Goal: Task Accomplishment & Management: Use online tool/utility

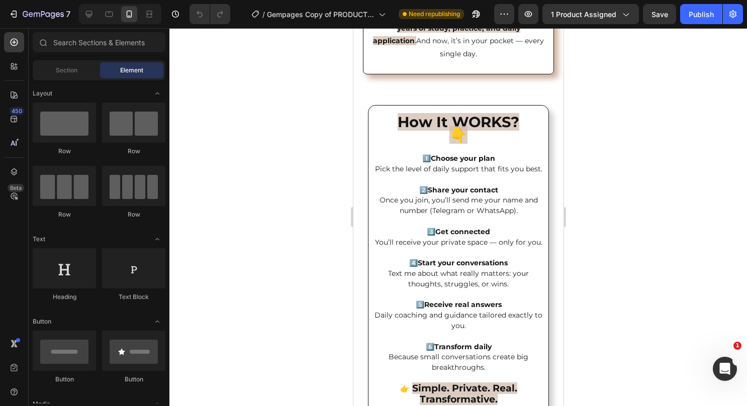
scroll to position [1162, 0]
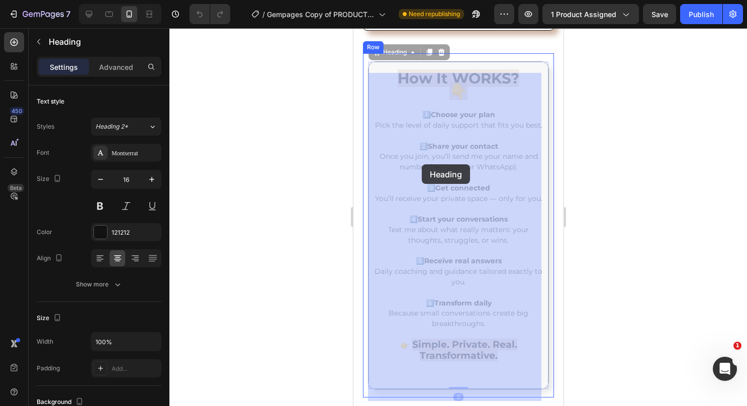
drag, startPoint x: 482, startPoint y: 349, endPoint x: 422, endPoint y: 163, distance: 194.7
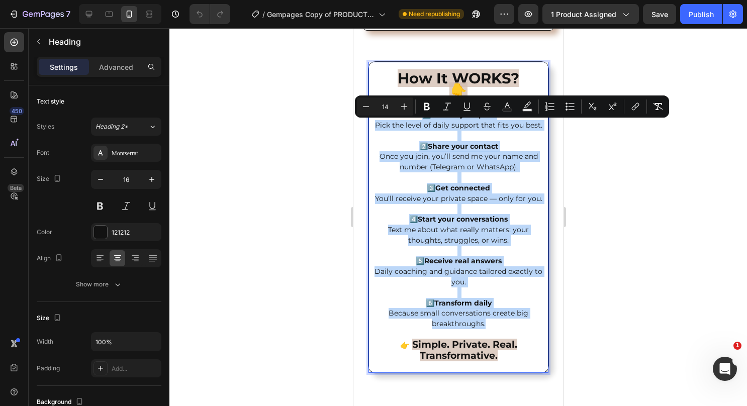
drag, startPoint x: 488, startPoint y: 353, endPoint x: 419, endPoint y: 128, distance: 235.2
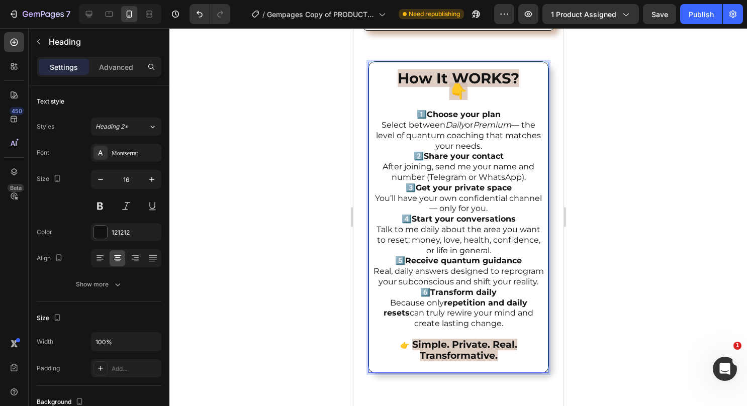
click at [483, 151] on p "How It WORKS? 👇 1️⃣ Choose your plan Select between Daily or Premium — the leve…" at bounding box center [458, 107] width 173 height 89
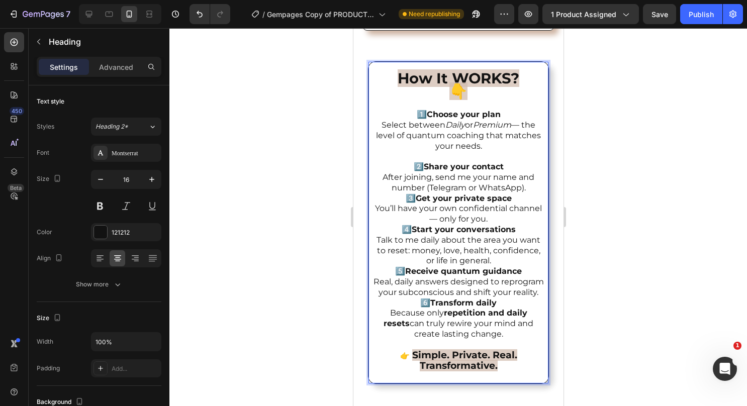
click at [525, 193] on p "2️⃣ Share your contact After joining, send me your name and number (Telegram or…" at bounding box center [458, 177] width 173 height 31
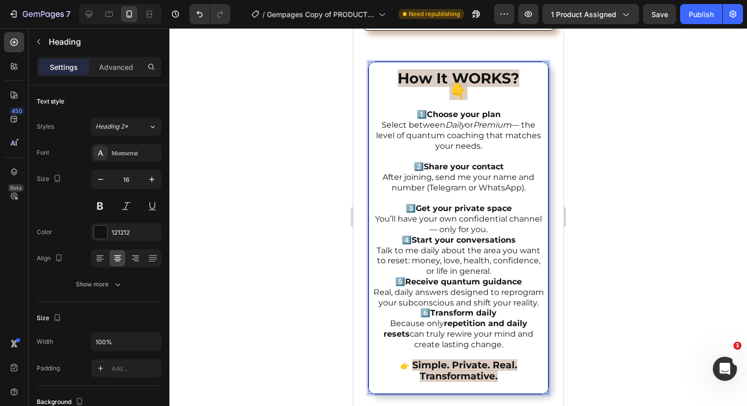
click at [509, 235] on p "3️⃣ Get your private space You’ll have your own confidential channel — only for…" at bounding box center [458, 219] width 173 height 31
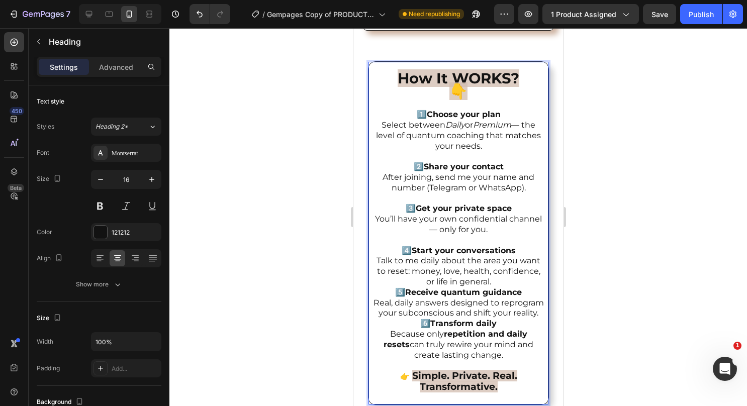
click at [489, 288] on p "4️⃣ Start your conversations Talk to me daily about the area you want to reset:…" at bounding box center [458, 267] width 173 height 42
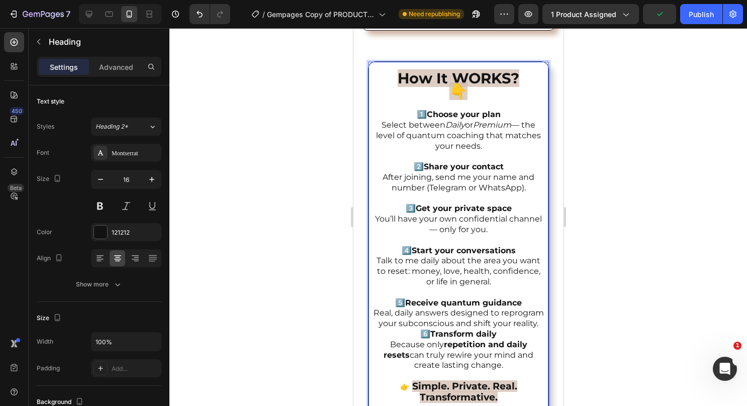
click at [479, 329] on p "5️⃣ Receive quantum guidance Real, daily answers designed to reprogram your sub…" at bounding box center [458, 313] width 173 height 31
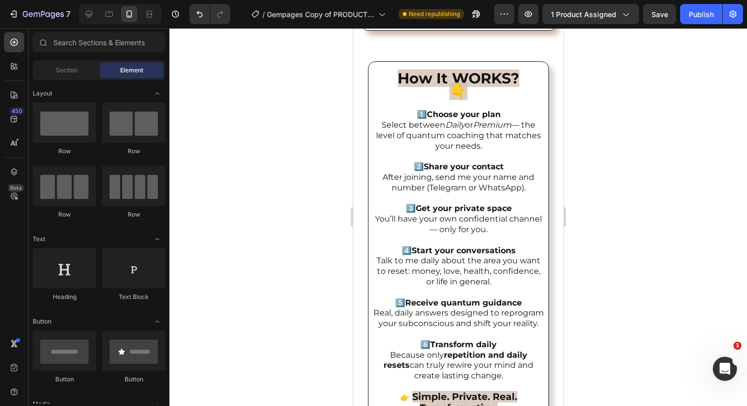
scroll to position [1245, 0]
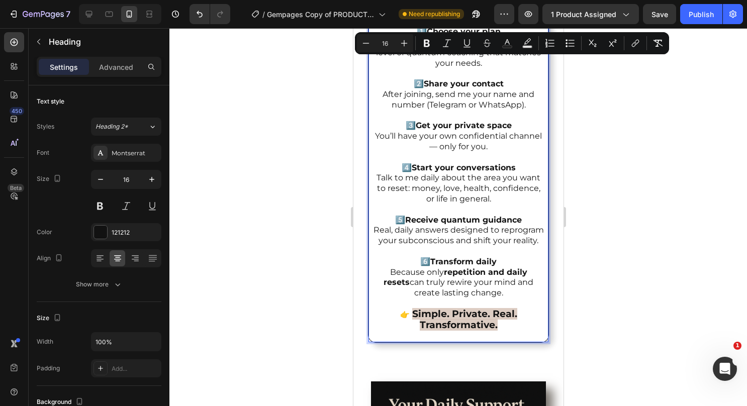
drag, startPoint x: 501, startPoint y: 315, endPoint x: 765, endPoint y: 69, distance: 360.5
click at [371, 41] on icon "Editor contextual toolbar" at bounding box center [366, 43] width 10 height 10
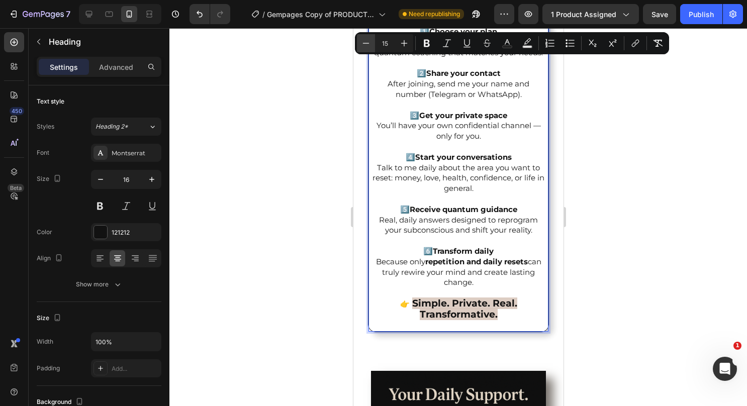
click at [371, 41] on icon "Editor contextual toolbar" at bounding box center [366, 43] width 10 height 10
type input "14"
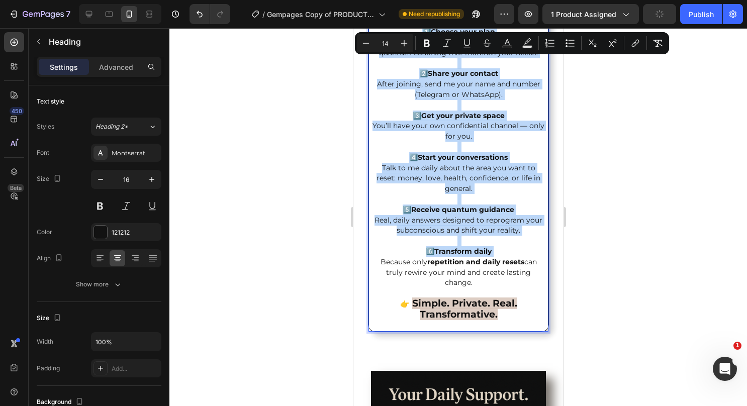
click at [527, 236] on p "How It WORKS? 👇 1️⃣ Choose your plan Select between Daily or Premium — the leve…" at bounding box center [458, 155] width 173 height 351
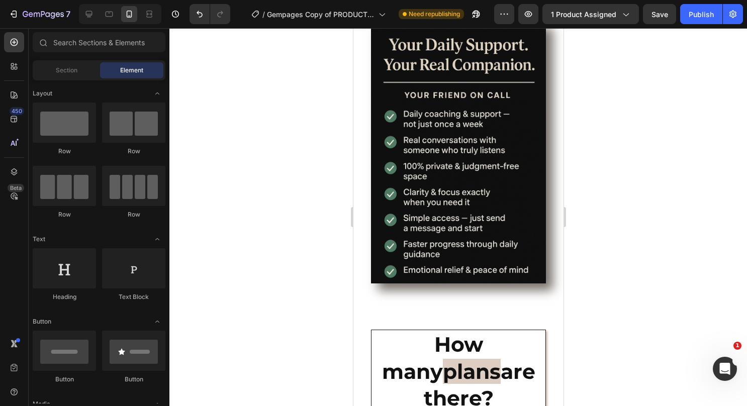
scroll to position [1606, 0]
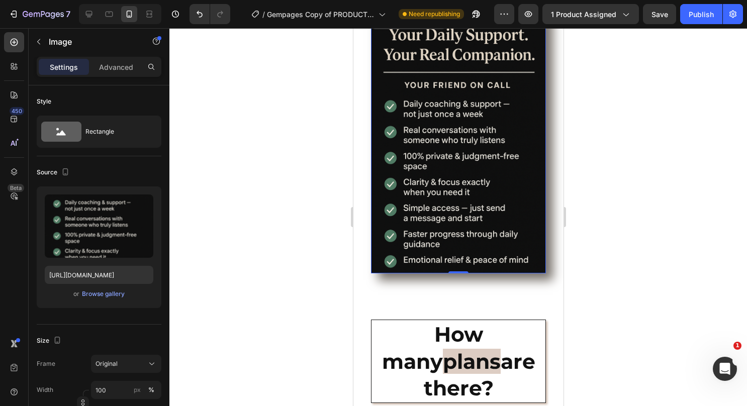
click at [436, 25] on icon at bounding box center [438, 21] width 8 height 8
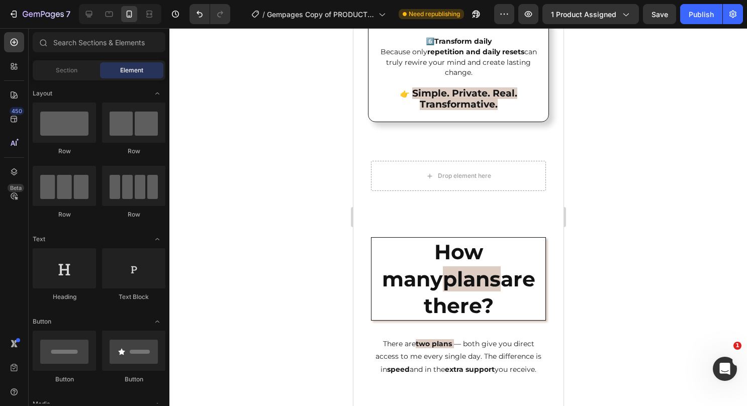
scroll to position [1446, 0]
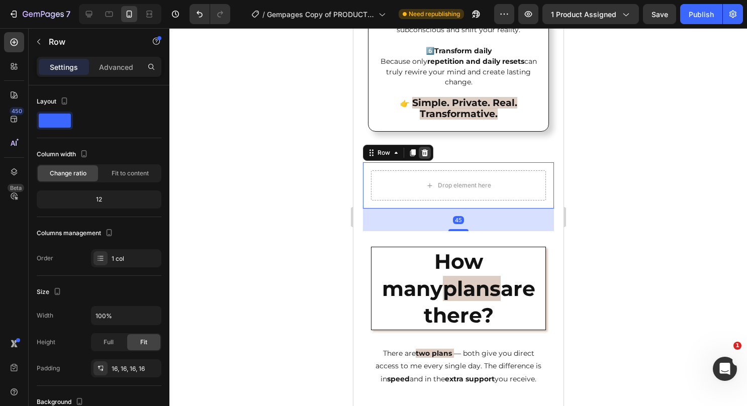
click at [422, 156] on icon at bounding box center [425, 152] width 7 height 7
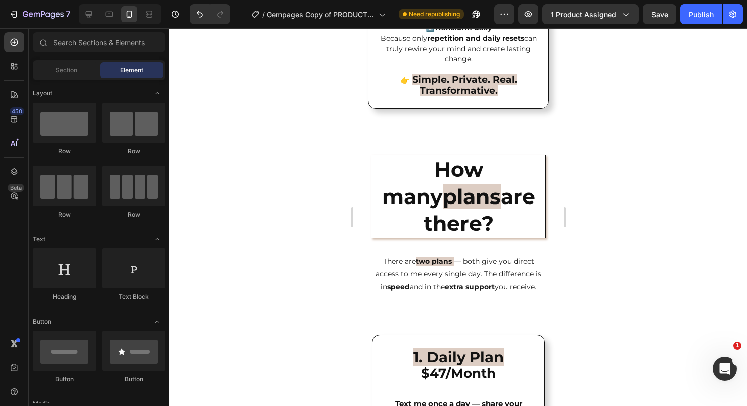
scroll to position [1502, 0]
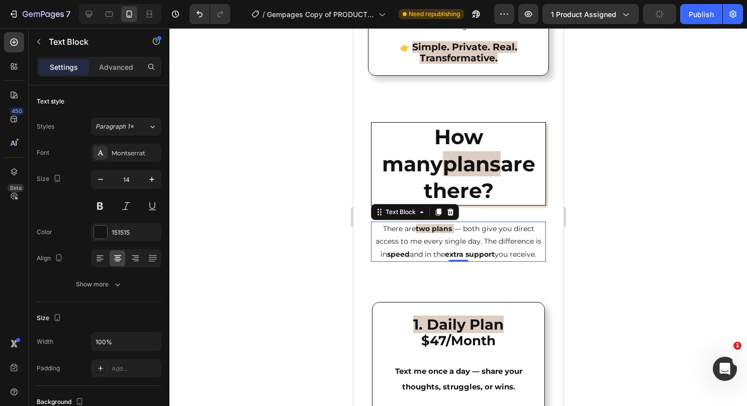
click at [425, 233] on strong "two plans" at bounding box center [433, 228] width 36 height 9
click at [480, 261] on p "There are three plans — both give you direct access to me every single day. The…" at bounding box center [458, 242] width 173 height 38
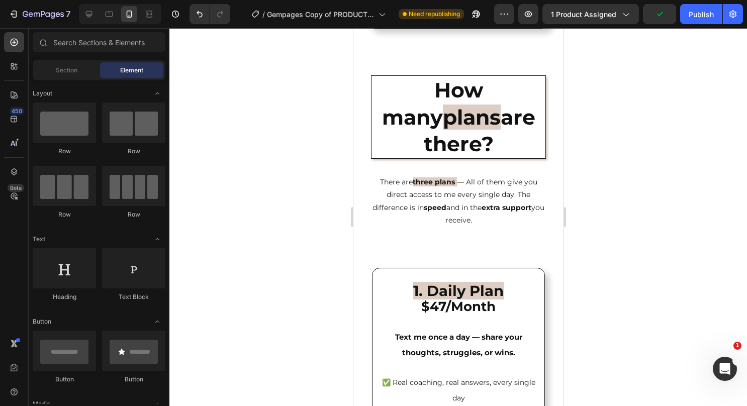
scroll to position [1633, 0]
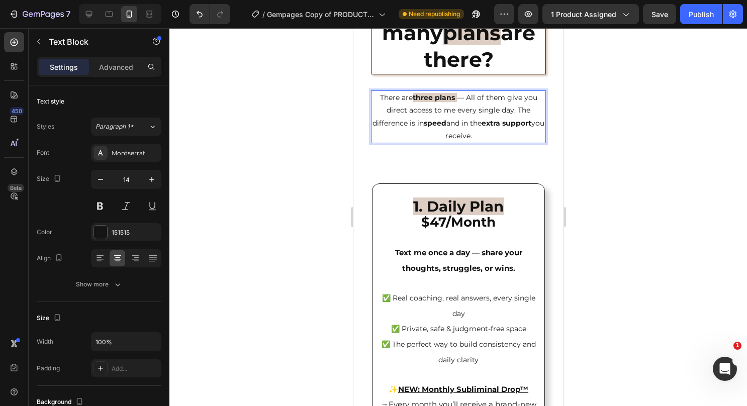
drag, startPoint x: 476, startPoint y: 164, endPoint x: 511, endPoint y: 141, distance: 42.4
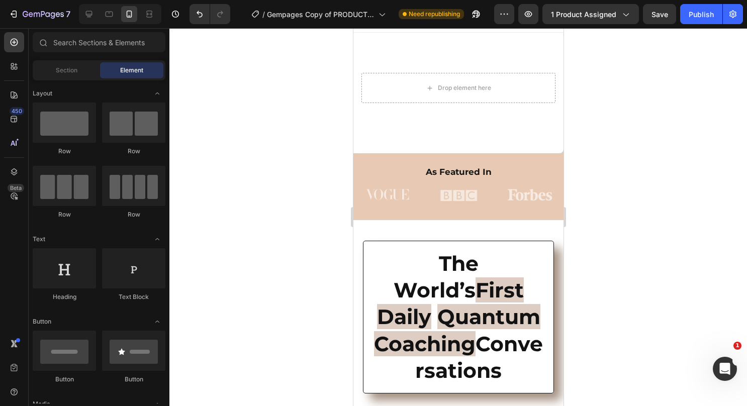
scroll to position [0, 0]
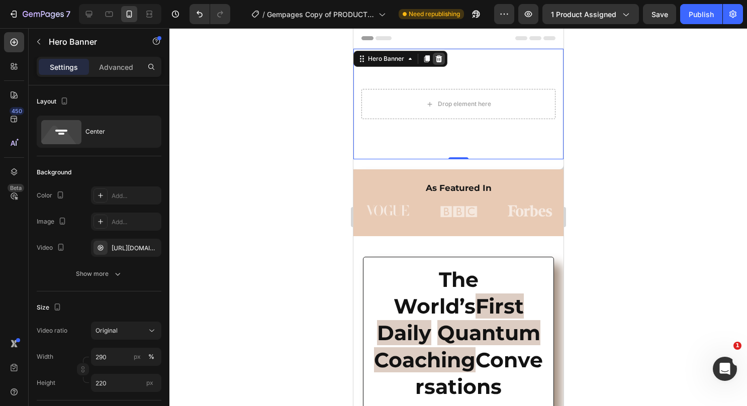
click at [439, 56] on icon at bounding box center [439, 58] width 7 height 7
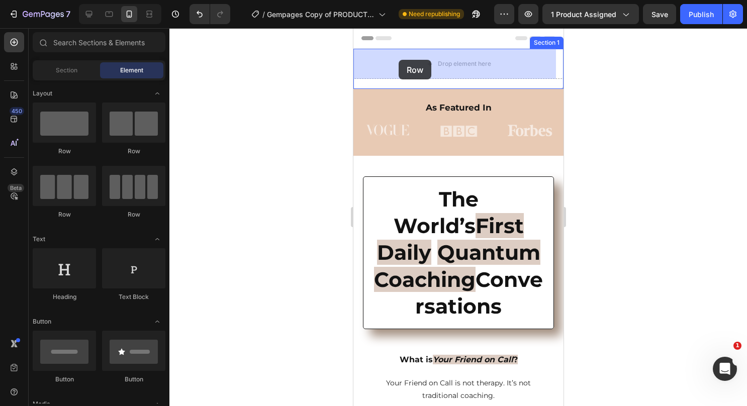
drag, startPoint x: 426, startPoint y: 162, endPoint x: 400, endPoint y: 57, distance: 107.6
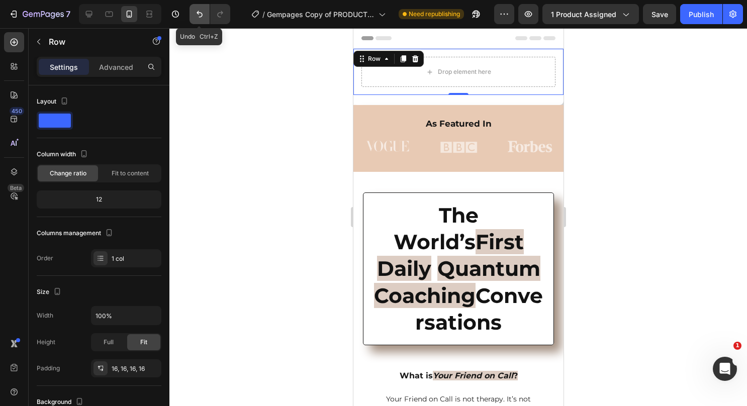
click at [194, 15] on button "Undo/Redo" at bounding box center [200, 14] width 20 height 20
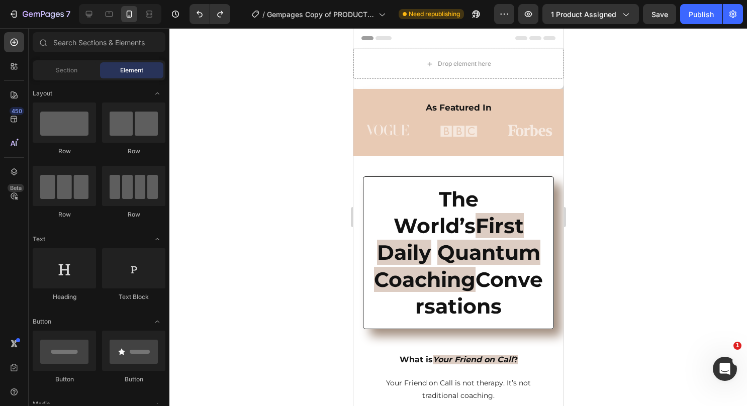
drag, startPoint x: 114, startPoint y: 236, endPoint x: 108, endPoint y: 432, distance: 195.3
click at [108, 0] on html "7 Version history / Gempages Copy of PRODUCT - MEMBERSHIP Need republishing Pre…" at bounding box center [373, 0] width 747 height 0
click at [110, 294] on div "Text Block" at bounding box center [133, 297] width 63 height 9
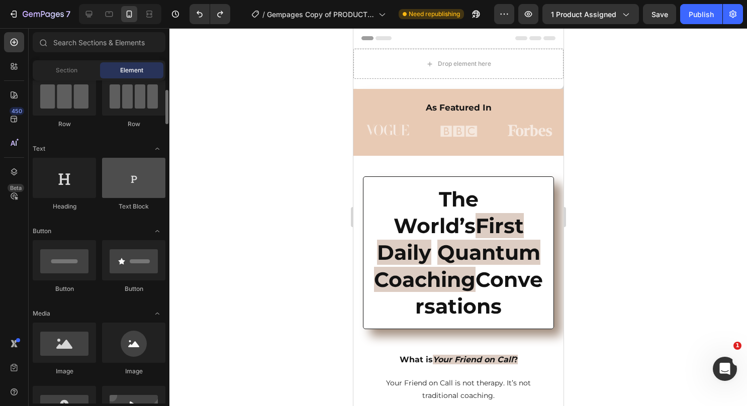
scroll to position [106, 0]
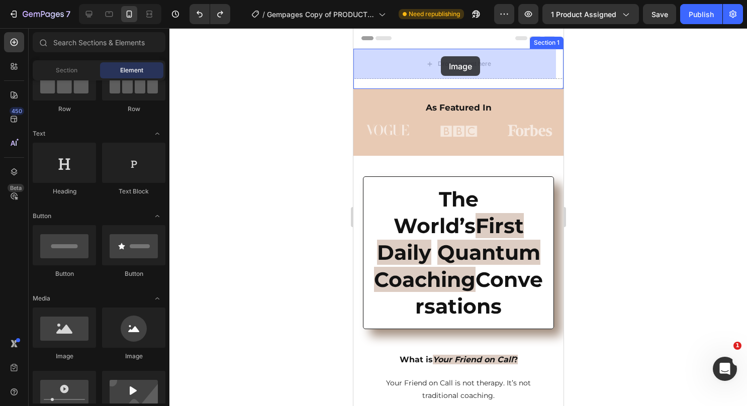
drag, startPoint x: 428, startPoint y: 361, endPoint x: 441, endPoint y: 57, distance: 303.6
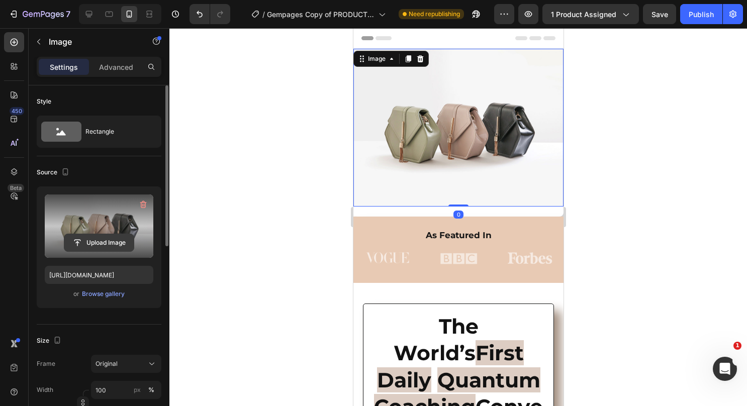
click at [103, 247] on input "file" at bounding box center [98, 242] width 69 height 17
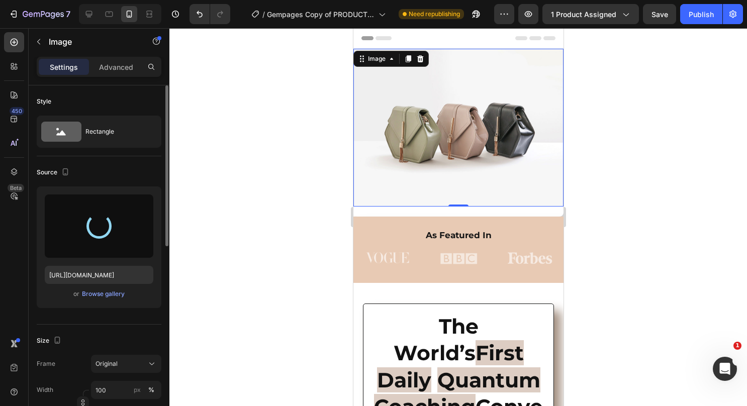
type input "[URL][DOMAIN_NAME]"
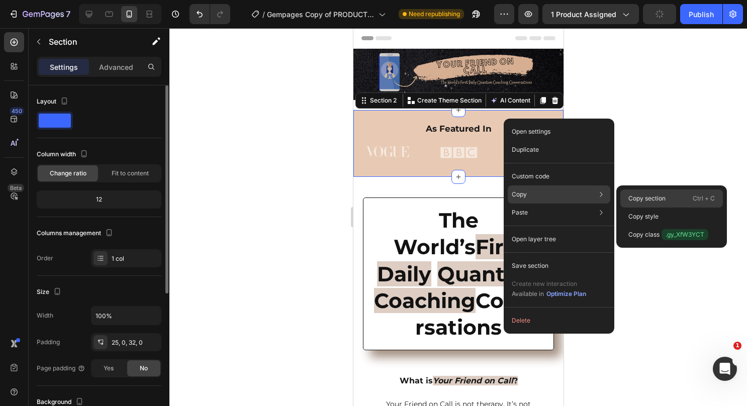
click at [639, 194] on p "Copy section" at bounding box center [647, 198] width 37 height 9
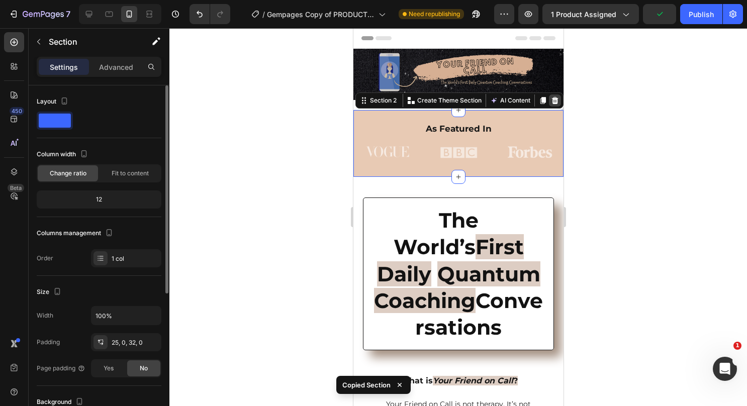
click at [552, 97] on icon at bounding box center [555, 100] width 7 height 7
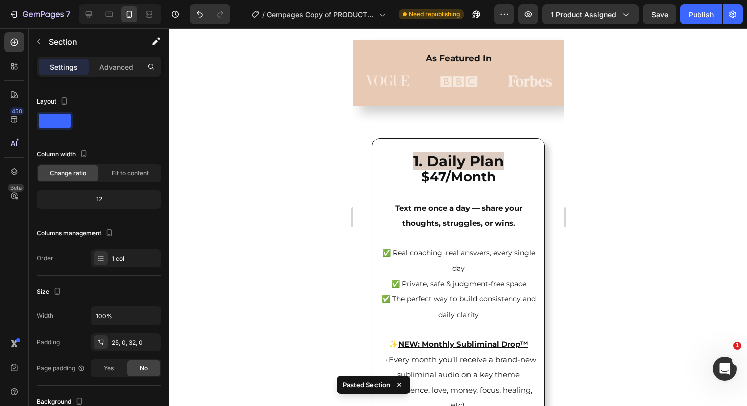
scroll to position [1599, 0]
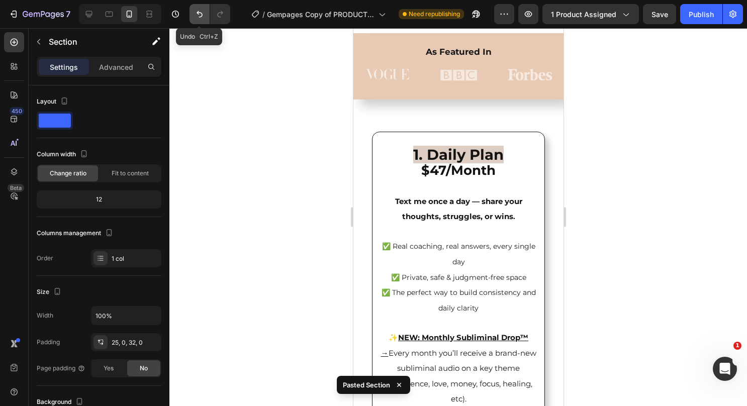
click at [197, 21] on button "Undo/Redo" at bounding box center [200, 14] width 20 height 20
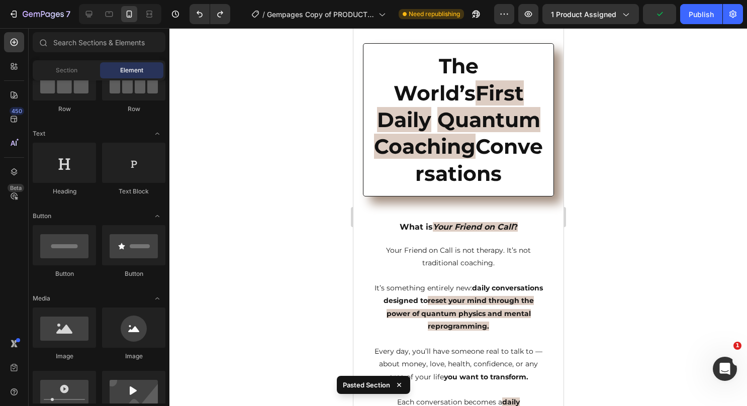
scroll to position [0, 0]
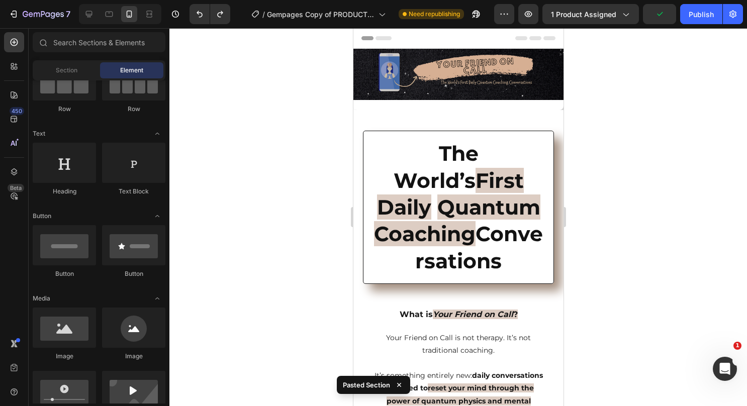
drag, startPoint x: 559, startPoint y: 156, endPoint x: 917, endPoint y: 56, distance: 372.2
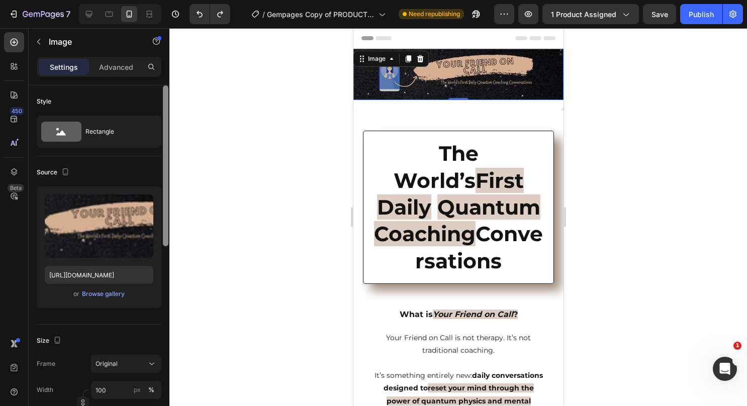
drag, startPoint x: 167, startPoint y: 223, endPoint x: 161, endPoint y: 66, distance: 157.6
click at [161, 66] on div "Settings Advanced Style Rectangle Source Upload Image [URL][DOMAIN_NAME] or Bro…" at bounding box center [99, 246] width 141 height 378
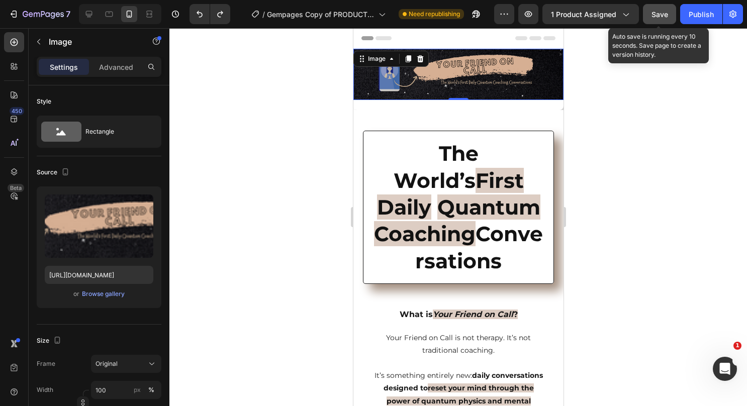
click at [666, 18] on span "Save" at bounding box center [660, 14] width 17 height 9
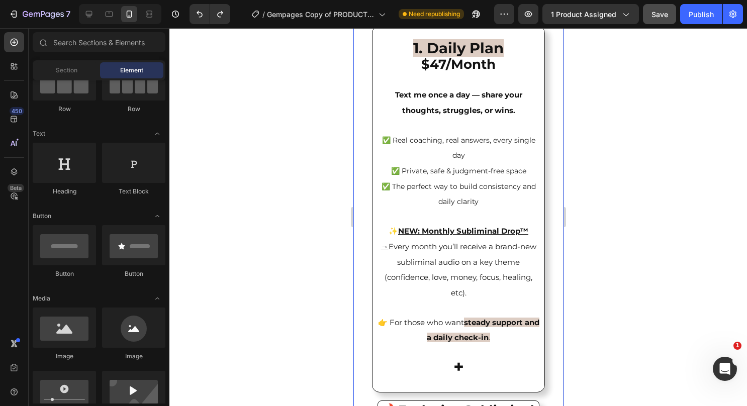
scroll to position [1623, 0]
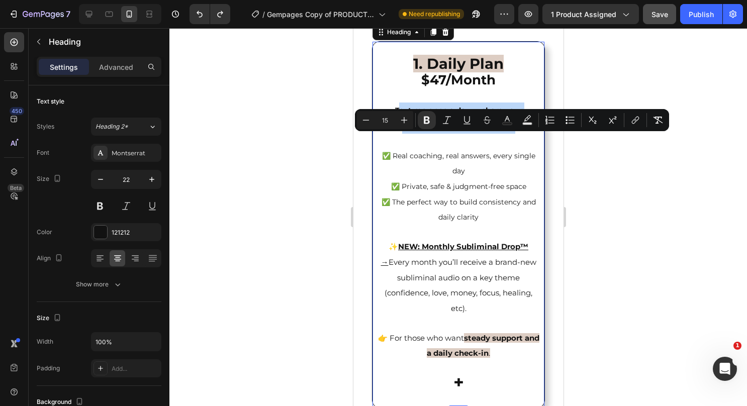
drag, startPoint x: 513, startPoint y: 157, endPoint x: 392, endPoint y: 138, distance: 121.7
click at [392, 138] on p "1. Daily Plan $47/Month Text me once a day — share your thoughts, struggles, or…" at bounding box center [458, 225] width 165 height 364
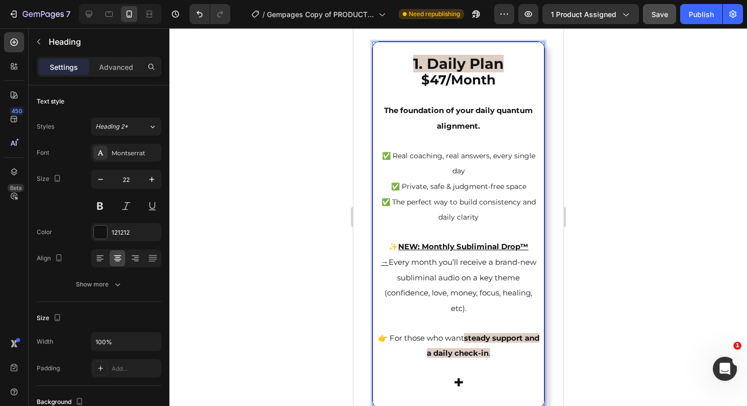
click at [391, 191] on span "✅ Private, safe & judgment-free space" at bounding box center [458, 186] width 135 height 9
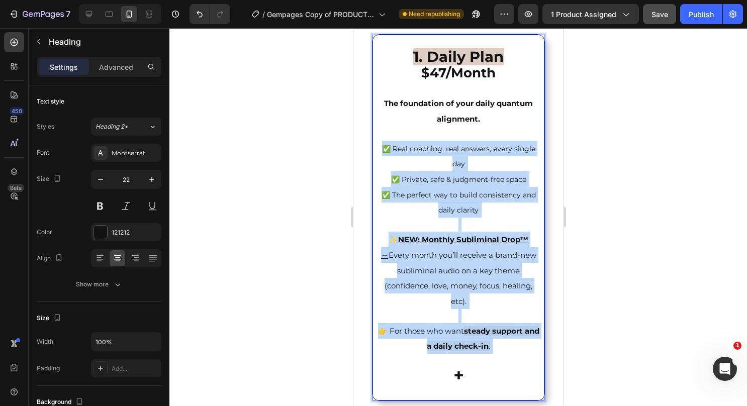
scroll to position [1642, 0]
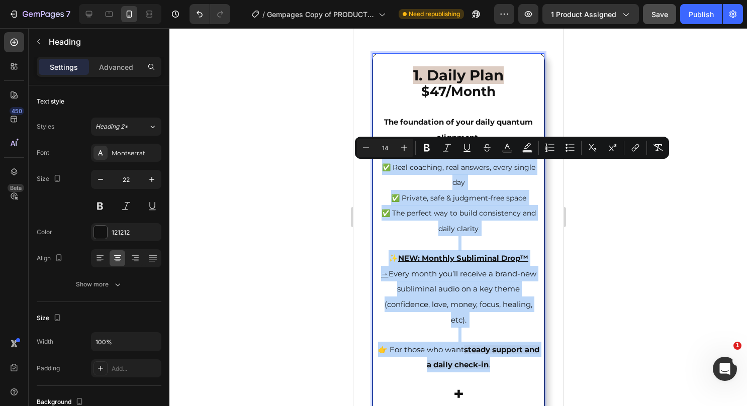
drag, startPoint x: 379, startPoint y: 185, endPoint x: 504, endPoint y: 365, distance: 219.8
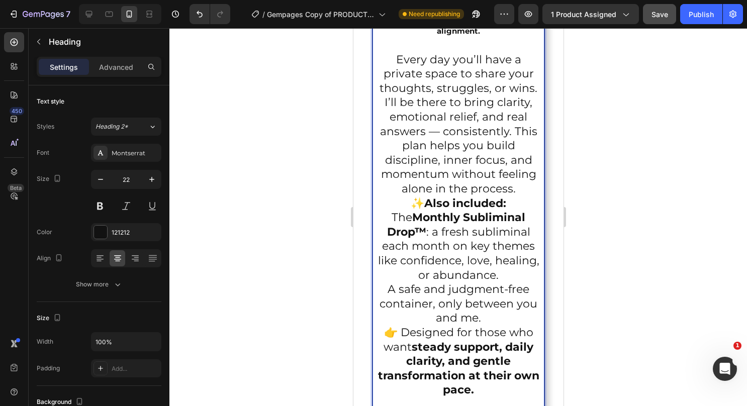
scroll to position [1749, 0]
click at [516, 183] on p "1. Daily Plan $47/Month The foundation of your daily quantum alignment. Every d…" at bounding box center [458, 71] width 165 height 249
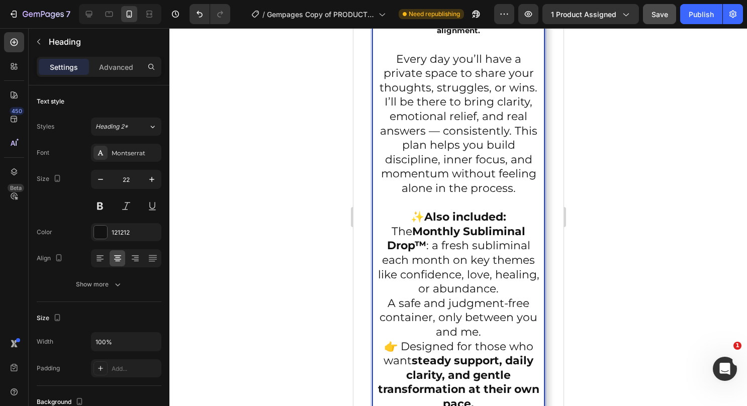
click at [503, 334] on p "A safe and judgment-free container, only between you and me." at bounding box center [458, 318] width 165 height 43
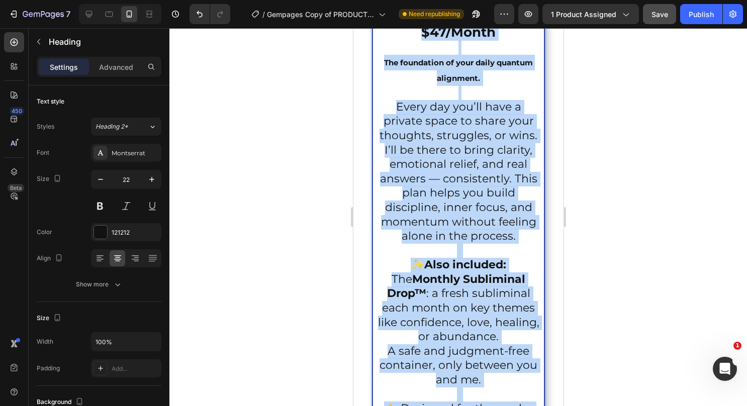
scroll to position [1564, 0]
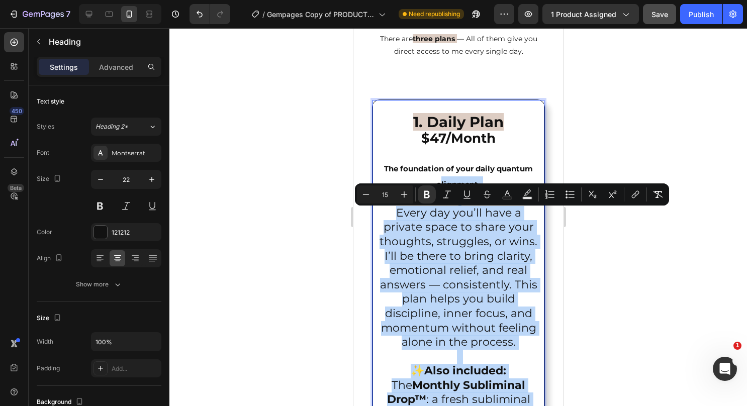
type input "22"
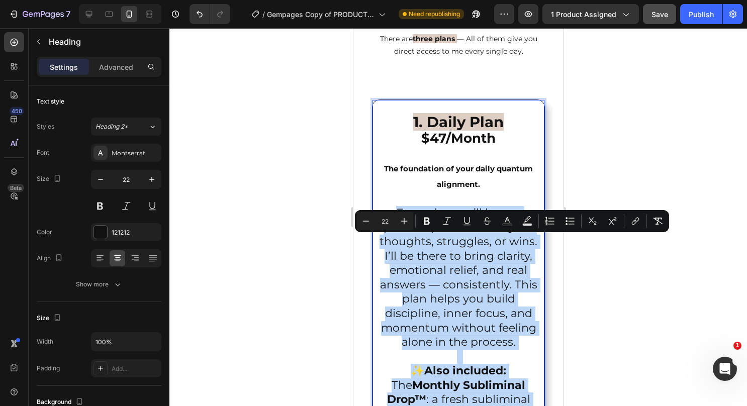
drag, startPoint x: 492, startPoint y: 272, endPoint x: 385, endPoint y: 240, distance: 111.4
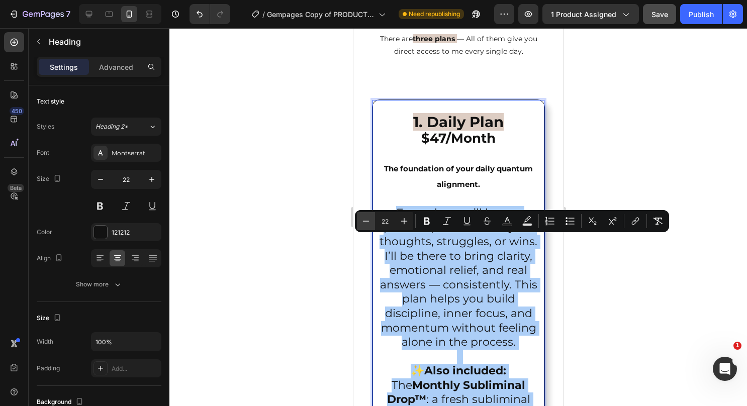
click at [368, 224] on icon "Editor contextual toolbar" at bounding box center [366, 221] width 10 height 10
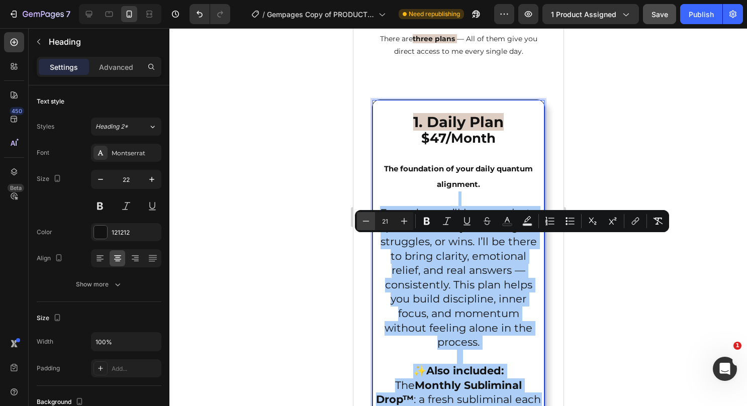
click at [368, 224] on icon "Editor contextual toolbar" at bounding box center [366, 221] width 10 height 10
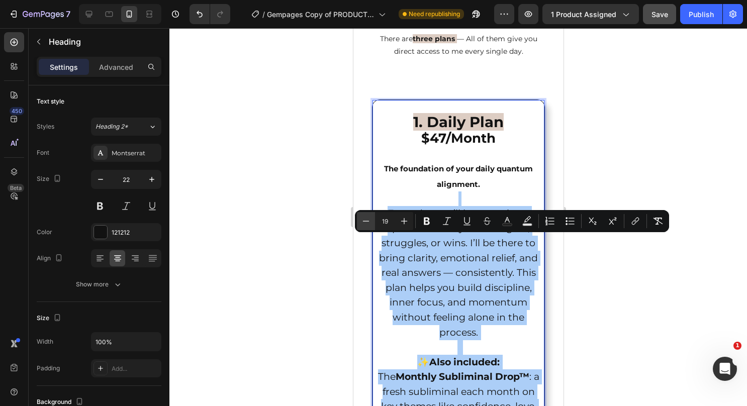
click at [368, 224] on icon "Editor contextual toolbar" at bounding box center [366, 221] width 10 height 10
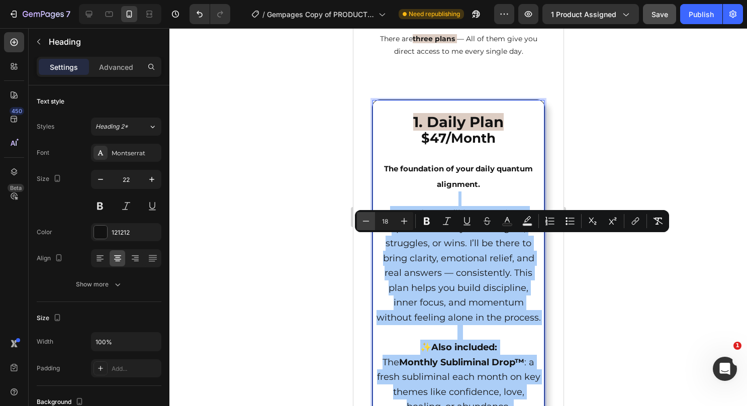
click at [368, 224] on icon "Editor contextual toolbar" at bounding box center [366, 221] width 10 height 10
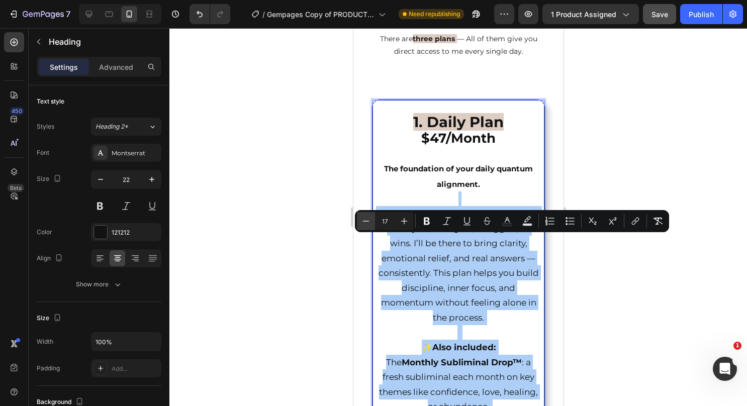
click at [368, 224] on icon "Editor contextual toolbar" at bounding box center [366, 221] width 10 height 10
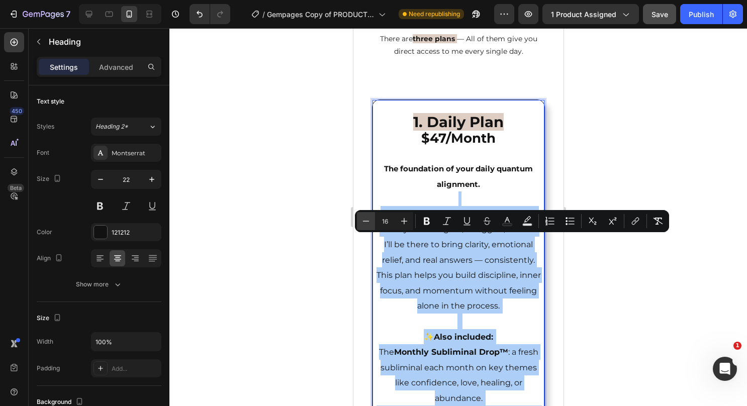
click at [368, 224] on icon "Editor contextual toolbar" at bounding box center [366, 221] width 10 height 10
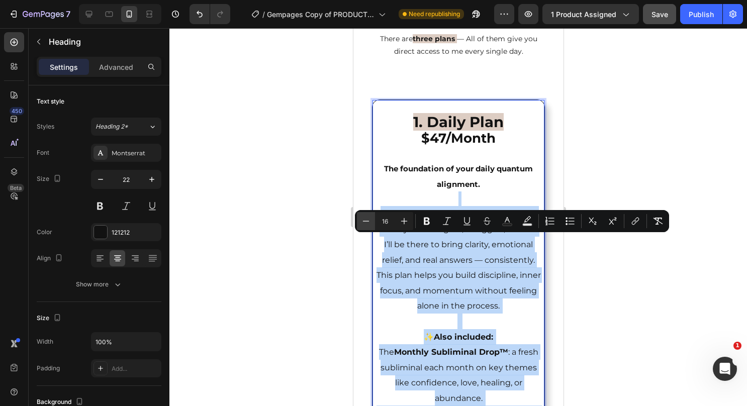
type input "15"
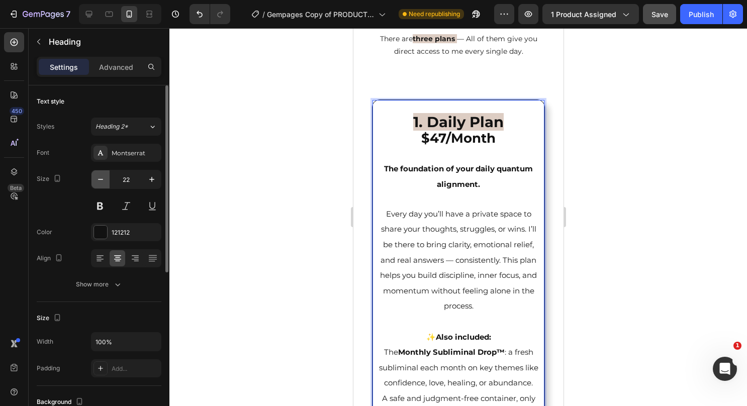
click at [109, 175] on button "button" at bounding box center [101, 180] width 18 height 18
type input "21"
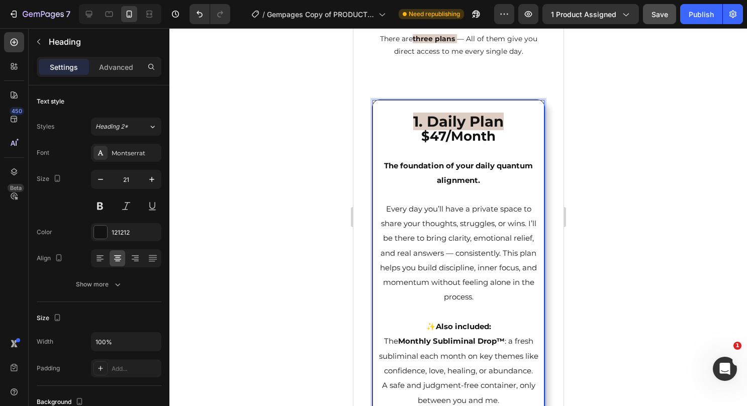
click at [491, 203] on p "⁠⁠⁠⁠⁠⁠⁠ 1. Daily Plan $47/Month The foundation of your daily quantum alignment.…" at bounding box center [458, 305] width 165 height 409
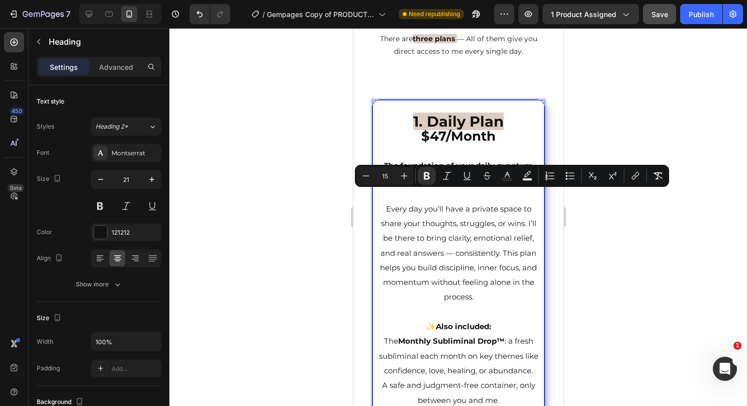
drag, startPoint x: 488, startPoint y: 210, endPoint x: 381, endPoint y: 190, distance: 108.5
click at [381, 190] on p "1. Daily Plan $47/Month The foundation of your daily quantum alignment. Every d…" at bounding box center [458, 305] width 165 height 409
click at [403, 179] on icon "Editor contextual toolbar" at bounding box center [404, 176] width 10 height 10
type input "16"
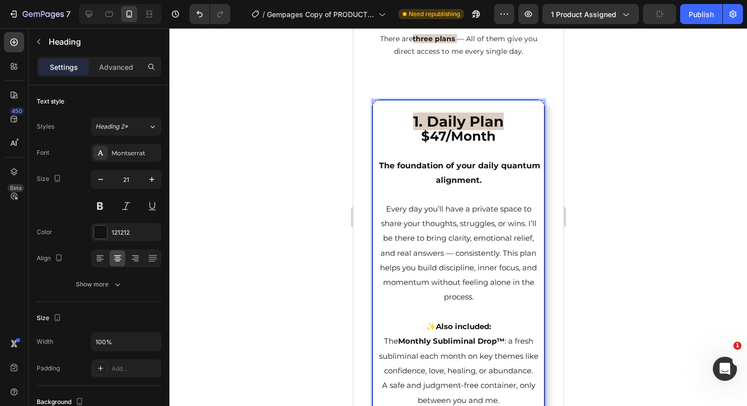
click at [477, 222] on p "1. Daily Plan $47/Month The foundation of your daily quantum alignment. Every d…" at bounding box center [458, 305] width 165 height 409
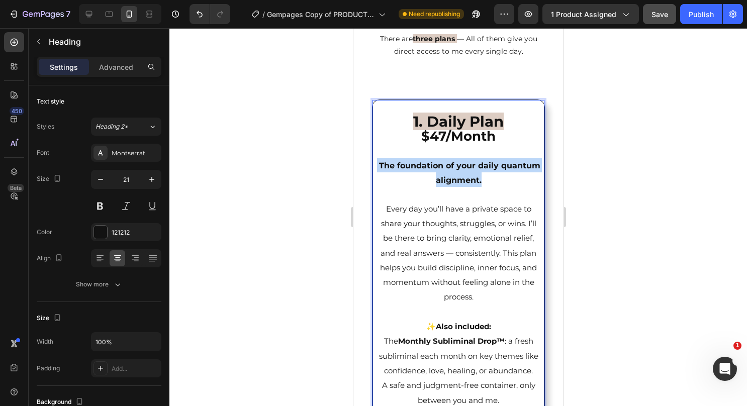
drag, startPoint x: 500, startPoint y: 208, endPoint x: 392, endPoint y: 194, distance: 109.0
click at [392, 194] on p "1. Daily Plan $47/Month The foundation of your daily quantum alignment. ⁠⁠⁠⁠⁠⁠⁠…" at bounding box center [458, 305] width 165 height 409
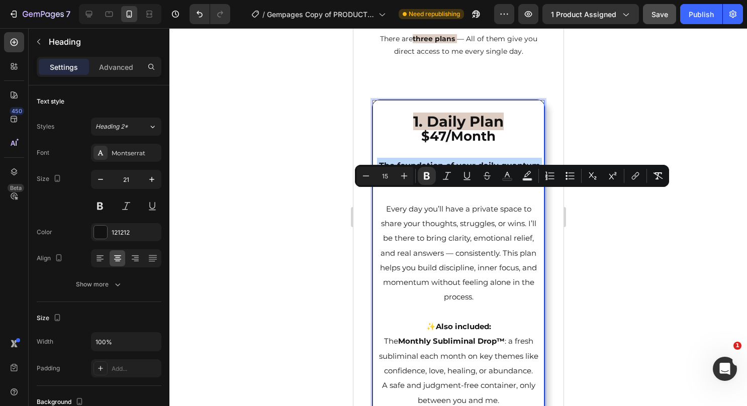
type input "29"
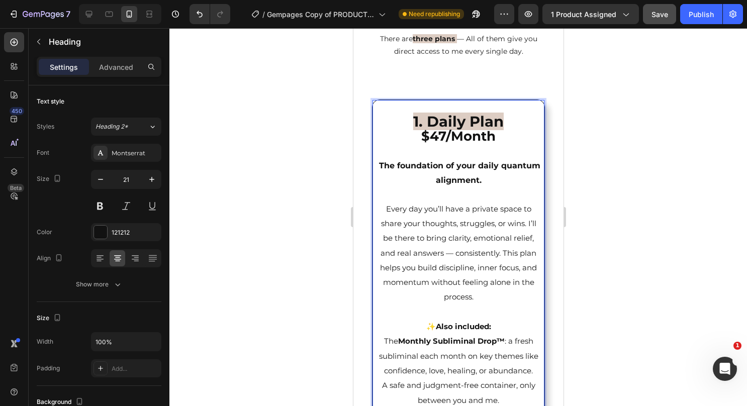
click at [476, 130] on strong "1. Daily Plan" at bounding box center [458, 122] width 91 height 18
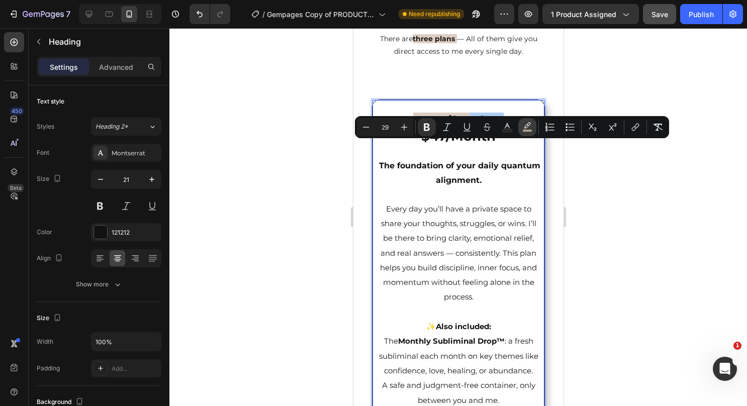
click at [533, 132] on button "color" at bounding box center [528, 127] width 18 height 18
type input "D3BFB1"
type input "77"
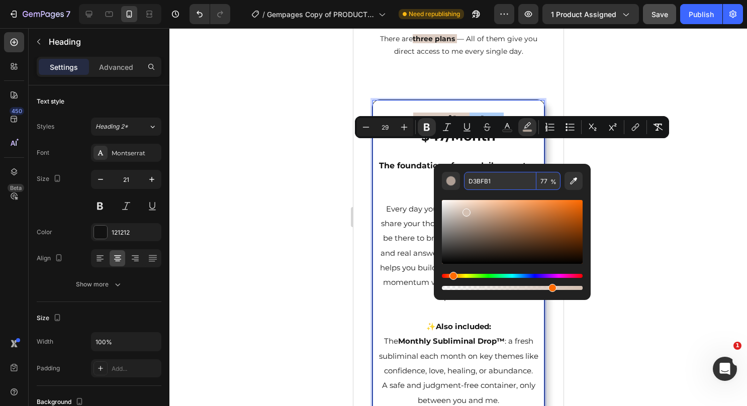
click at [480, 179] on input "D3BFB1" at bounding box center [500, 181] width 72 height 18
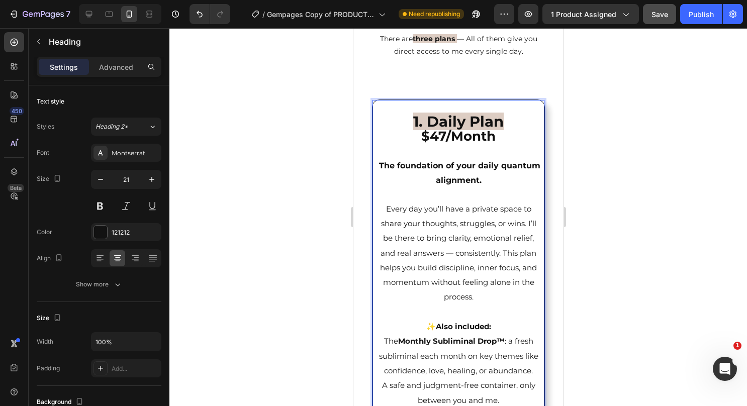
click at [400, 209] on p "1. Daily Plan $47/Month The foundation of your daily quantum alignment. Every d…" at bounding box center [458, 305] width 165 height 409
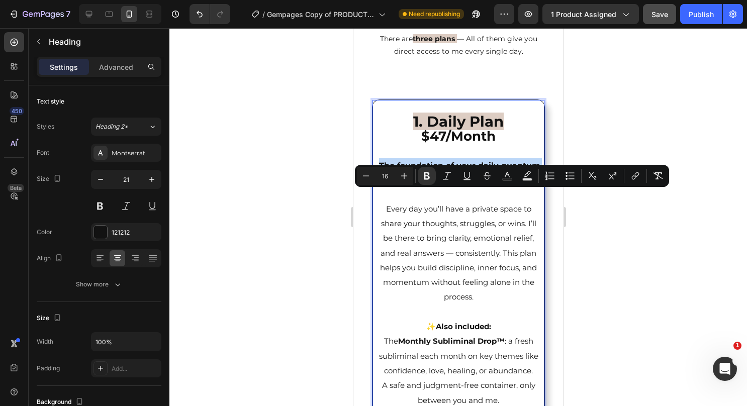
drag, startPoint x: 510, startPoint y: 209, endPoint x: 396, endPoint y: 195, distance: 114.6
click at [396, 195] on p "1. Daily Plan $47/Month The foundation of your daily quantum alignment. Every d…" at bounding box center [458, 305] width 165 height 409
click at [524, 180] on rect "Editor contextual toolbar" at bounding box center [528, 180] width 10 height 3
type input "000000"
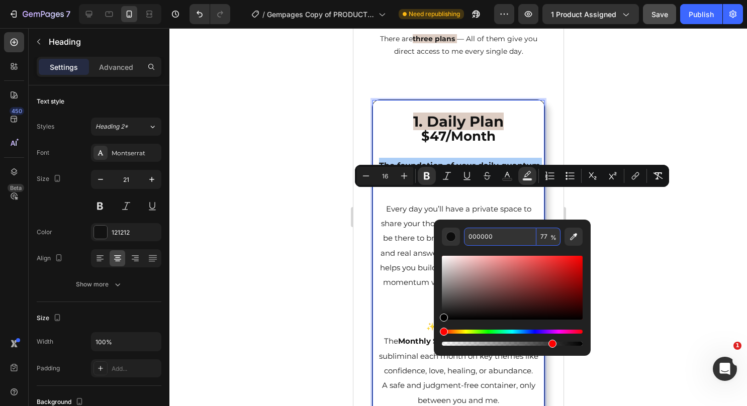
click at [488, 233] on input "000000" at bounding box center [500, 237] width 72 height 18
paste input "D3BFB1"
type input "D3BFB1"
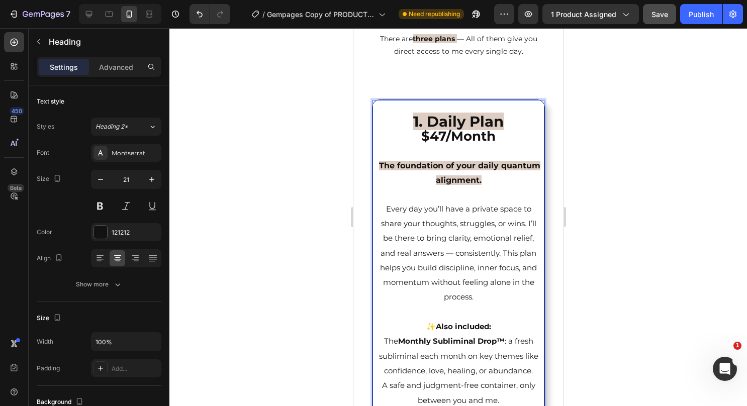
click at [396, 247] on p "1. Daily Plan $47/Month The foundation of your daily quantum alignment. Every d…" at bounding box center [458, 305] width 165 height 409
click at [497, 185] on strong "The foundation of your daily quantum alignment." at bounding box center [459, 173] width 161 height 24
click at [482, 238] on span "Every day you’ll have a private space to share your thoughts, struggles, or win…" at bounding box center [458, 253] width 157 height 98
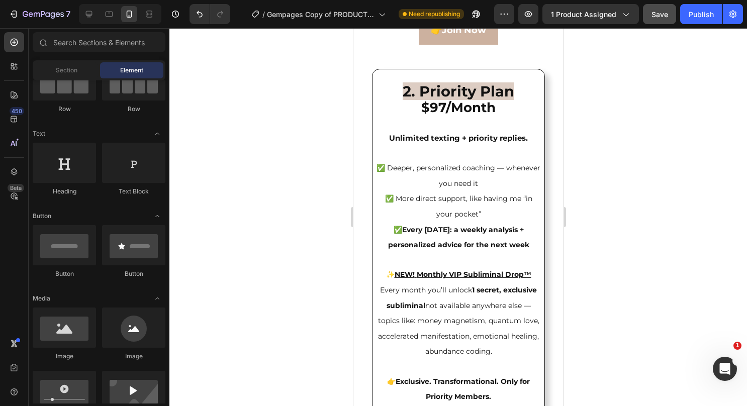
scroll to position [2364, 0]
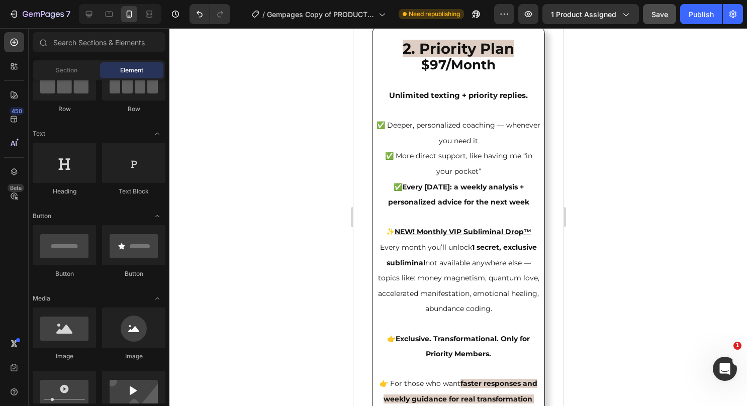
drag, startPoint x: 558, startPoint y: 153, endPoint x: 938, endPoint y: 231, distance: 387.2
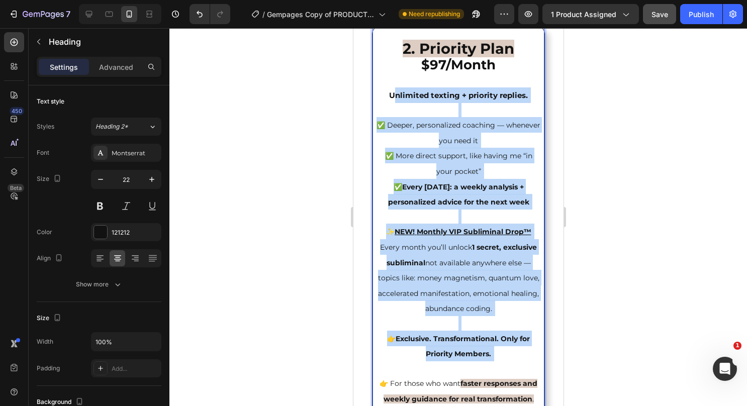
scroll to position [2373, 0]
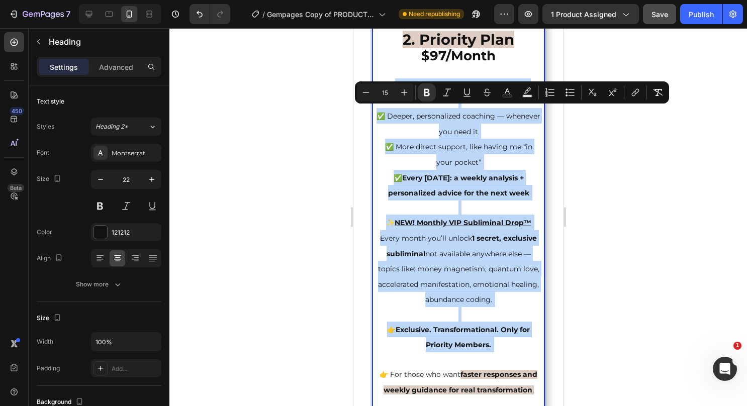
drag, startPoint x: 387, startPoint y: 119, endPoint x: 503, endPoint y: 378, distance: 283.7
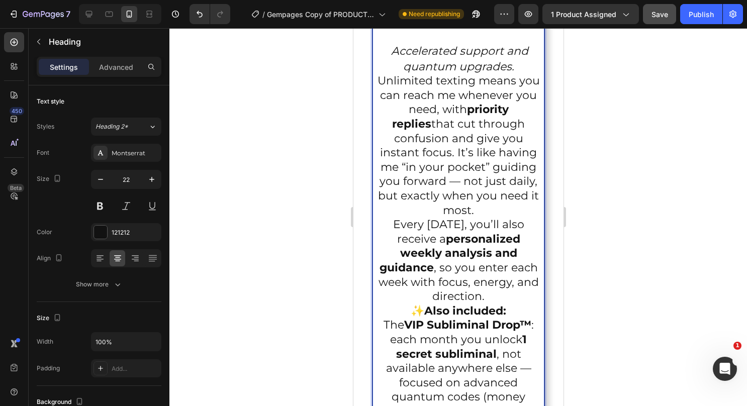
scroll to position [2556, 0]
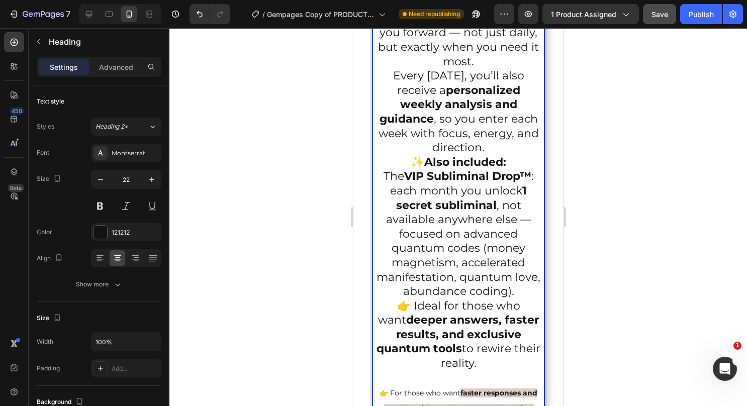
click at [499, 387] on p "👉 Ideal for those who want deeper answers, faster results, and exclusive quantu…" at bounding box center [458, 380] width 165 height 163
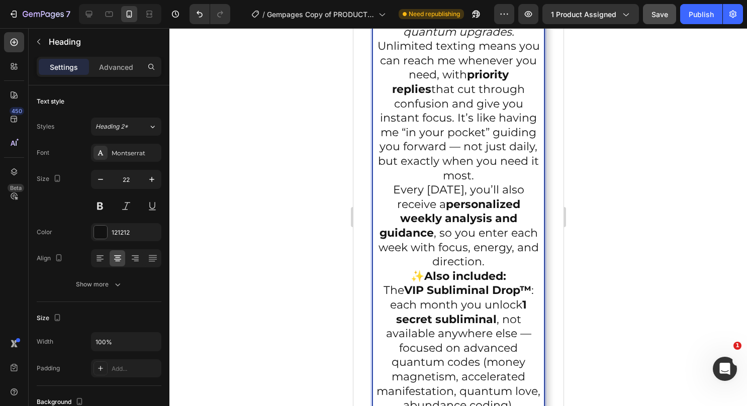
scroll to position [2386, 0]
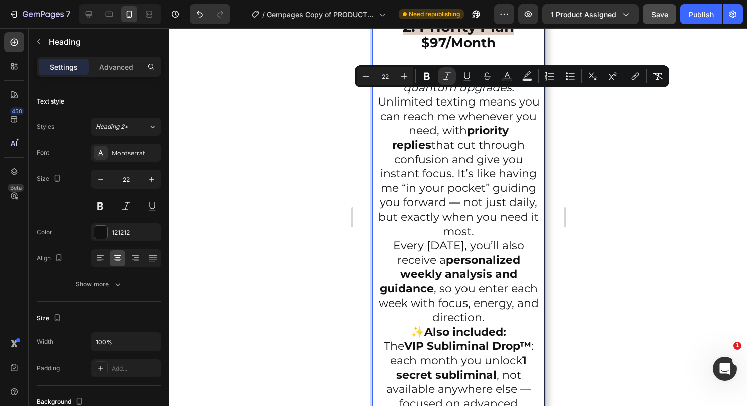
drag, startPoint x: 508, startPoint y: 392, endPoint x: 386, endPoint y: 94, distance: 322.6
click at [386, 94] on h2 "2. Priority Plan $97/Month Accelerated support and quantum upgrades. Unlimited …" at bounding box center [458, 319] width 167 height 629
click at [365, 74] on icon "Editor contextual toolbar" at bounding box center [366, 76] width 10 height 10
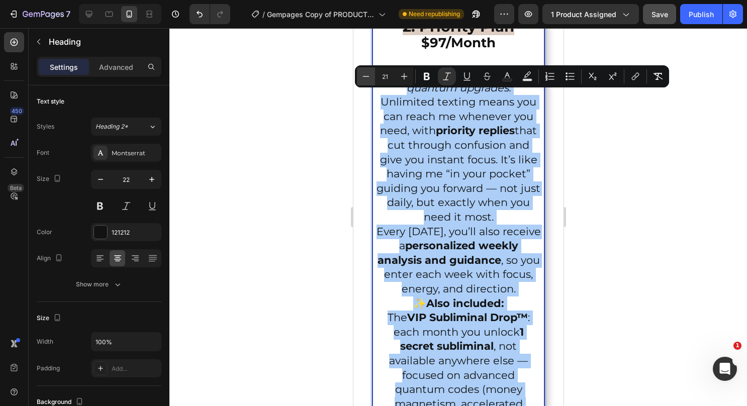
click at [365, 74] on icon "Editor contextual toolbar" at bounding box center [366, 76] width 10 height 10
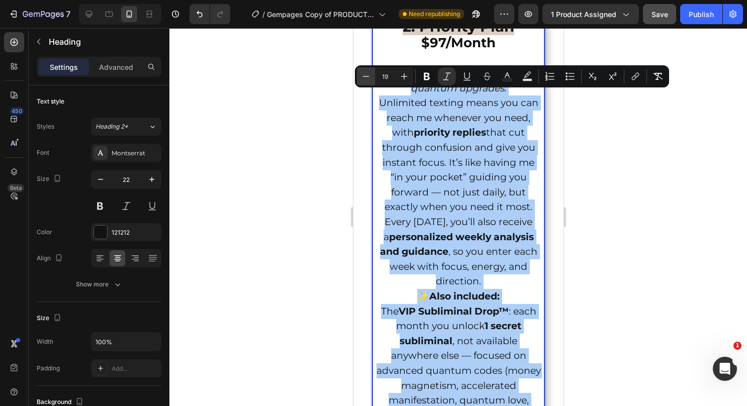
click at [365, 74] on icon "Editor contextual toolbar" at bounding box center [366, 76] width 10 height 10
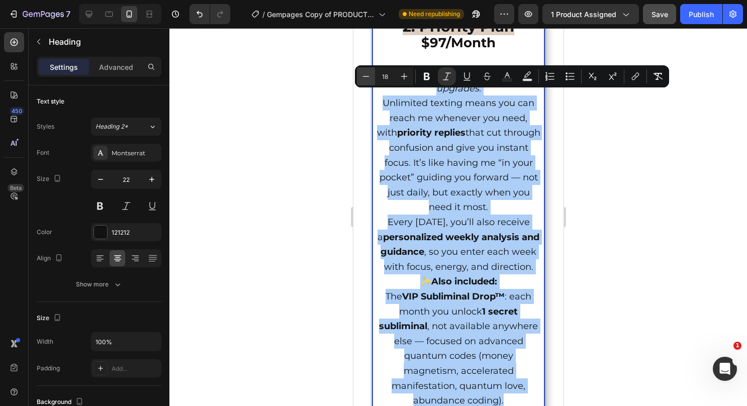
click at [365, 74] on icon "Editor contextual toolbar" at bounding box center [366, 76] width 10 height 10
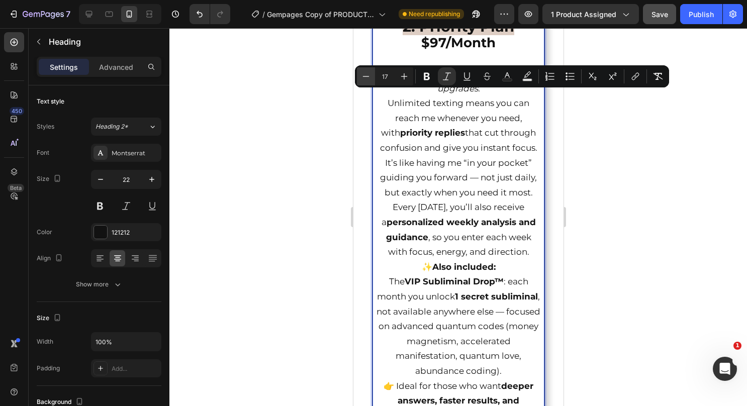
click at [365, 74] on icon "Editor contextual toolbar" at bounding box center [366, 76] width 10 height 10
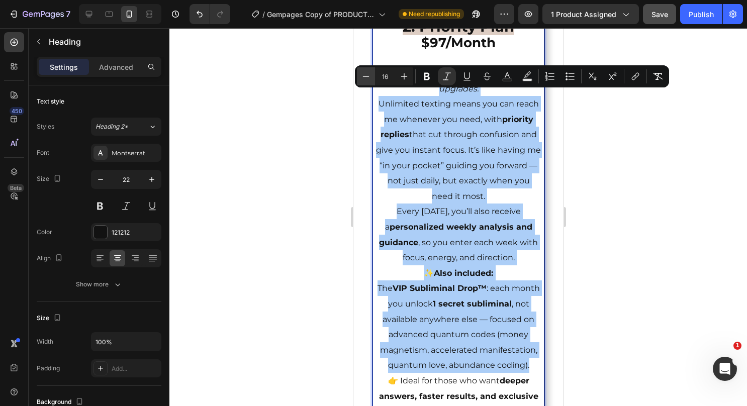
click at [365, 74] on icon "Editor contextual toolbar" at bounding box center [366, 76] width 10 height 10
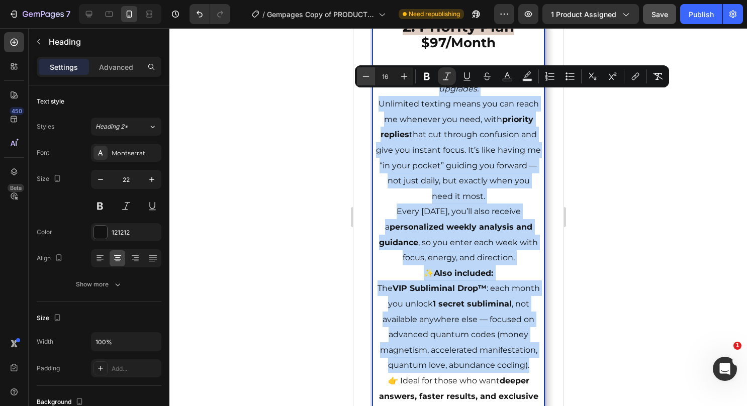
type input "15"
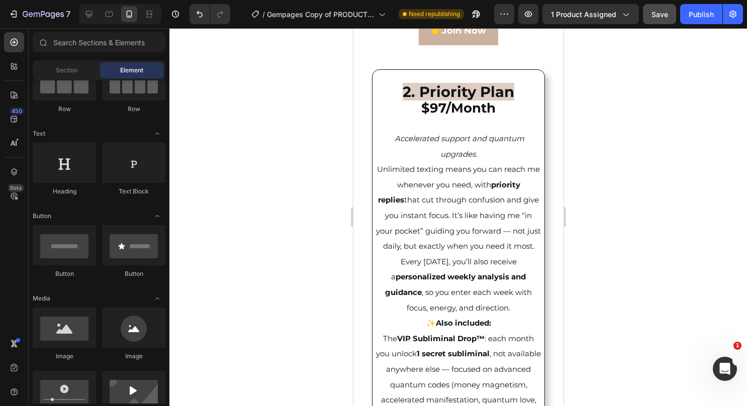
scroll to position [2326, 0]
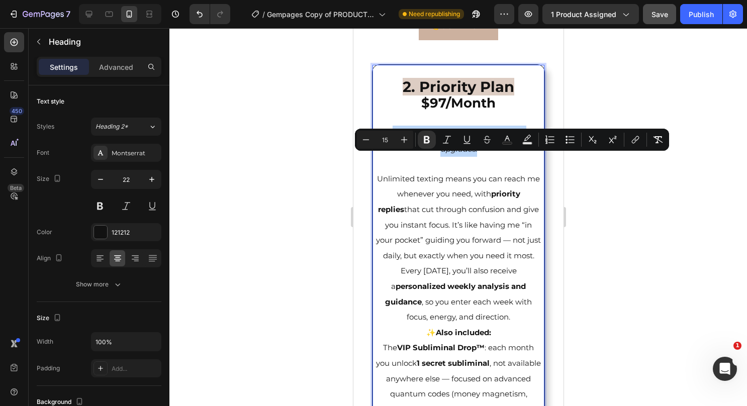
drag, startPoint x: 485, startPoint y: 174, endPoint x: 382, endPoint y: 161, distance: 103.4
click at [382, 161] on p "2. Priority Plan $97/Month Accelerated support and quantum upgrades. Unlimited …" at bounding box center [458, 318] width 165 height 504
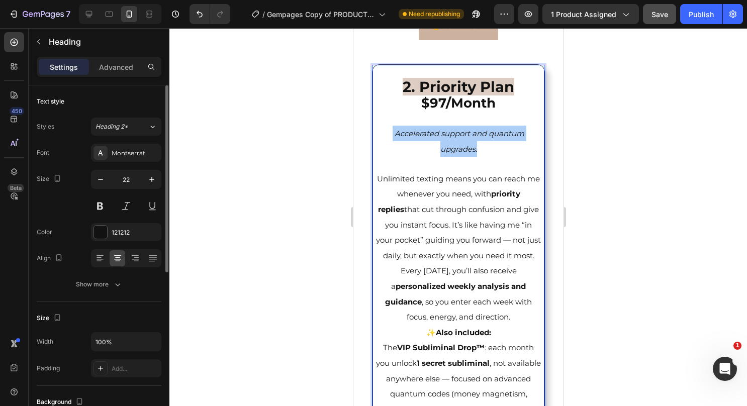
click at [98, 195] on div "22" at bounding box center [126, 192] width 70 height 45
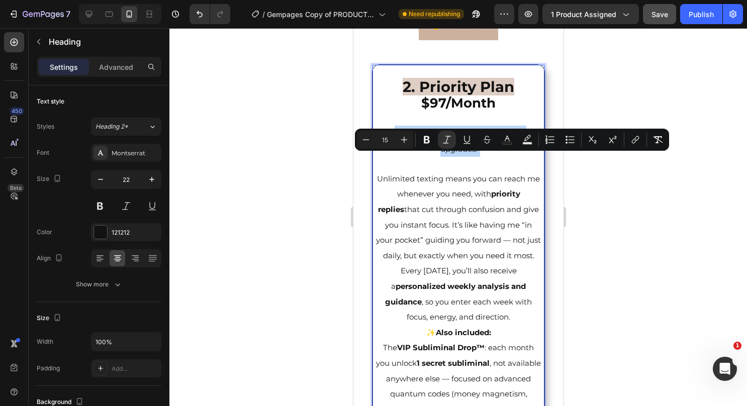
drag, startPoint x: 486, startPoint y: 172, endPoint x: 399, endPoint y: 159, distance: 87.4
click at [399, 159] on p "2. Priority Plan $97/Month Accelerated support and quantum upgrades. Unlimited …" at bounding box center [458, 318] width 165 height 504
click at [424, 143] on icon "Editor contextual toolbar" at bounding box center [427, 140] width 10 height 10
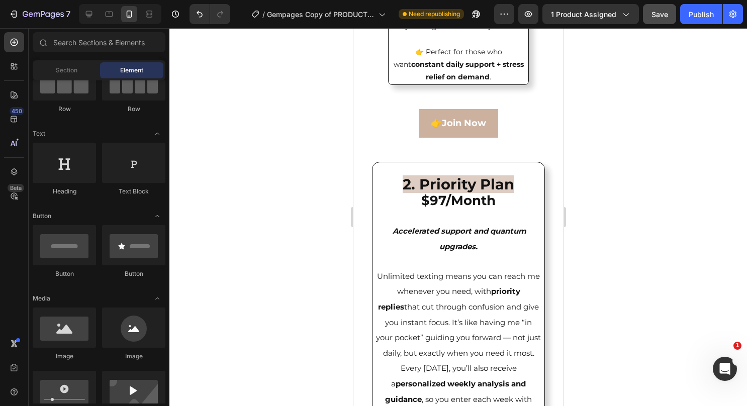
scroll to position [2239, 0]
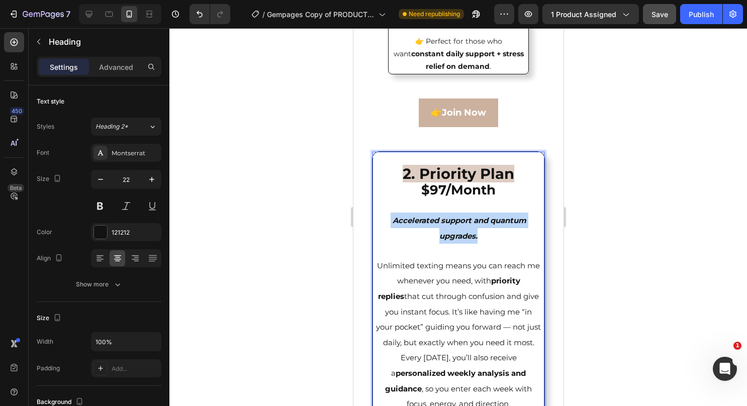
drag, startPoint x: 480, startPoint y: 264, endPoint x: 386, endPoint y: 247, distance: 95.4
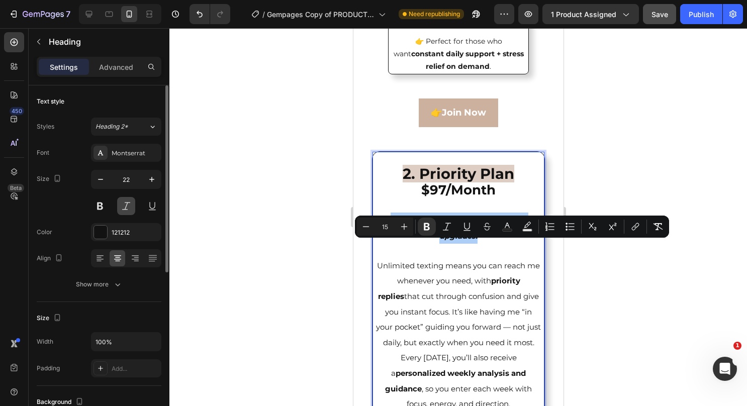
click at [122, 205] on button at bounding box center [126, 206] width 18 height 18
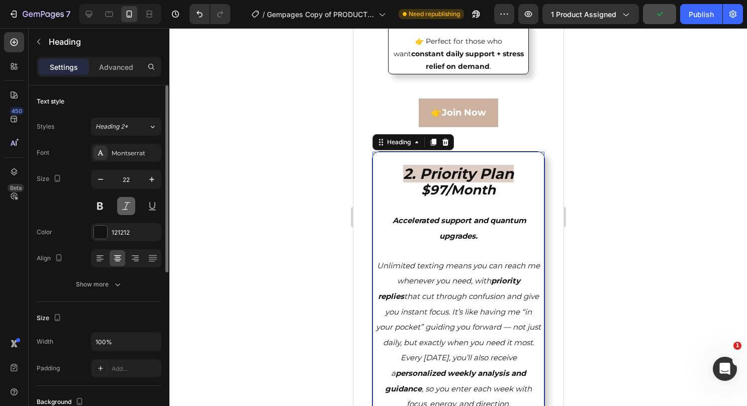
click at [122, 205] on button at bounding box center [126, 206] width 18 height 18
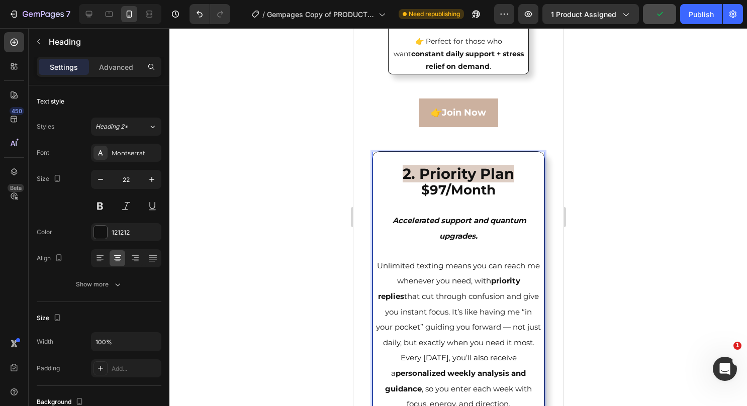
click at [415, 241] on strong "Accelerated support and quantum upgrades." at bounding box center [459, 228] width 134 height 25
click at [484, 183] on strong "2. Priority Plan" at bounding box center [458, 174] width 112 height 18
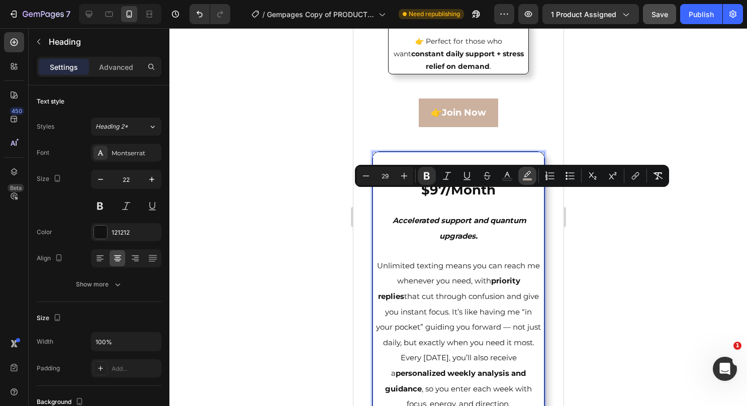
click at [529, 181] on button "color" at bounding box center [528, 176] width 18 height 18
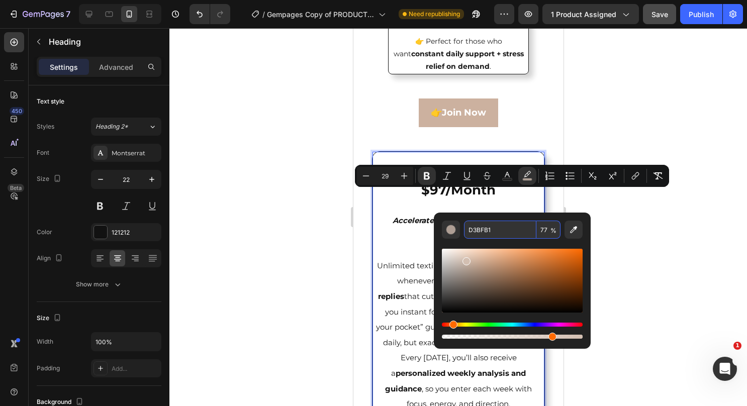
click at [477, 231] on input "D3BFB1" at bounding box center [500, 230] width 72 height 18
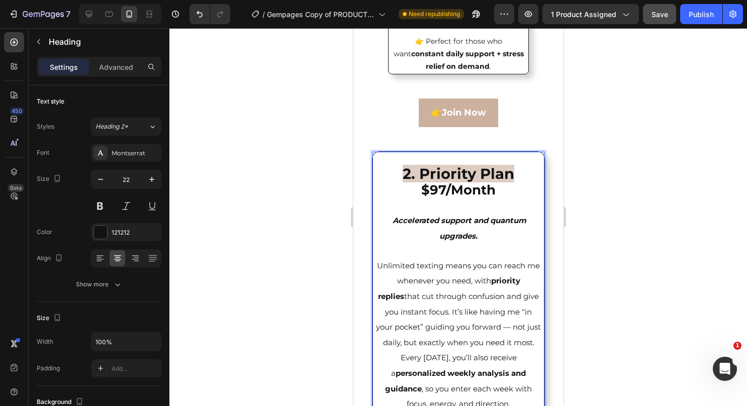
click at [412, 240] on p "2. Priority Plan $97/Month Accelerated support and quantum upgrades. Unlimited …" at bounding box center [458, 405] width 165 height 504
drag, startPoint x: 482, startPoint y: 262, endPoint x: 386, endPoint y: 246, distance: 97.3
click at [386, 246] on p "2. Priority Plan $97/Month Accelerated support and quantum upgrades. Unlimited …" at bounding box center [458, 405] width 165 height 504
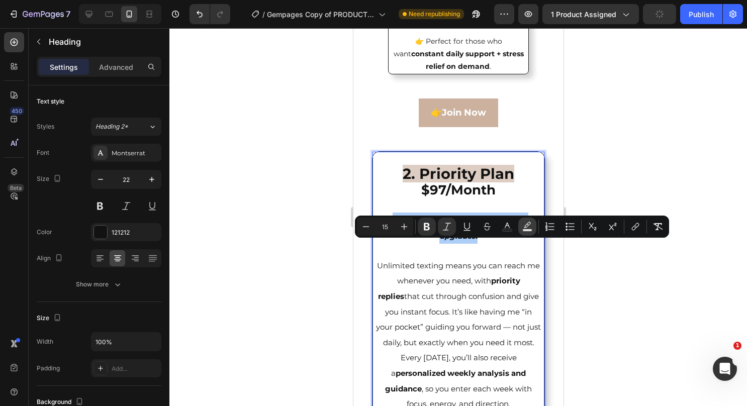
click at [532, 228] on icon "Editor contextual toolbar" at bounding box center [528, 227] width 10 height 10
type input "000000"
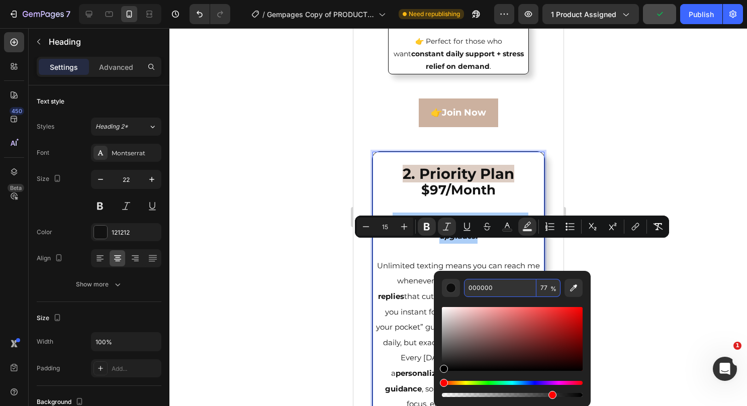
click at [502, 290] on input "000000" at bounding box center [500, 288] width 72 height 18
paste input "D3BFB1"
type input "D3BFB1"
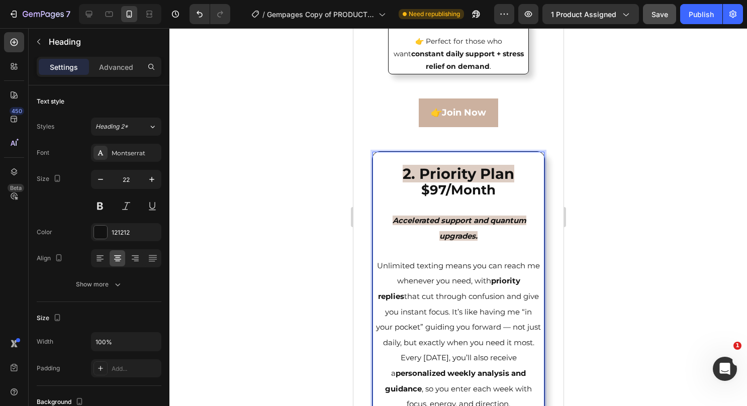
click at [418, 285] on p "2. Priority Plan $97/Month Accelerated support and quantum upgrades. Unlimited …" at bounding box center [458, 405] width 165 height 504
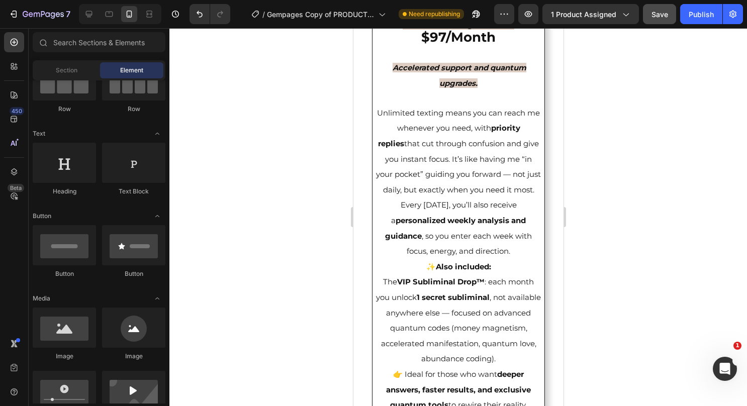
scroll to position [2402, 0]
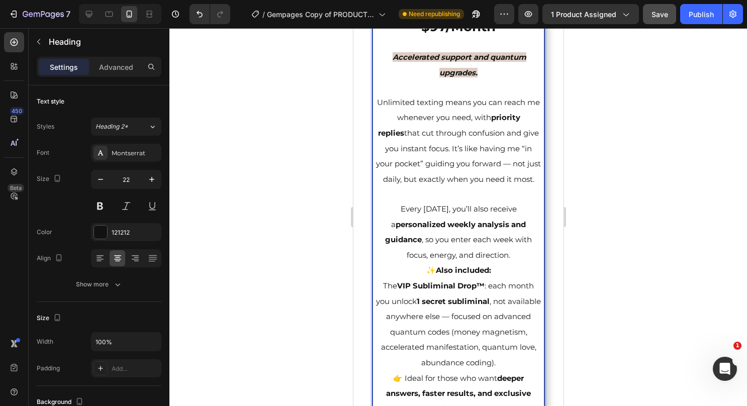
click at [509, 303] on p "2. Priority Plan $97/Month Accelerated support and quantum upgrades. Unlimited …" at bounding box center [458, 248] width 165 height 518
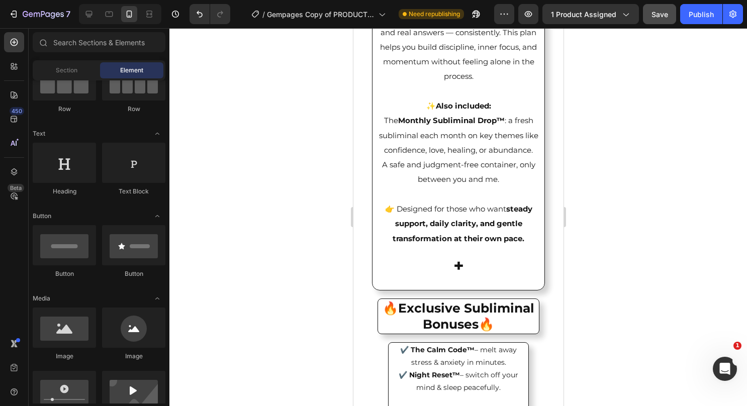
scroll to position [1810, 0]
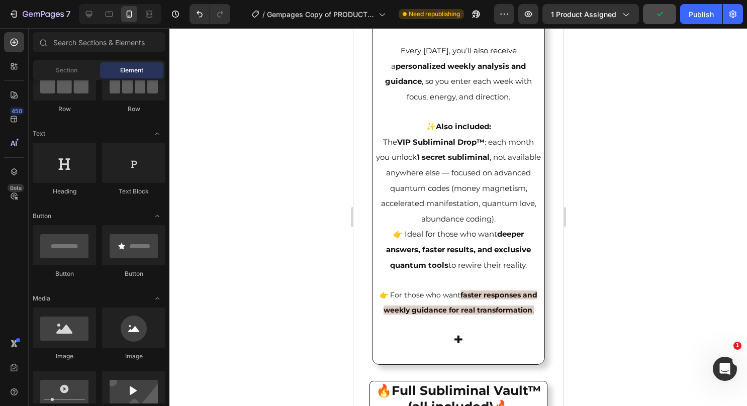
drag, startPoint x: 560, startPoint y: 163, endPoint x: 920, endPoint y: 238, distance: 367.5
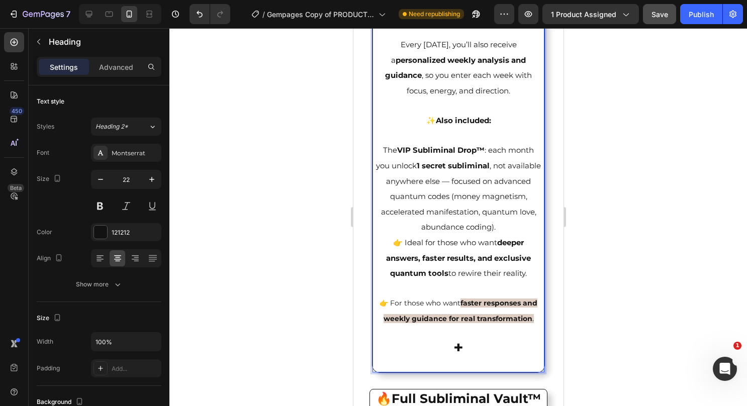
click at [528, 278] on p "2. Priority Plan $97/Month Accelerated support and quantum upgrades. Unlimited …" at bounding box center [458, 98] width 165 height 547
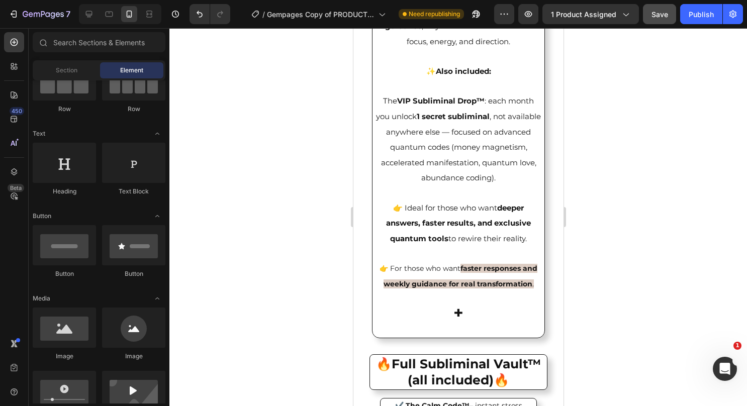
scroll to position [2674, 0]
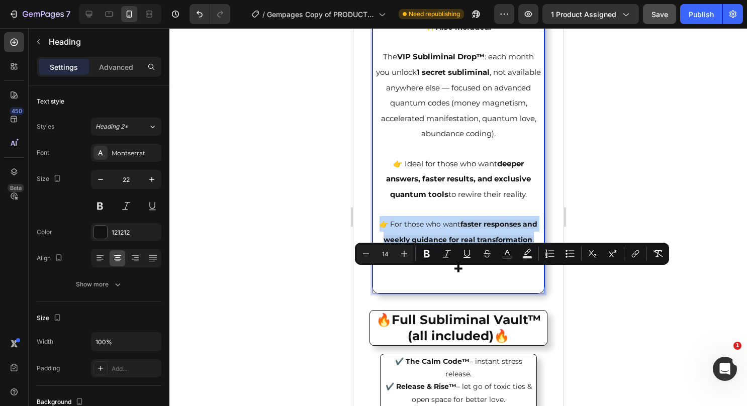
drag, startPoint x: 494, startPoint y: 312, endPoint x: 378, endPoint y: 275, distance: 121.5
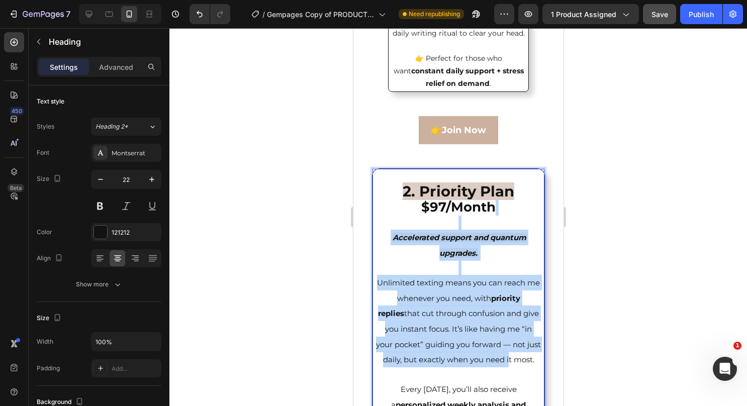
scroll to position [2222, 0]
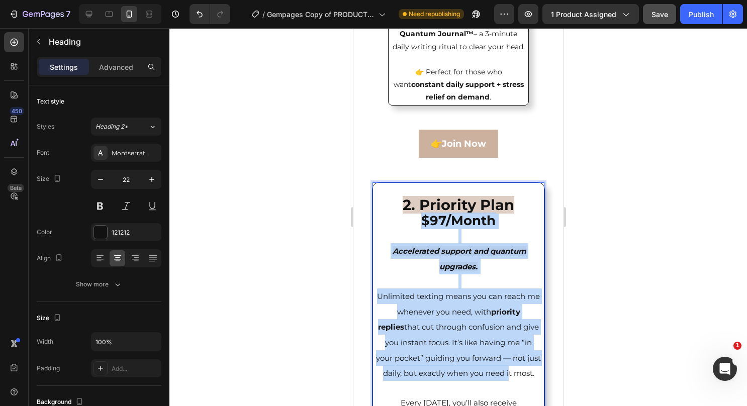
drag, startPoint x: 421, startPoint y: 265, endPoint x: 404, endPoint y: 254, distance: 19.5
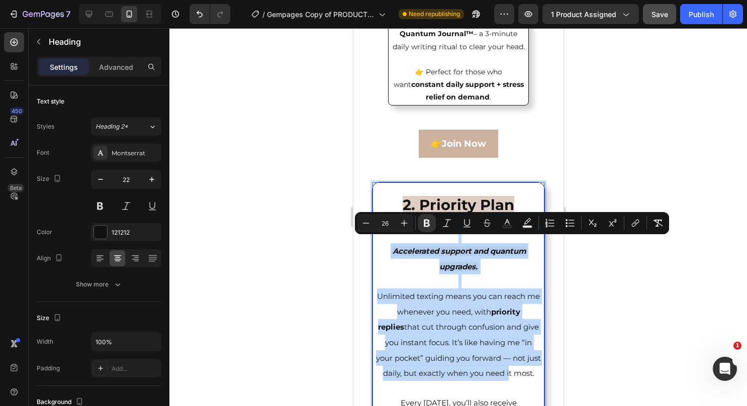
click at [407, 272] on strong "Accelerated support and quantum upgrades." at bounding box center [459, 258] width 134 height 25
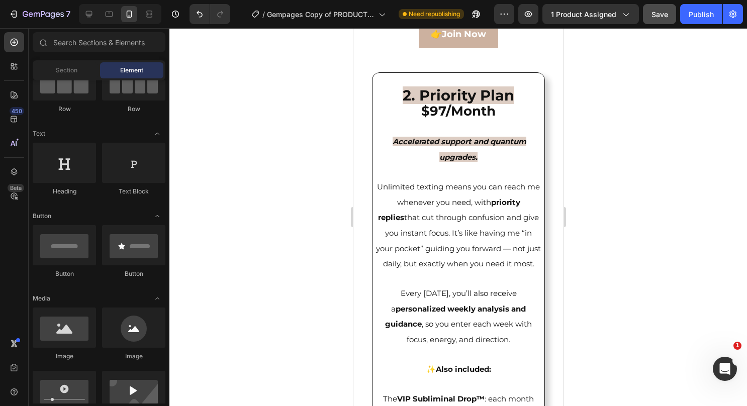
scroll to position [2348, 0]
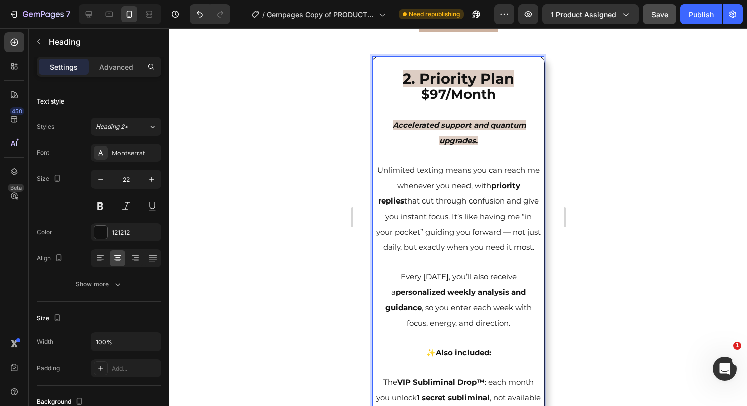
click at [433, 103] on strong "$97/Month" at bounding box center [458, 95] width 74 height 16
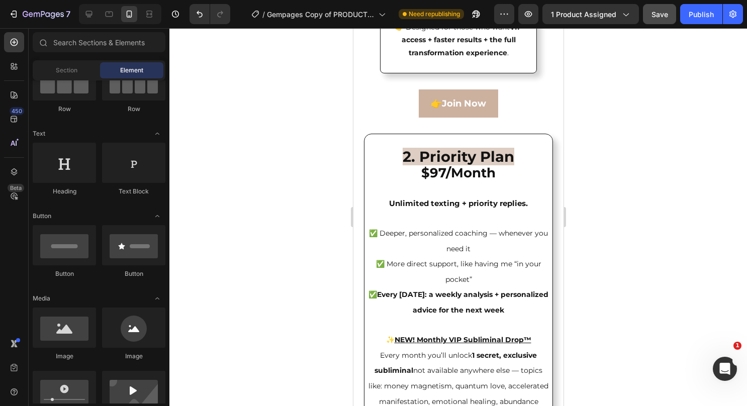
scroll to position [3285, 0]
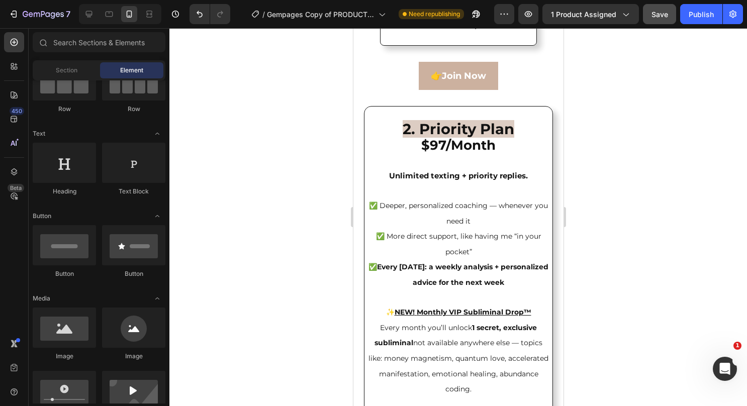
drag, startPoint x: 559, startPoint y: 196, endPoint x: 920, endPoint y: 282, distance: 370.7
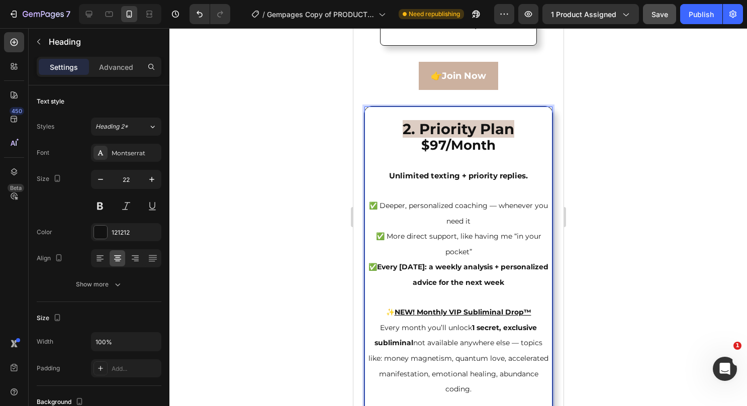
click at [408, 138] on strong "2. Priority Plan" at bounding box center [458, 129] width 112 height 18
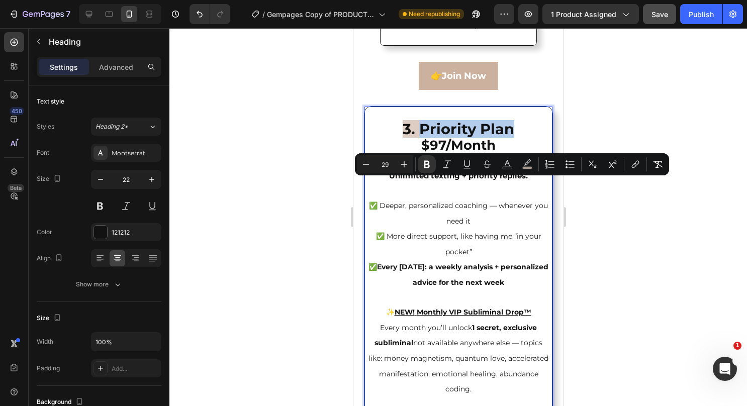
drag, startPoint x: 519, startPoint y: 189, endPoint x: 419, endPoint y: 192, distance: 100.1
click at [419, 192] on p "3. Priority Plan $97/Month Unlimited texting + priority replies. ✅ Deeper, pers…" at bounding box center [458, 320] width 181 height 425
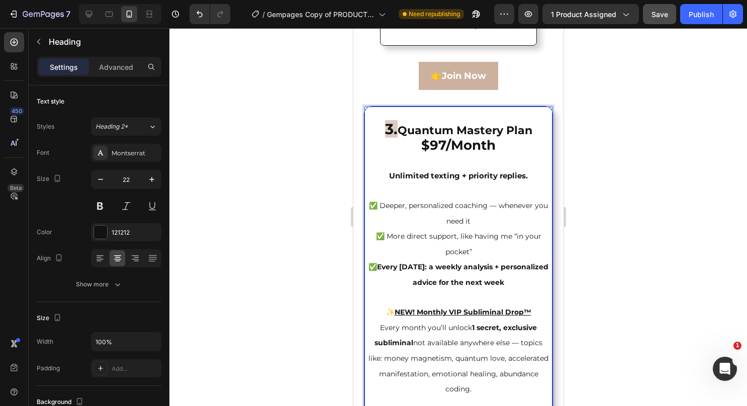
drag, startPoint x: 471, startPoint y: 207, endPoint x: 464, endPoint y: 208, distance: 6.6
click at [464, 153] on strong "$97/Month" at bounding box center [458, 145] width 74 height 16
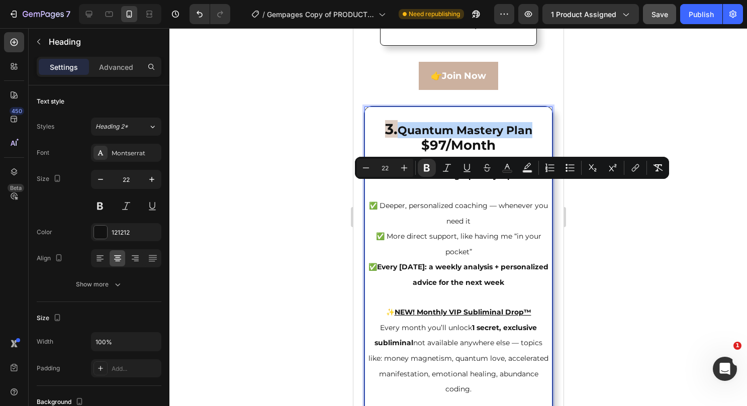
drag, startPoint x: 536, startPoint y: 186, endPoint x: 397, endPoint y: 188, distance: 138.8
click at [397, 188] on p "3. Quantum Mastery Plan $97/Month Unlimited texting + priority replies. ✅ Deepe…" at bounding box center [458, 320] width 181 height 425
click at [402, 165] on icon "Editor contextual toolbar" at bounding box center [404, 168] width 10 height 10
type input "24"
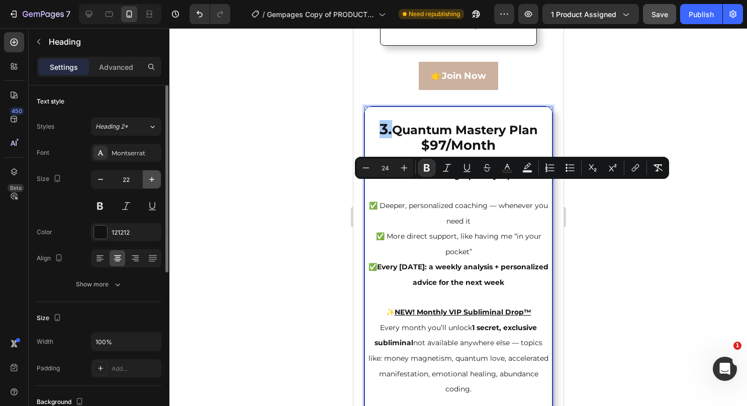
click at [155, 178] on icon "button" at bounding box center [152, 180] width 10 height 10
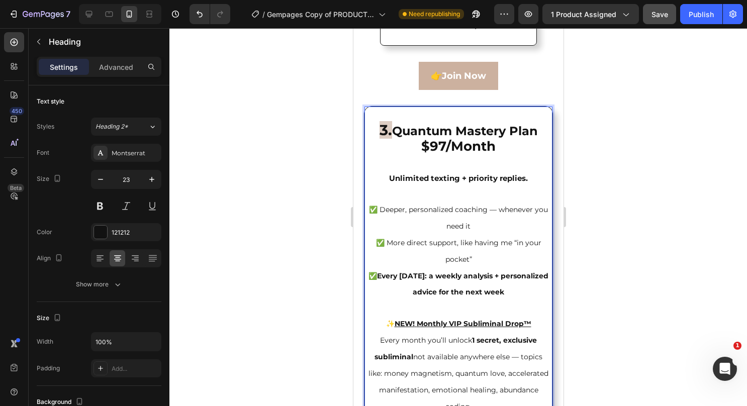
click at [398, 138] on strong "Quantum Mastery Plan" at bounding box center [465, 131] width 146 height 15
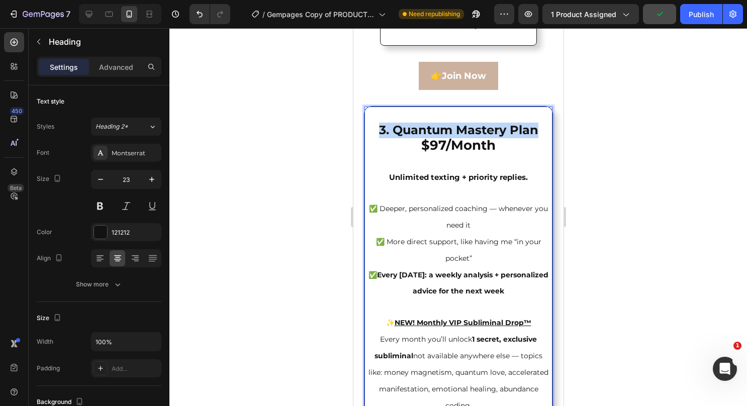
drag, startPoint x: 536, startPoint y: 190, endPoint x: 373, endPoint y: 194, distance: 163.0
click at [373, 194] on p "3. Quantum Mastery Plan $97/Month Unlimited texting + priority replies. ✅ Deepe…" at bounding box center [458, 332] width 181 height 449
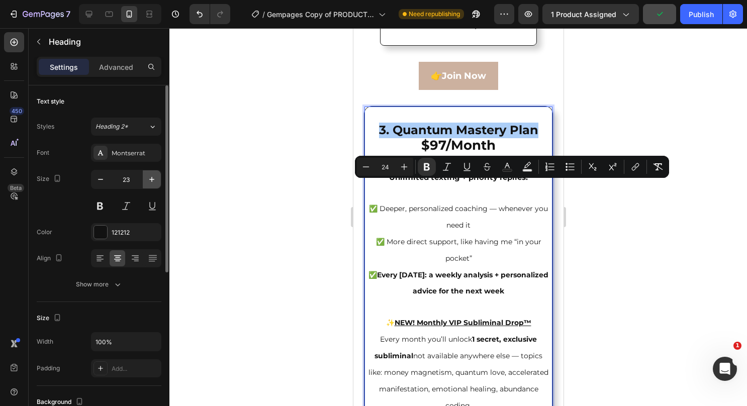
click at [157, 178] on button "button" at bounding box center [152, 180] width 18 height 18
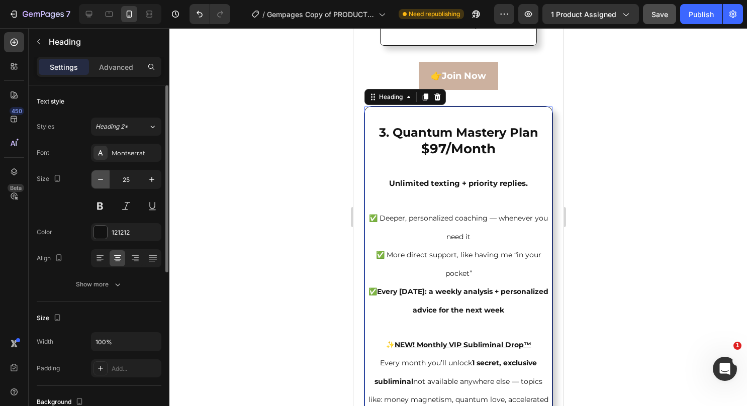
click at [104, 185] on button "button" at bounding box center [101, 180] width 18 height 18
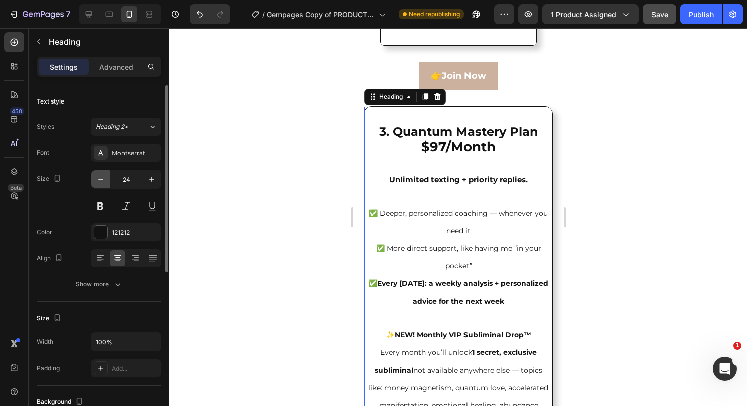
click at [104, 185] on button "button" at bounding box center [101, 180] width 18 height 18
type input "23"
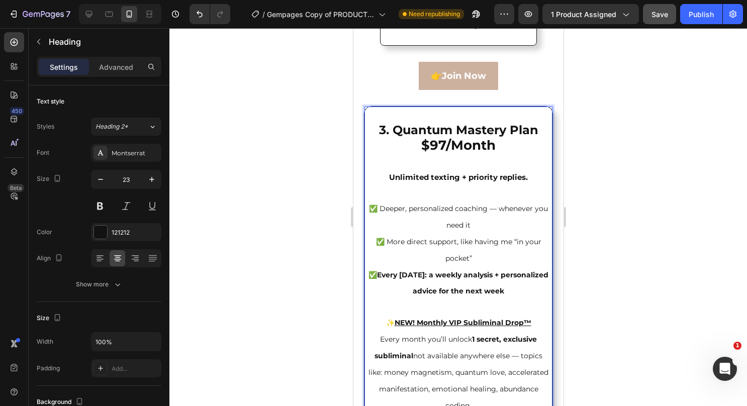
click at [422, 137] on strong "3. Quantum Mastery Plan" at bounding box center [458, 130] width 159 height 15
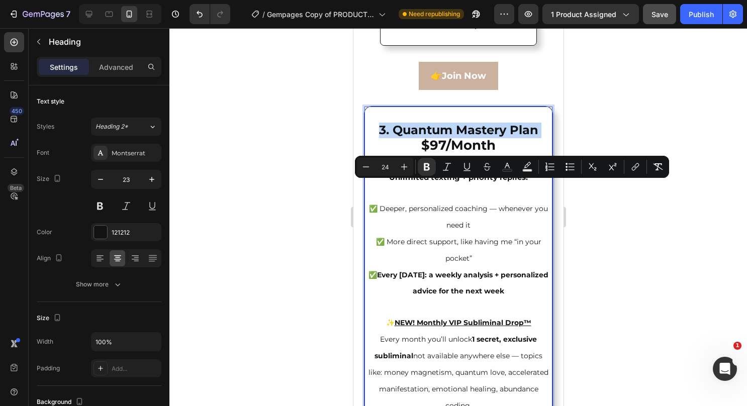
click at [422, 137] on strong "3. Quantum Mastery Plan" at bounding box center [458, 130] width 159 height 15
click at [405, 168] on icon "Editor contextual toolbar" at bounding box center [404, 167] width 10 height 10
type input "26"
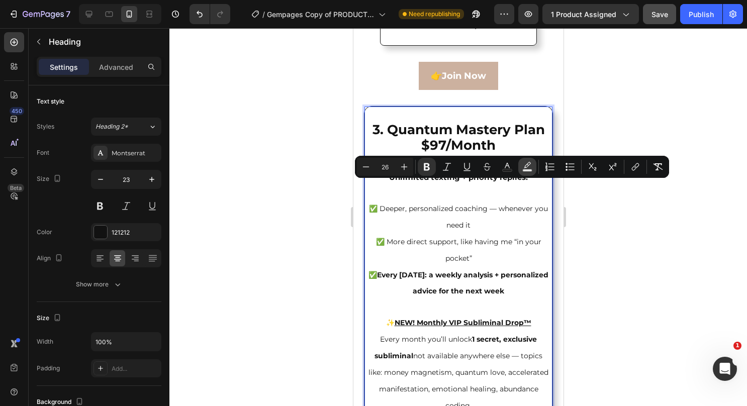
click at [529, 170] on rect "Editor contextual toolbar" at bounding box center [528, 171] width 10 height 3
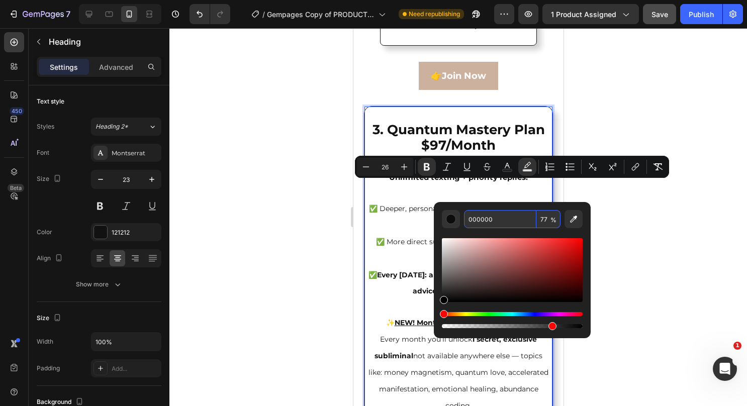
click at [491, 220] on input "000000" at bounding box center [500, 219] width 72 height 18
paste input "Quantum Mastery Plan"
type input "Quantum Mastery Plan"
click at [491, 220] on input "Quantum Mastery Plan" at bounding box center [500, 219] width 72 height 18
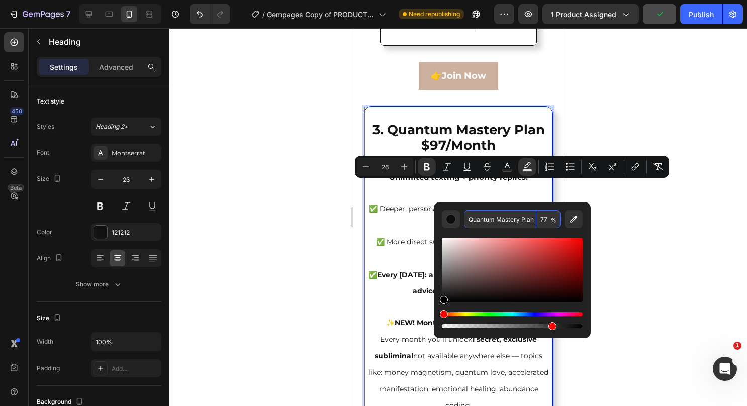
click at [491, 220] on input "Quantum Mastery Plan" at bounding box center [500, 219] width 72 height 18
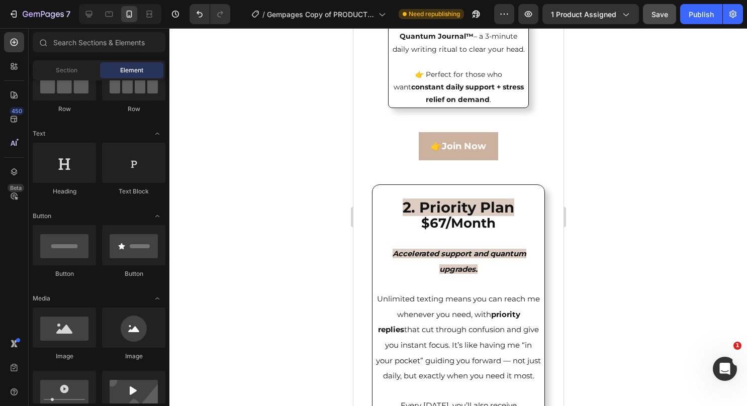
scroll to position [2180, 0]
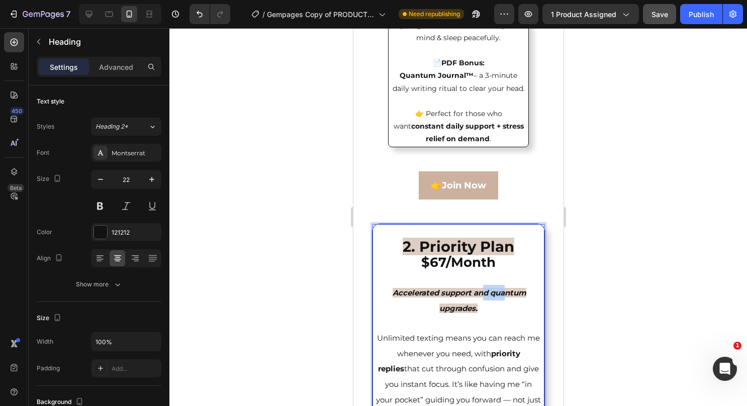
drag, startPoint x: 501, startPoint y: 323, endPoint x: 481, endPoint y: 318, distance: 20.7
click at [481, 313] on strong "Accelerated support and quantum upgrades." at bounding box center [459, 300] width 134 height 25
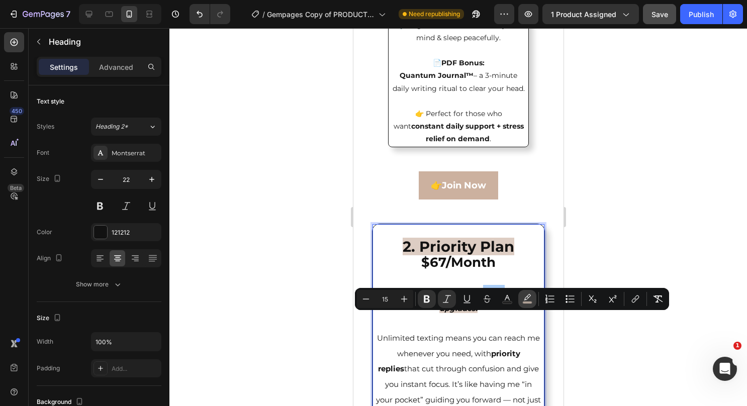
click at [527, 302] on rect "Editor contextual toolbar" at bounding box center [528, 303] width 10 height 3
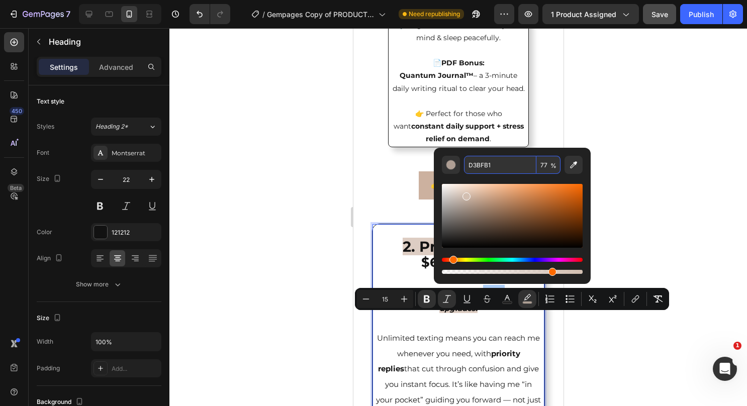
click at [481, 169] on input "D3BFB1" at bounding box center [500, 165] width 72 height 18
paste input "Quantum Mastery Plan"
type input "Q"
click at [481, 169] on input "Editor contextual toolbar" at bounding box center [500, 165] width 72 height 18
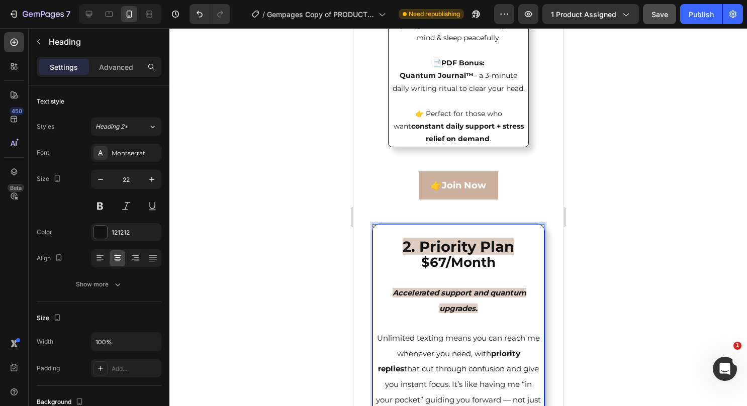
click at [456, 313] on strong "Accelerated support and quantum upgrades." at bounding box center [459, 300] width 134 height 25
drag, startPoint x: 488, startPoint y: 320, endPoint x: 476, endPoint y: 321, distance: 12.1
click at [476, 313] on strong "Accelerated support and quantum upgrades." at bounding box center [459, 300] width 134 height 25
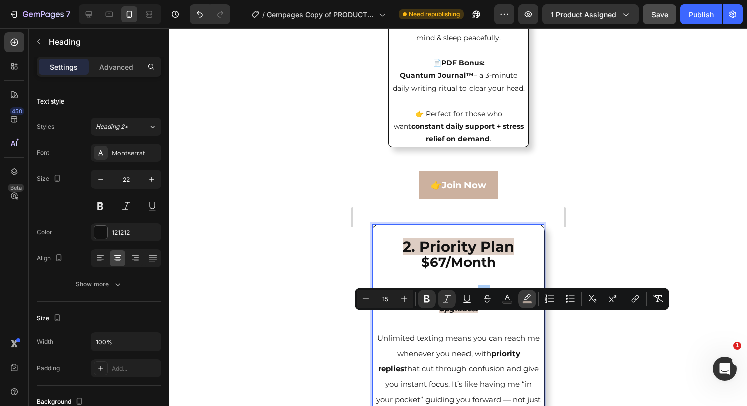
click at [525, 295] on icon "Editor contextual toolbar" at bounding box center [528, 299] width 10 height 10
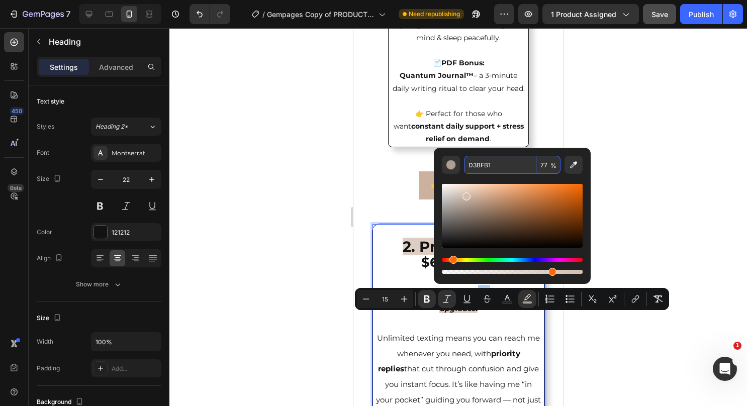
click at [483, 159] on input "D3BFB1" at bounding box center [500, 165] width 72 height 18
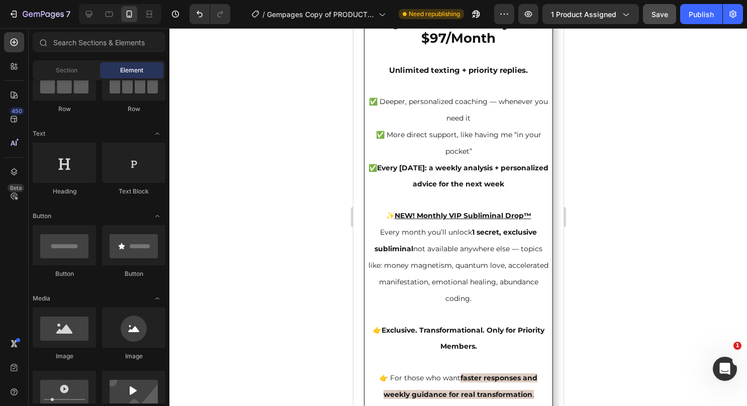
scroll to position [3359, 0]
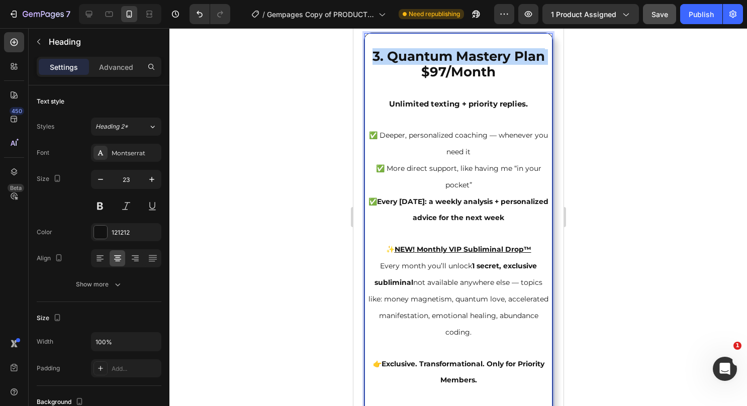
click at [516, 64] on strong "3. Quantum Mastery Plan" at bounding box center [458, 56] width 173 height 16
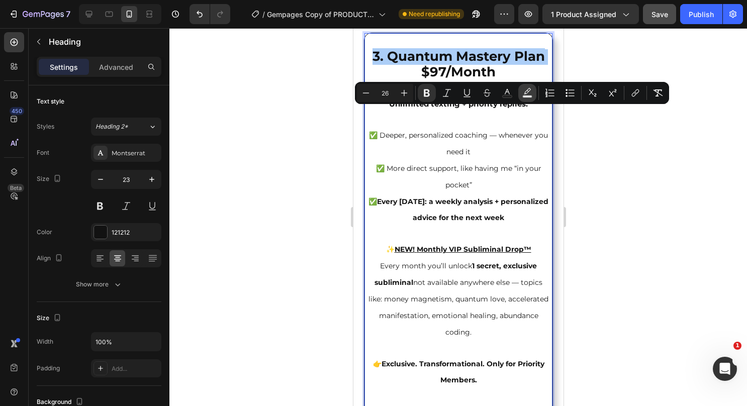
click at [524, 98] on rect "Editor contextual toolbar" at bounding box center [528, 97] width 10 height 3
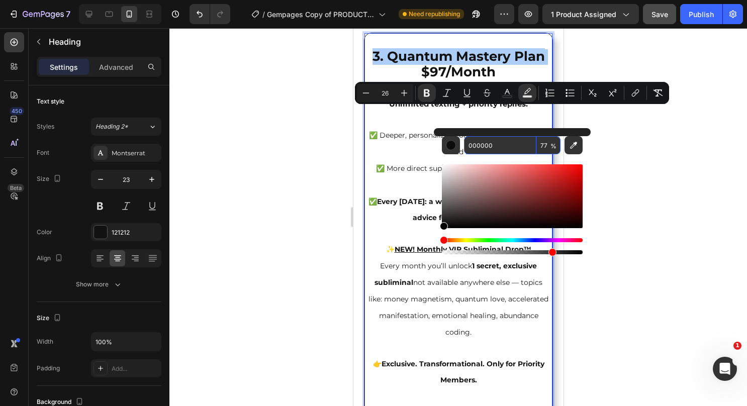
click at [499, 147] on input "000000" at bounding box center [500, 145] width 72 height 18
paste input "D3BFB1"
type input "D3BFB1"
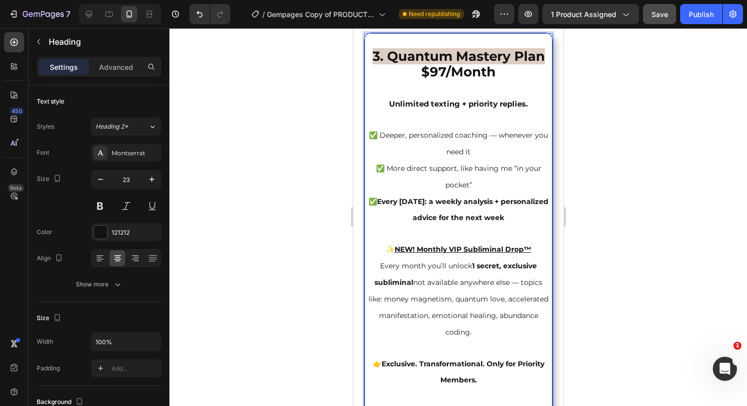
click at [428, 109] on strong "Unlimited texting + priority replies." at bounding box center [458, 104] width 139 height 10
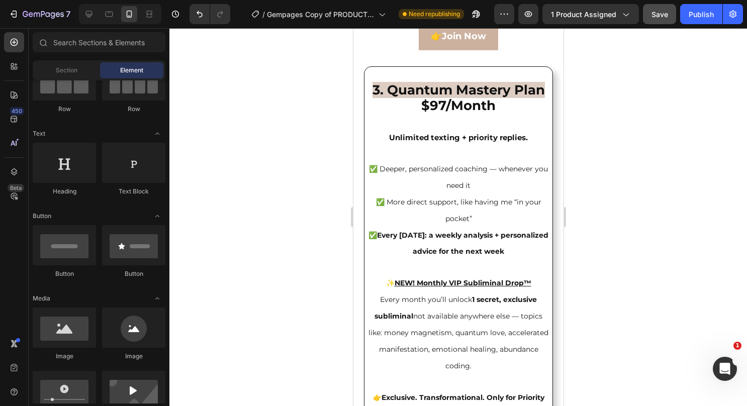
scroll to position [3353, 0]
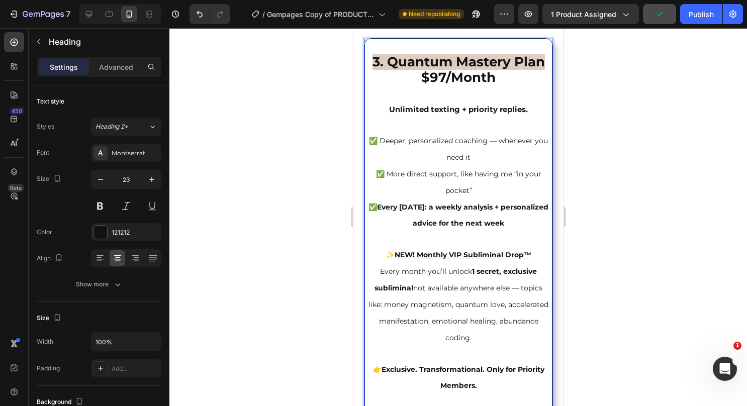
drag, startPoint x: 531, startPoint y: 171, endPoint x: 386, endPoint y: 170, distance: 144.4
drag, startPoint x: 386, startPoint y: 170, endPoint x: 527, endPoint y: 165, distance: 140.9
click at [527, 165] on p "3. Quantum Mastery Plan $97/Month Unlimited texting + priority replies. ✅ Deepe…" at bounding box center [458, 264] width 181 height 449
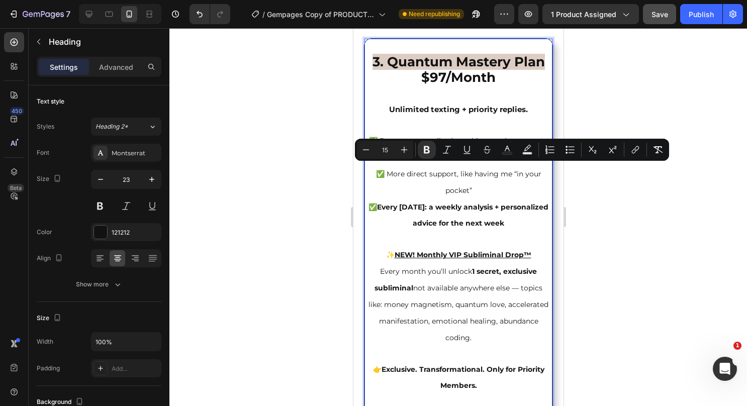
drag, startPoint x: 527, startPoint y: 165, endPoint x: 377, endPoint y: 173, distance: 150.1
click at [377, 173] on p "3. Quantum Mastery Plan $97/Month Unlimited texting + priority replies. ✅ Deepe…" at bounding box center [458, 264] width 181 height 449
click at [523, 152] on rect "Editor contextual toolbar" at bounding box center [528, 153] width 10 height 3
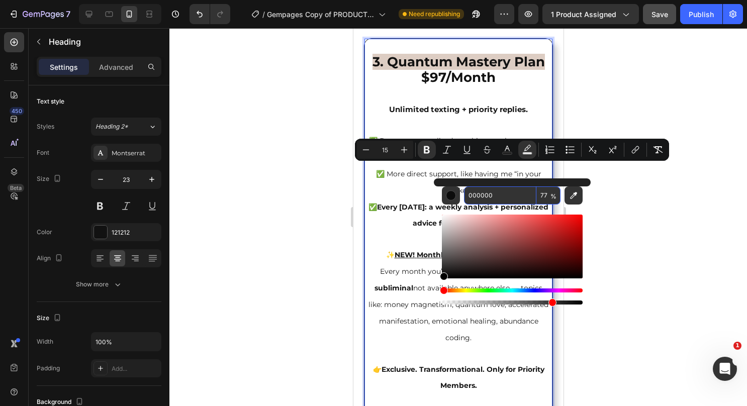
click at [498, 202] on input "000000" at bounding box center [500, 196] width 72 height 18
paste input "D3BFB1"
type input "D3BFB1"
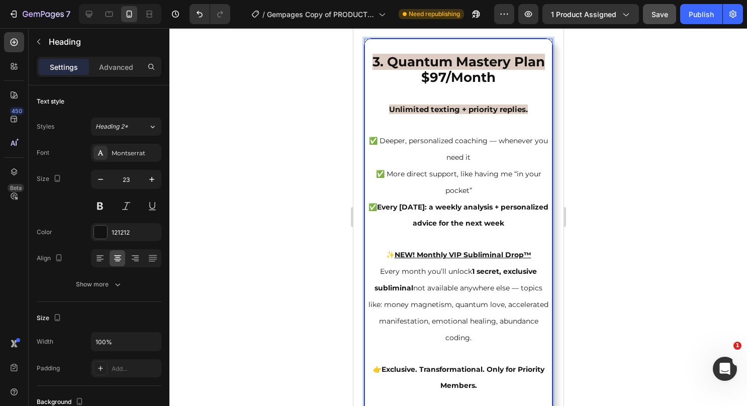
click at [418, 223] on p "3. Quantum Mastery Plan $97/Month Unlimited texting + priority replies. ✅ Deepe…" at bounding box center [458, 264] width 181 height 449
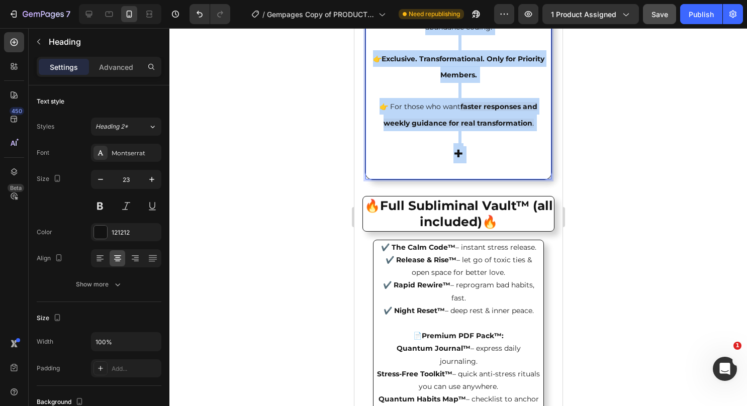
scroll to position [3746, 0]
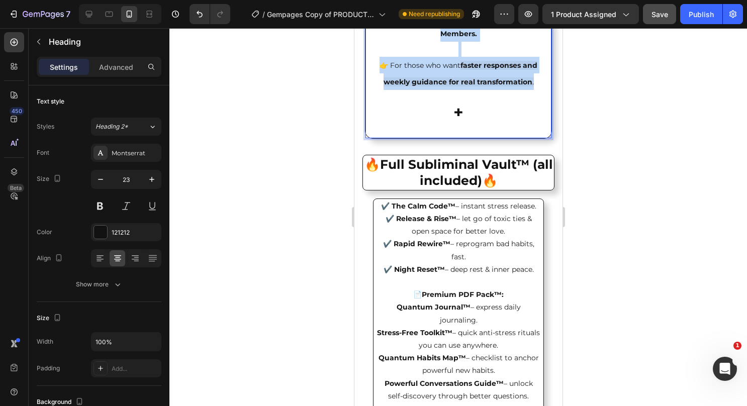
drag, startPoint x: 383, startPoint y: 173, endPoint x: 530, endPoint y: 123, distance: 155.1
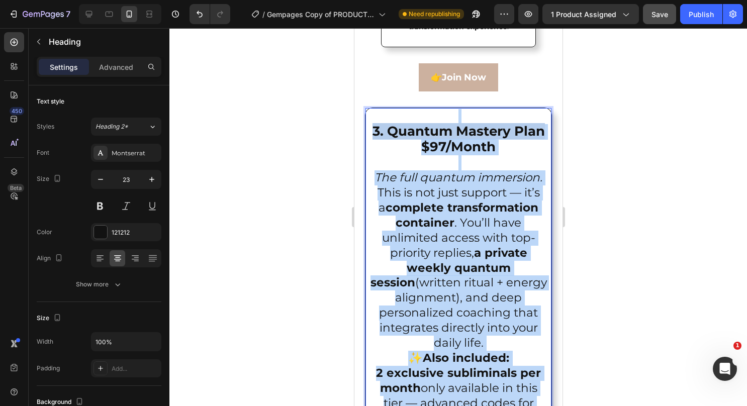
scroll to position [3249, 0]
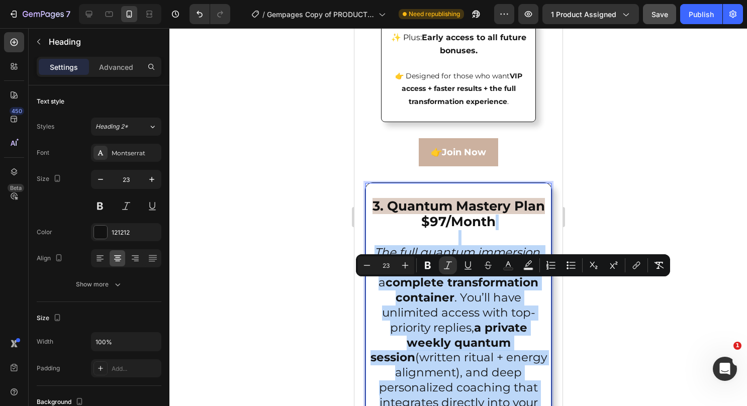
drag, startPoint x: 515, startPoint y: 391, endPoint x: 729, endPoint y: 304, distance: 231.5
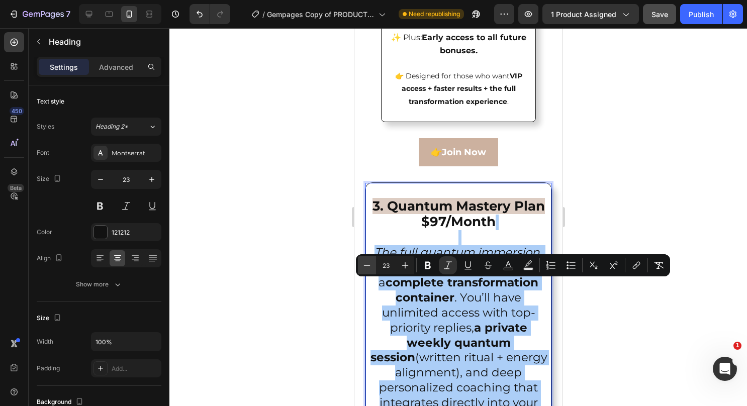
click at [370, 267] on icon "Editor contextual toolbar" at bounding box center [367, 266] width 10 height 10
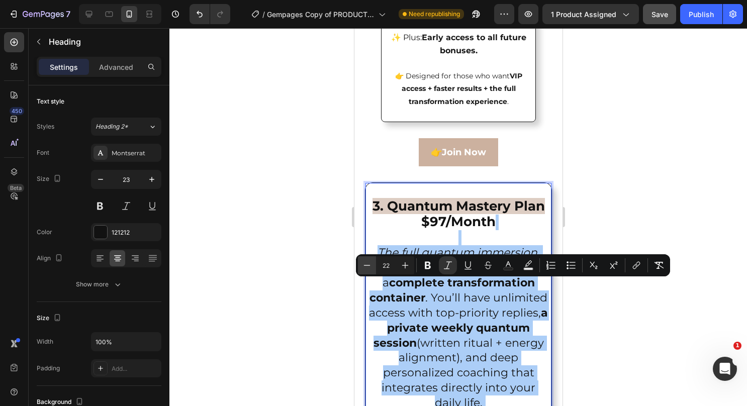
click at [370, 267] on icon "Editor contextual toolbar" at bounding box center [367, 266] width 10 height 10
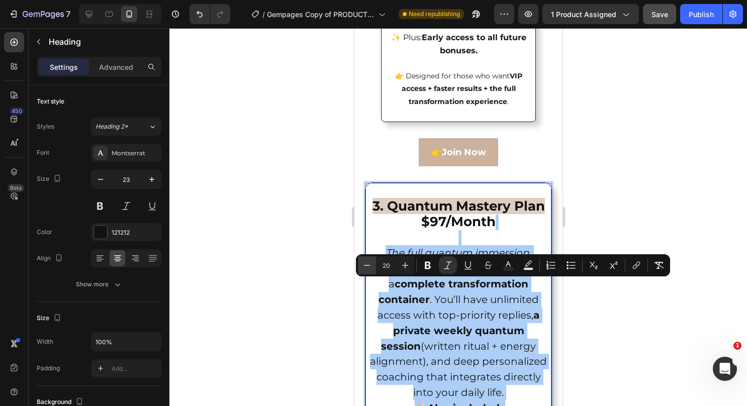
click at [370, 267] on icon "Editor contextual toolbar" at bounding box center [367, 266] width 10 height 10
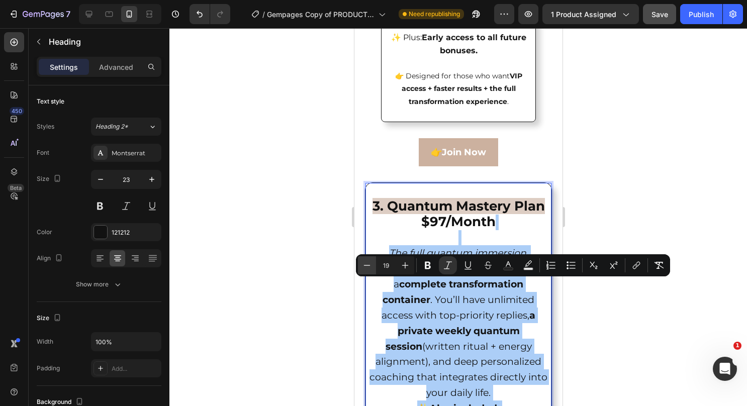
click at [370, 267] on icon "Editor contextual toolbar" at bounding box center [367, 266] width 10 height 10
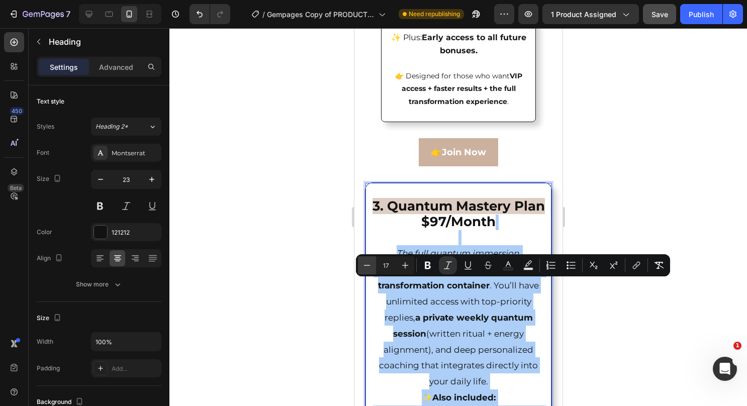
click at [370, 267] on icon "Editor contextual toolbar" at bounding box center [367, 266] width 10 height 10
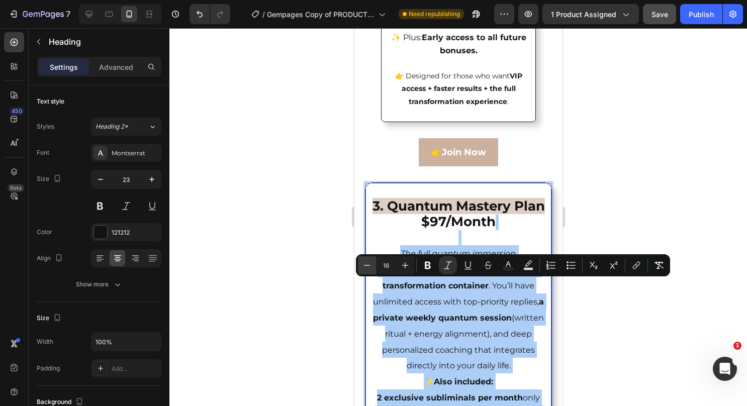
click at [370, 267] on icon "Editor contextual toolbar" at bounding box center [367, 266] width 10 height 10
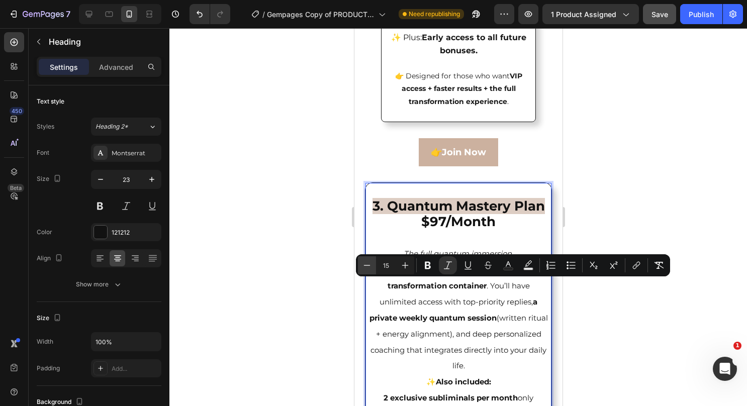
click at [370, 267] on icon "Editor contextual toolbar" at bounding box center [367, 266] width 10 height 10
type input "14"
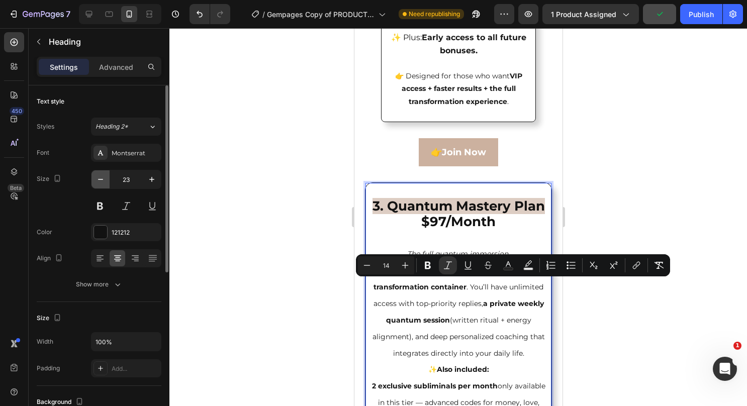
click at [99, 185] on button "button" at bounding box center [101, 180] width 18 height 18
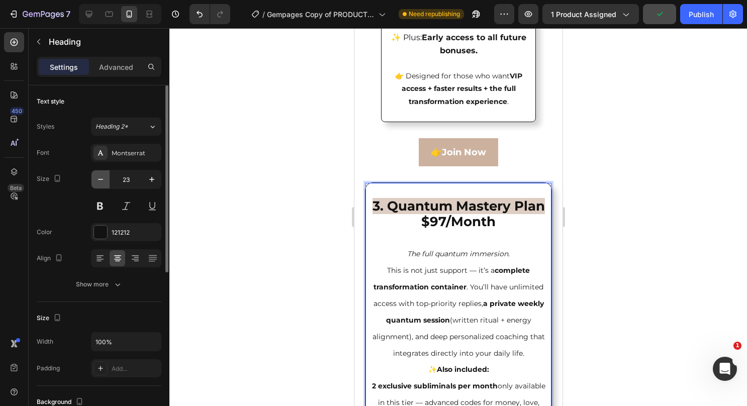
type input "22"
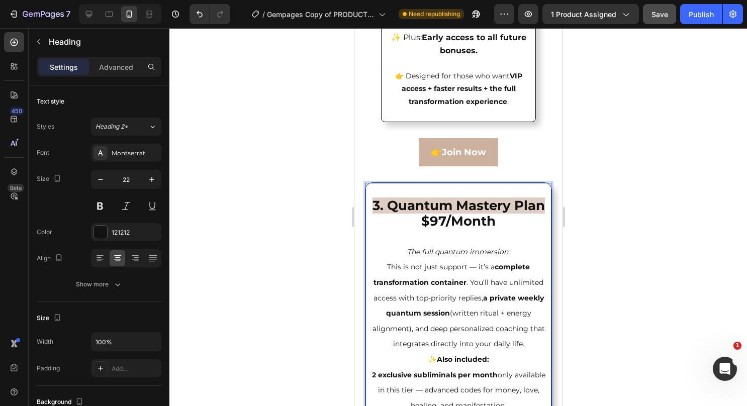
click at [473, 281] on p "⁠⁠⁠⁠⁠⁠⁠ 3. Quantum Mastery Plan $97/Month The full quantum immersion. This is n…" at bounding box center [458, 390] width 179 height 413
click at [511, 287] on p "3. Quantum Mastery Plan $97/Month The full quantum immersion. This is not just …" at bounding box center [458, 390] width 179 height 413
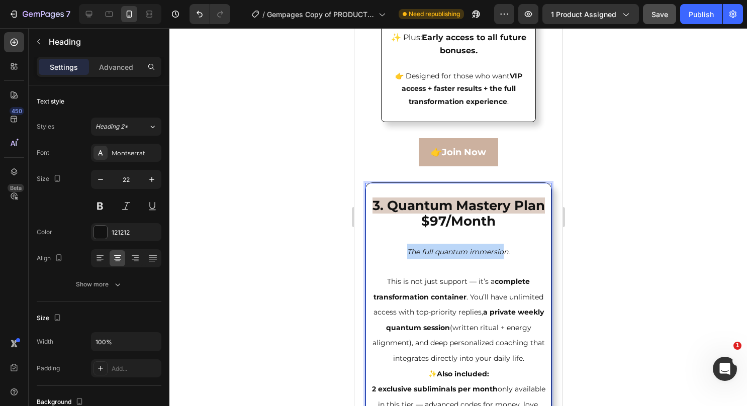
drag, startPoint x: 393, startPoint y: 284, endPoint x: 497, endPoint y: 288, distance: 104.2
click at [497, 288] on p "3. Quantum Mastery Plan $97/Month The full quantum immersion. This is not just …" at bounding box center [458, 398] width 179 height 428
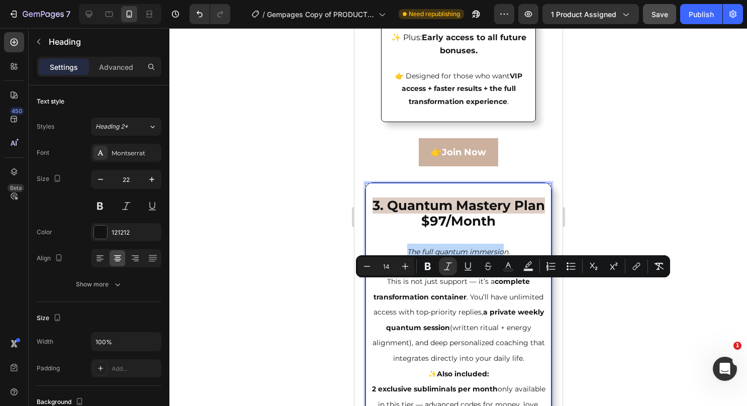
click at [497, 257] on icon "The full quantum immersion." at bounding box center [458, 251] width 103 height 9
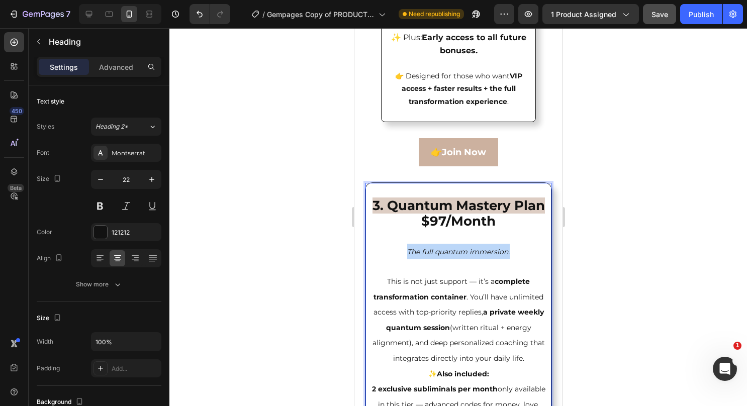
drag, startPoint x: 518, startPoint y: 281, endPoint x: 396, endPoint y: 283, distance: 121.8
click at [396, 283] on p "3. Quantum Mastery Plan $97/Month The full quantum immersion. This is not just …" at bounding box center [458, 398] width 179 height 428
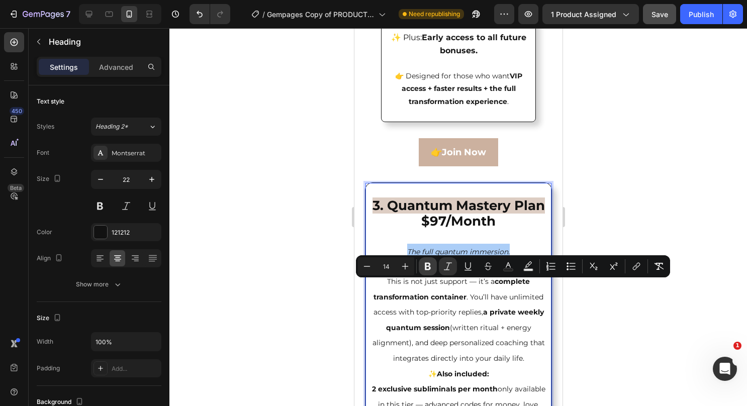
click at [426, 269] on icon "Editor contextual toolbar" at bounding box center [428, 267] width 6 height 8
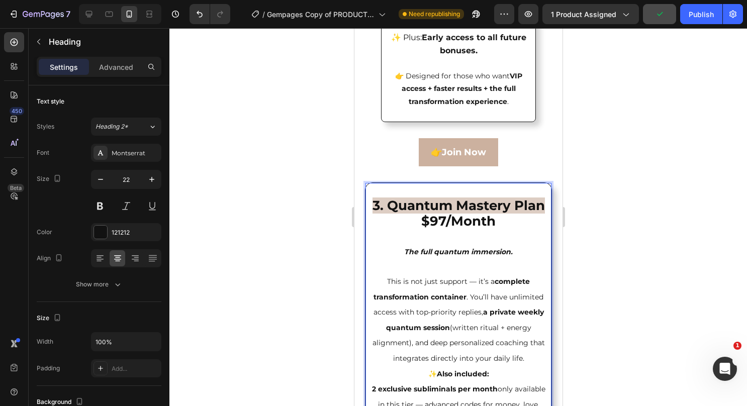
click at [513, 214] on strong "3. Quantum Mastery Plan" at bounding box center [458, 206] width 173 height 16
click at [512, 214] on strong "3. Quantum Mastery Plan" at bounding box center [458, 206] width 173 height 16
click at [497, 261] on p "3. Quantum Mastery Plan $97/Month The full quantum immersion. This is not just …" at bounding box center [458, 398] width 179 height 428
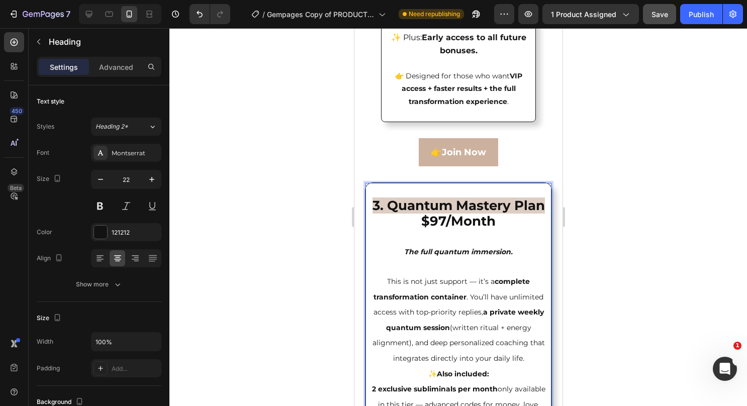
click at [497, 214] on strong "3. Quantum Mastery Plan" at bounding box center [458, 206] width 173 height 16
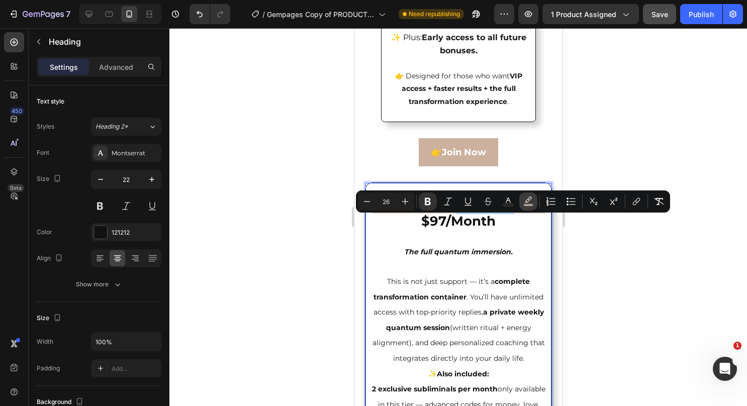
click at [527, 206] on rect "Editor contextual toolbar" at bounding box center [529, 205] width 10 height 3
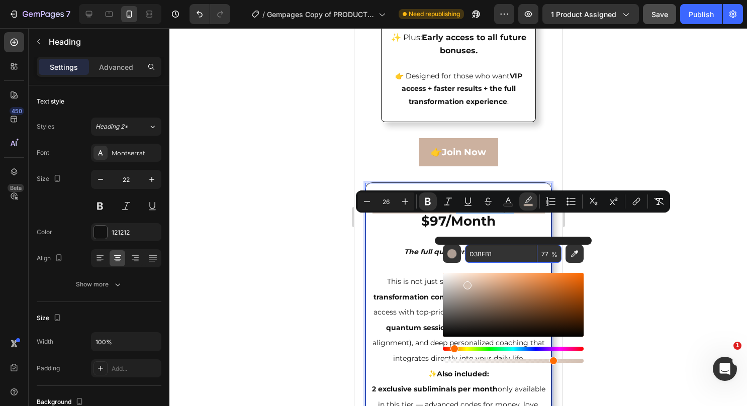
click at [471, 247] on input "D3BFB1" at bounding box center [501, 254] width 72 height 18
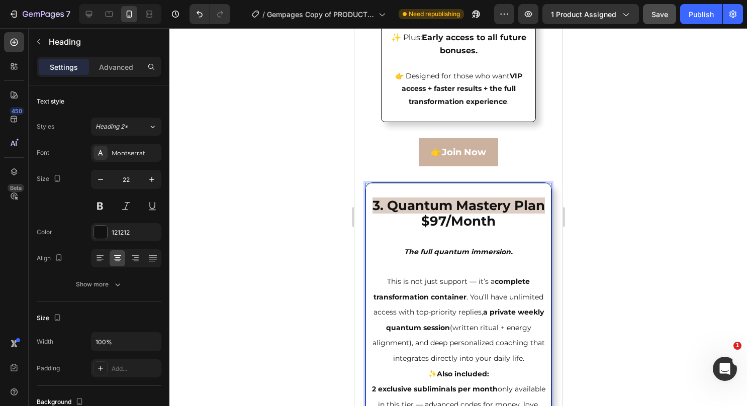
click at [430, 297] on p "3. Quantum Mastery Plan $97/Month The full quantum immersion. This is not just …" at bounding box center [458, 398] width 179 height 428
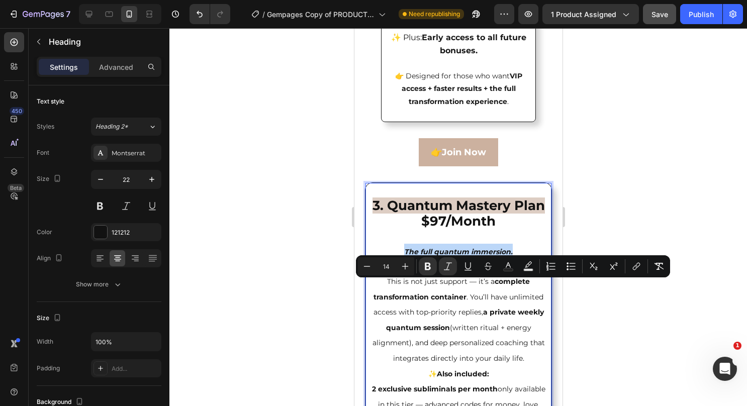
drag, startPoint x: 514, startPoint y: 288, endPoint x: 400, endPoint y: 289, distance: 113.7
click at [400, 289] on p "3. Quantum Mastery Plan $97/Month The full quantum immersion. ⁠⁠⁠⁠⁠⁠⁠ This is n…" at bounding box center [458, 398] width 179 height 428
click at [527, 269] on rect "Editor contextual toolbar" at bounding box center [529, 270] width 10 height 3
type input "000000"
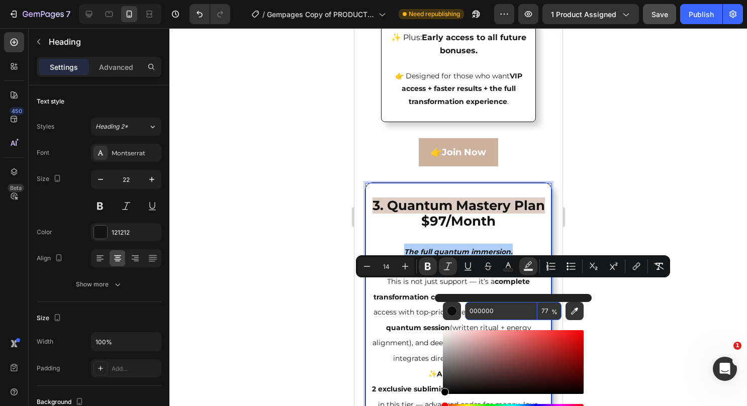
click at [495, 314] on input "000000" at bounding box center [501, 311] width 72 height 18
paste input "D3BFB1"
type input "D3BFB1"
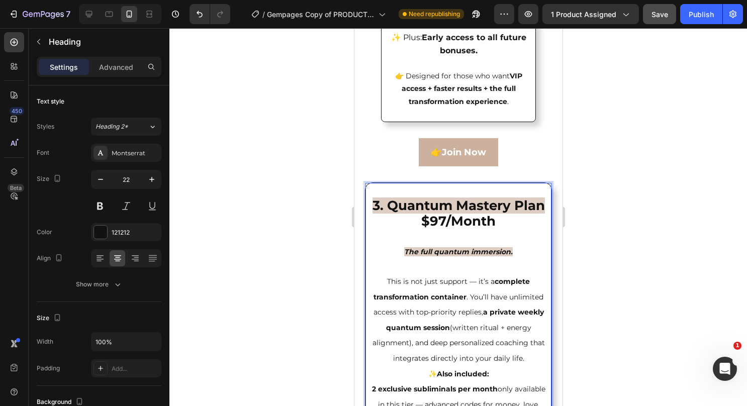
click at [409, 322] on p "3. Quantum Mastery Plan $97/Month The full quantum immersion. This is not just …" at bounding box center [458, 398] width 179 height 428
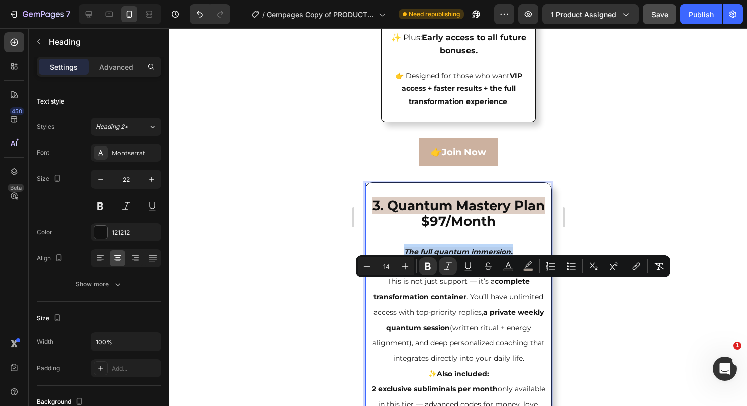
drag, startPoint x: 511, startPoint y: 280, endPoint x: 399, endPoint y: 284, distance: 111.3
click at [399, 284] on p "3. Quantum Mastery Plan $97/Month The full quantum immersion. This is not just …" at bounding box center [458, 398] width 179 height 428
click at [402, 272] on button "Plus" at bounding box center [405, 267] width 18 height 18
type input "16"
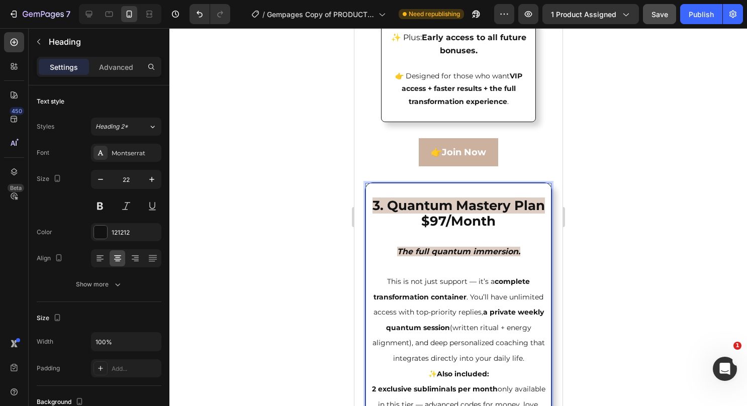
click at [433, 296] on p "3. Quantum Mastery Plan $97/Month The full quantum immersion. This is not just …" at bounding box center [458, 398] width 179 height 428
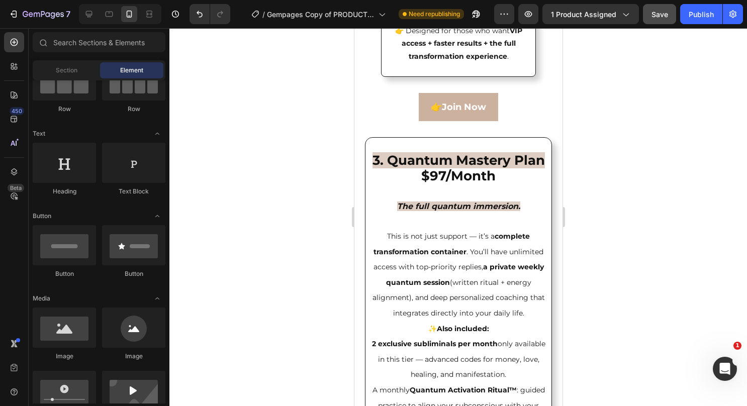
scroll to position [3334, 0]
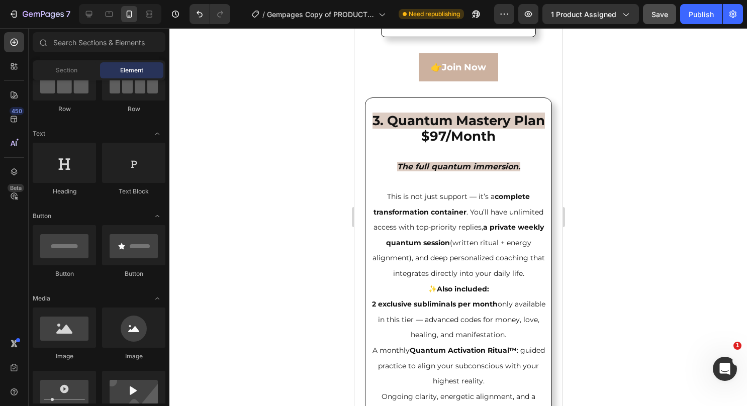
drag, startPoint x: 560, startPoint y: 243, endPoint x: 923, endPoint y: 276, distance: 363.7
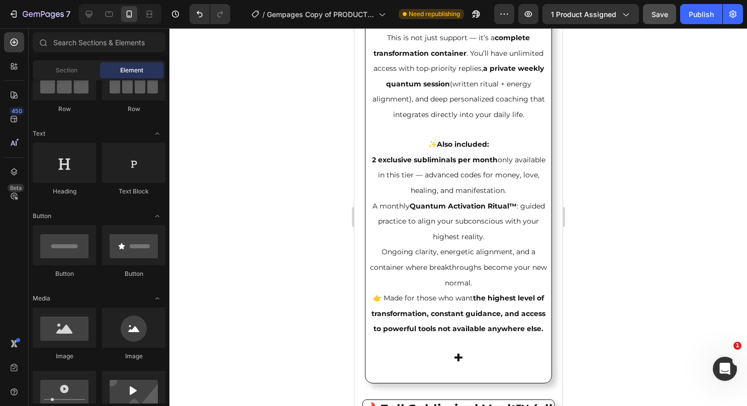
scroll to position [3539, 0]
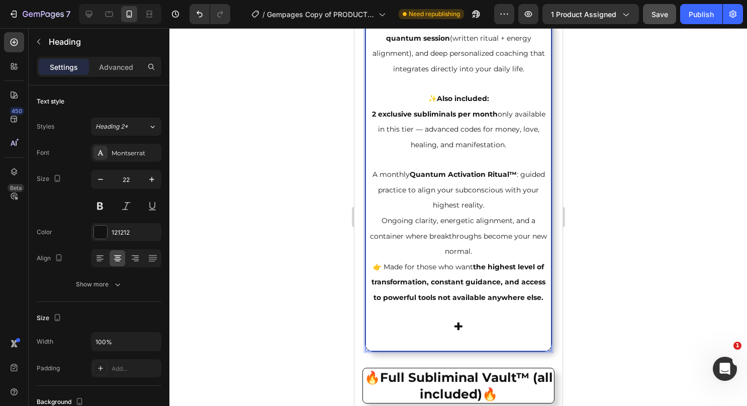
click at [499, 249] on p "3. Quantum Mastery Plan $97/Month The full quantum immersion. This is not just …" at bounding box center [458, 122] width 179 height 456
click at [491, 292] on p "3. Quantum Mastery Plan $97/Month The full quantum immersion. This is not just …" at bounding box center [458, 122] width 179 height 456
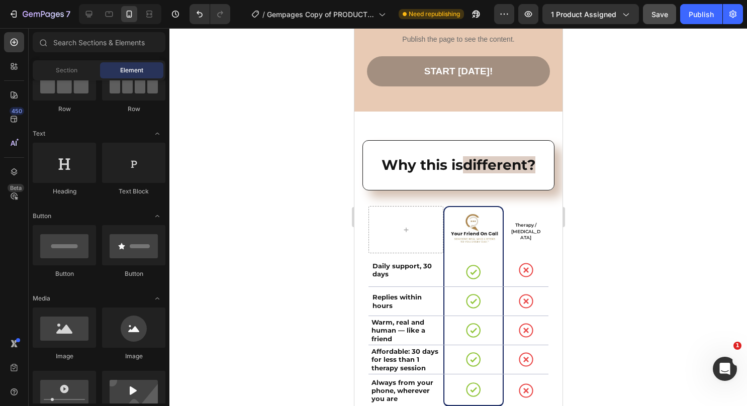
scroll to position [5331, 0]
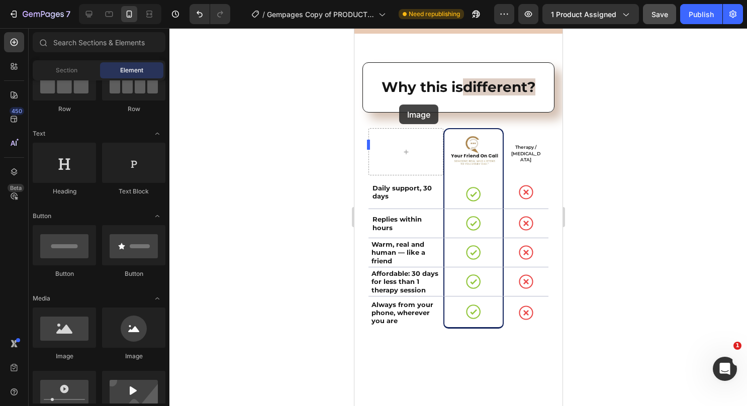
drag, startPoint x: 405, startPoint y: 359, endPoint x: 401, endPoint y: 104, distance: 255.6
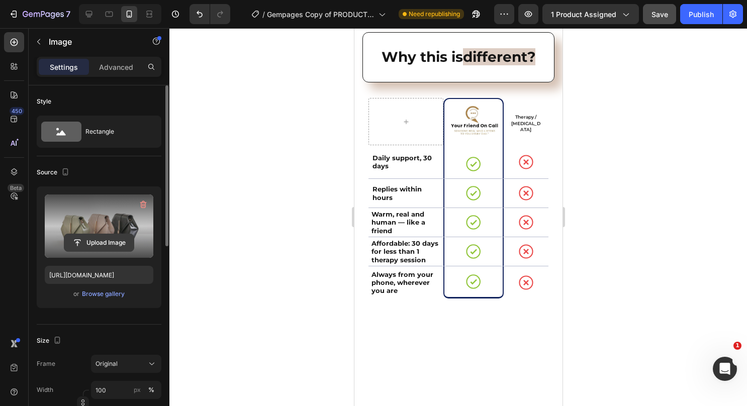
click at [72, 246] on input "file" at bounding box center [98, 242] width 69 height 17
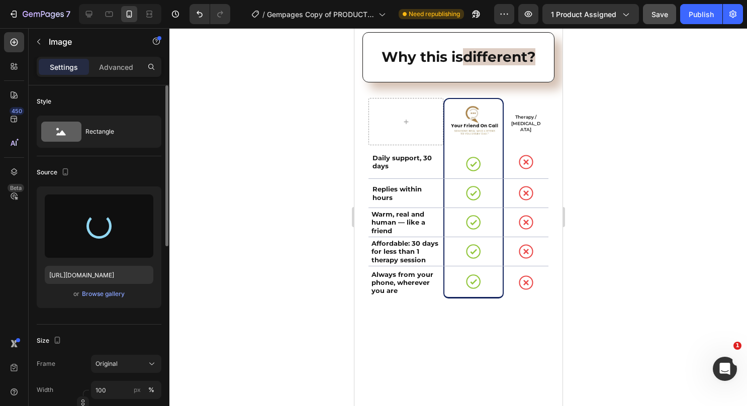
type input "[URL][DOMAIN_NAME]"
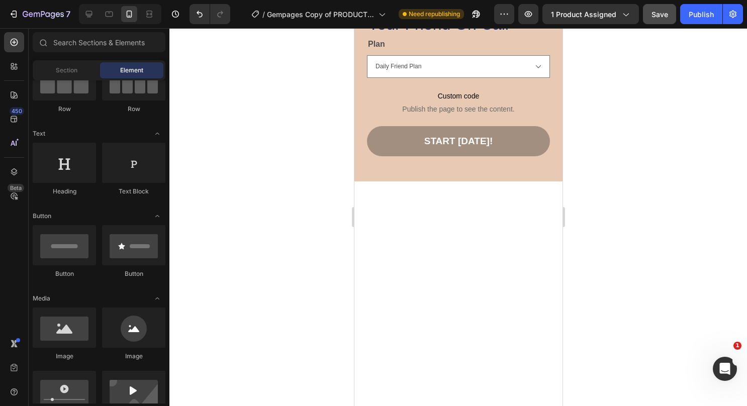
scroll to position [5460, 0]
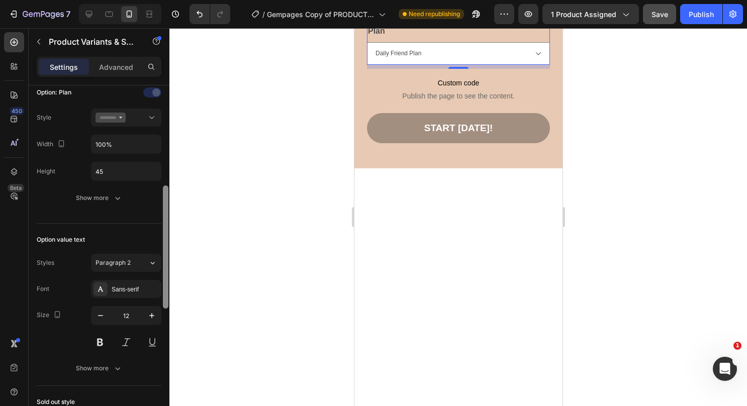
drag, startPoint x: 163, startPoint y: 159, endPoint x: 163, endPoint y: 279, distance: 119.7
click at [163, 279] on div at bounding box center [166, 247] width 6 height 123
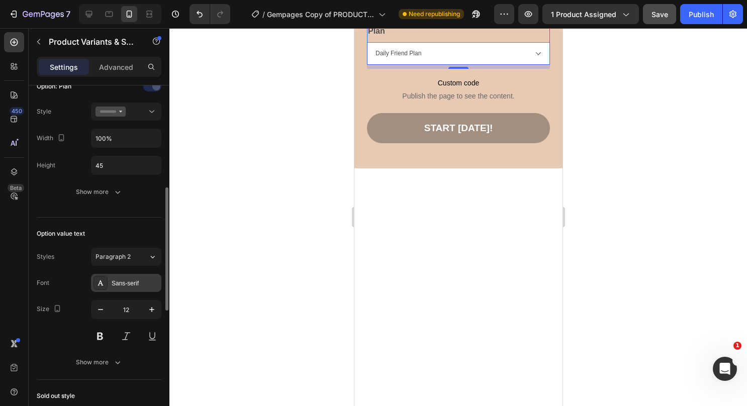
click at [142, 274] on div "Sans-serif" at bounding box center [126, 283] width 70 height 18
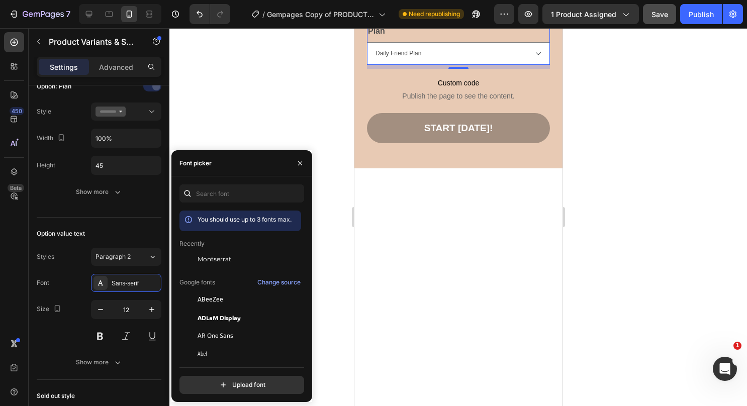
click at [213, 327] on div "Montserrat" at bounding box center [241, 336] width 122 height 18
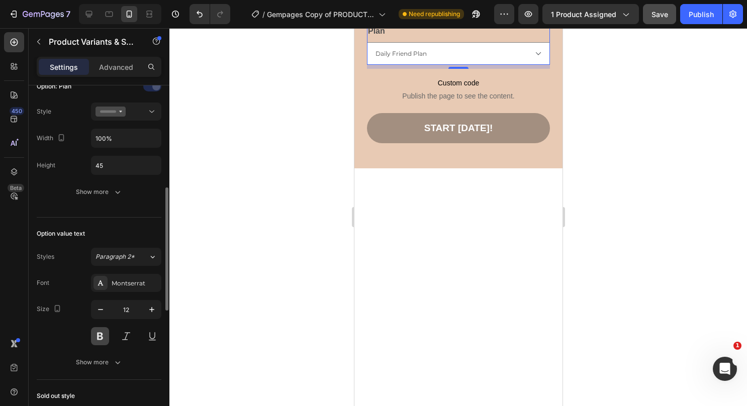
click at [106, 332] on button at bounding box center [100, 336] width 18 height 18
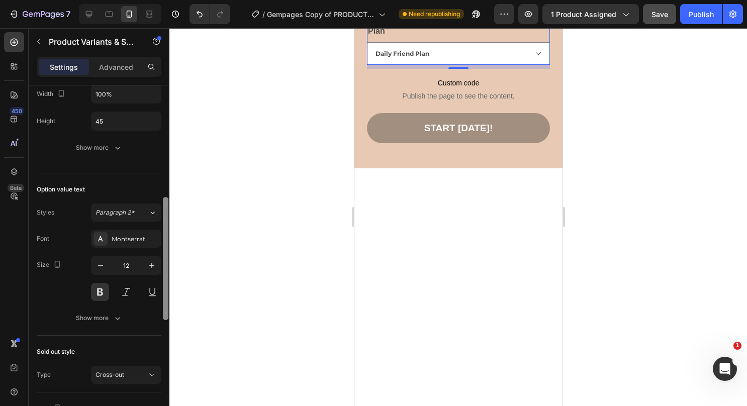
scroll to position [317, 0]
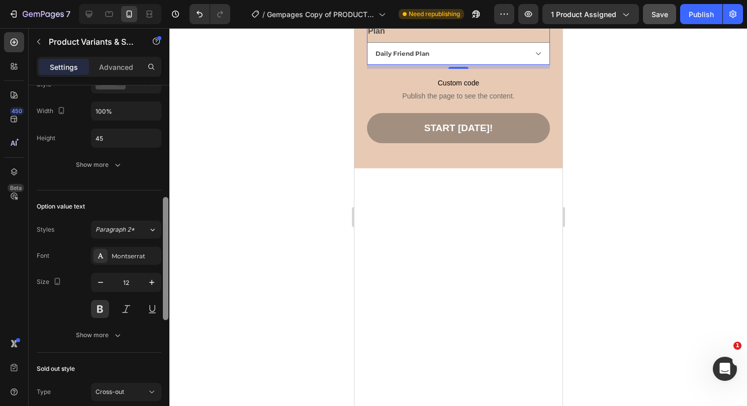
drag, startPoint x: 165, startPoint y: 303, endPoint x: 162, endPoint y: 312, distance: 10.0
click at [162, 312] on div at bounding box center [166, 261] width 8 height 350
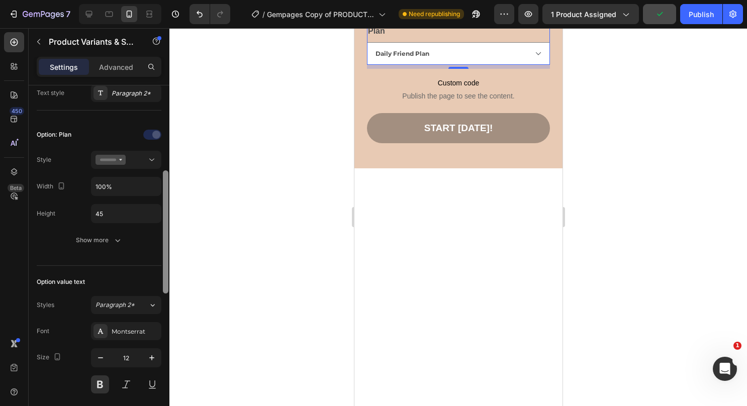
scroll to position [254, 0]
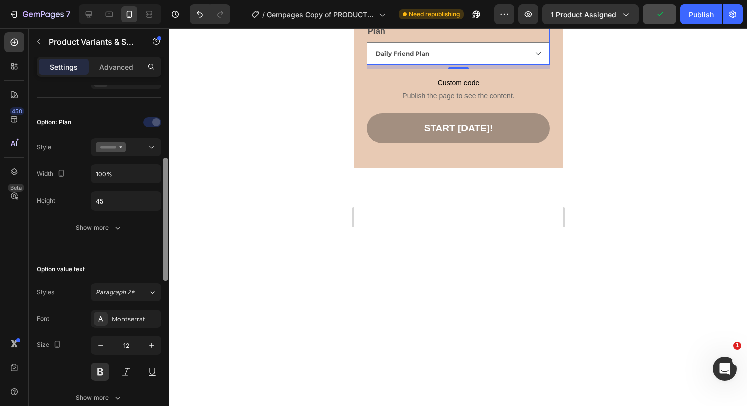
drag, startPoint x: 163, startPoint y: 257, endPoint x: 160, endPoint y: 235, distance: 22.3
click at [160, 235] on div "Type Separated Product source Your Friend On Call Option gap Gap 16 Option titl…" at bounding box center [99, 261] width 141 height 350
click at [152, 337] on button "button" at bounding box center [152, 346] width 18 height 18
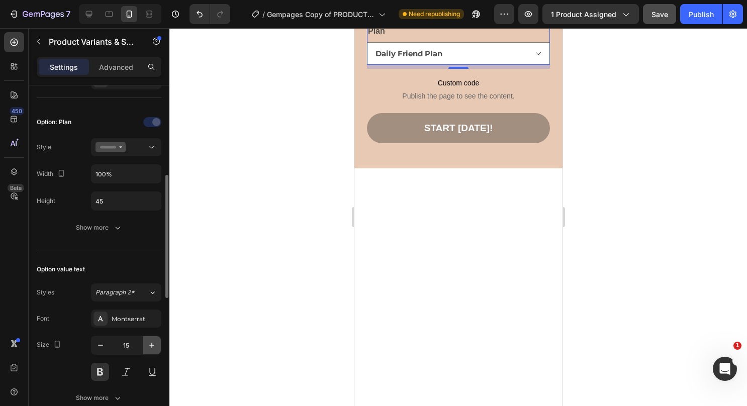
click at [152, 337] on button "button" at bounding box center [152, 346] width 18 height 18
type input "16"
click at [118, 223] on icon "button" at bounding box center [118, 228] width 10 height 10
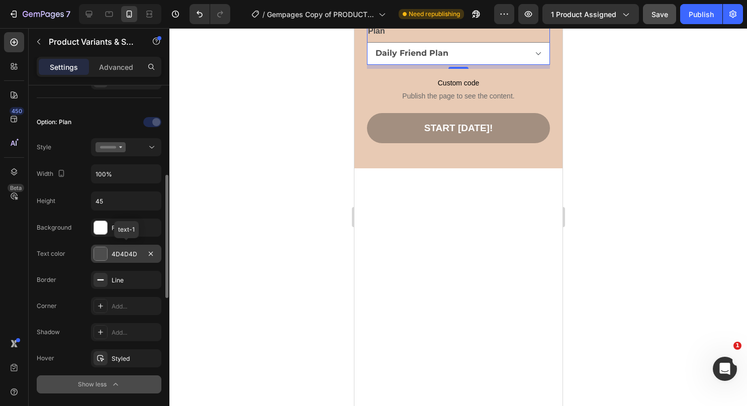
click at [102, 256] on div at bounding box center [100, 253] width 13 height 13
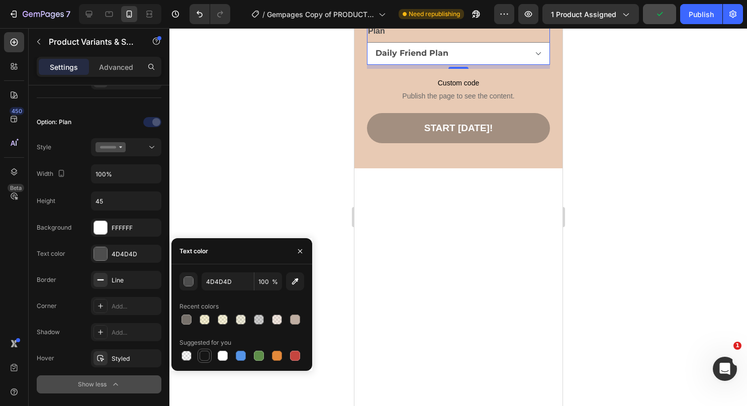
click at [202, 361] on div at bounding box center [205, 356] width 12 height 12
type input "151515"
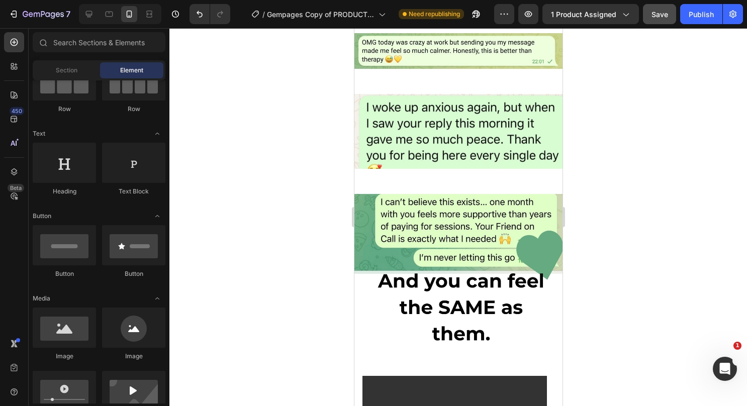
scroll to position [4857, 0]
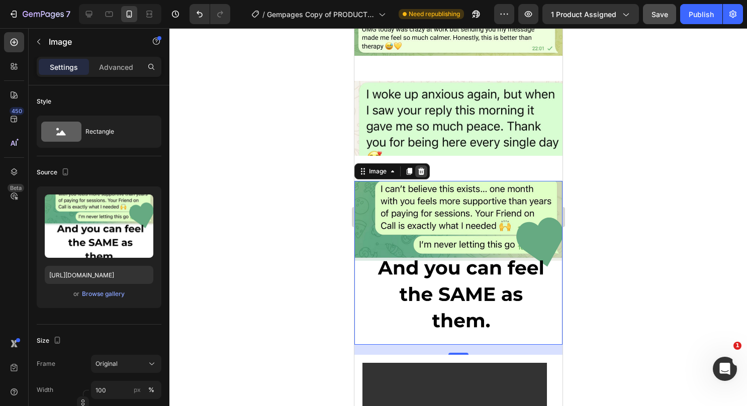
click at [421, 168] on icon at bounding box center [421, 171] width 7 height 7
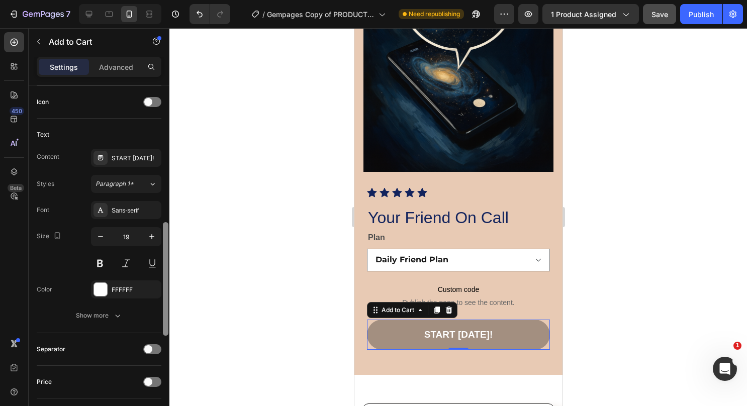
scroll to position [421, 0]
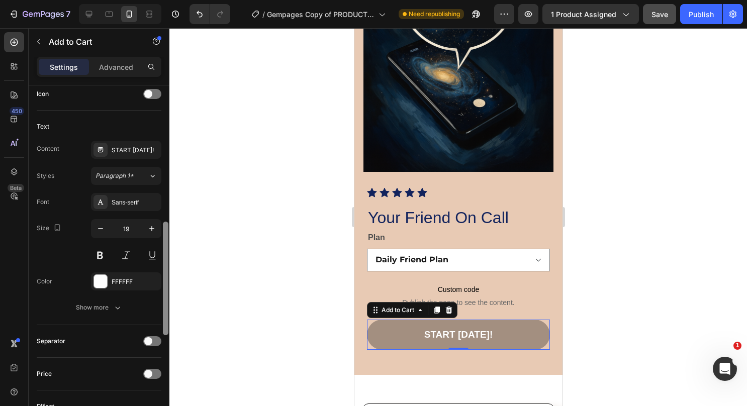
drag, startPoint x: 166, startPoint y: 192, endPoint x: 169, endPoint y: 329, distance: 136.8
click at [169, 329] on div at bounding box center [166, 261] width 8 height 350
click at [104, 256] on button at bounding box center [100, 255] width 18 height 18
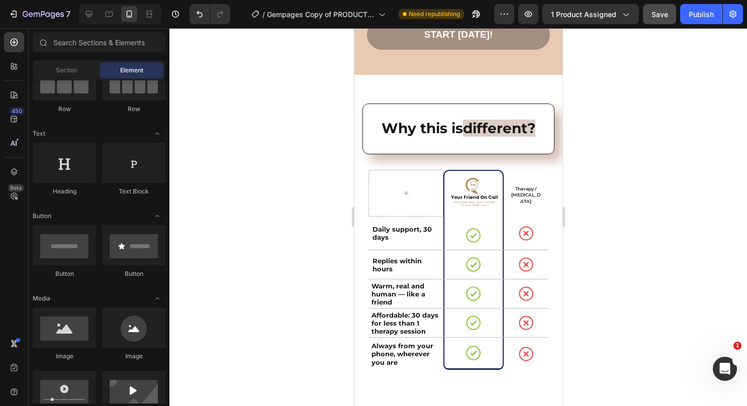
scroll to position [5702, 0]
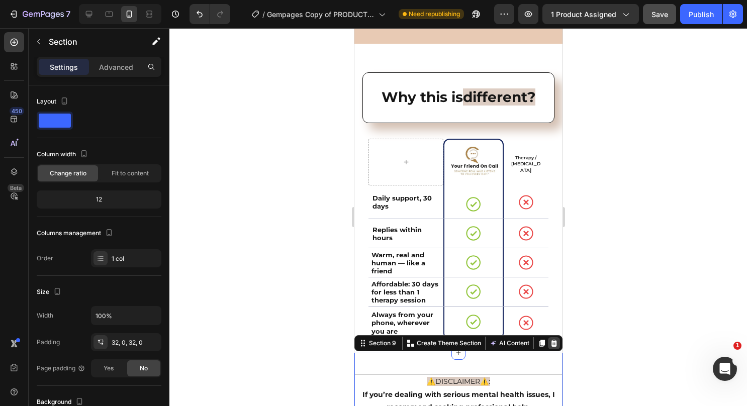
click at [551, 340] on icon at bounding box center [554, 343] width 7 height 7
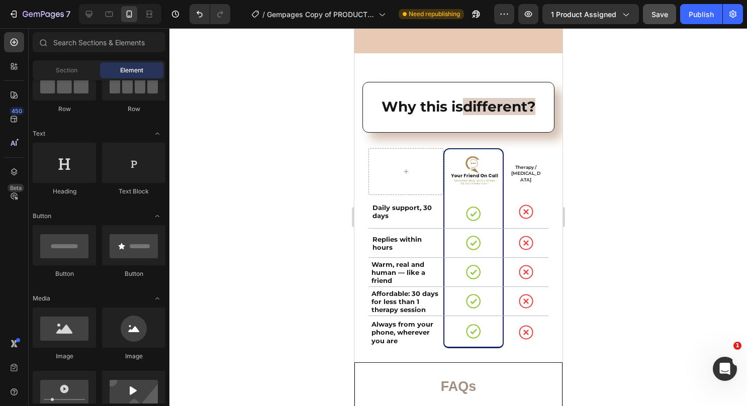
scroll to position [5680, 0]
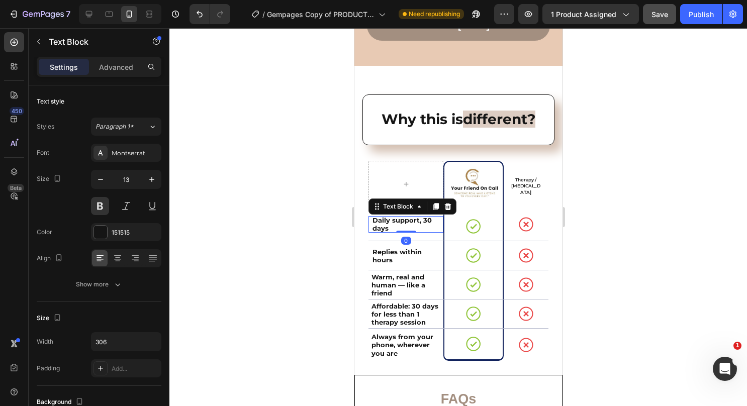
click at [395, 216] on p "Daily support, 30 days" at bounding box center [407, 224] width 70 height 17
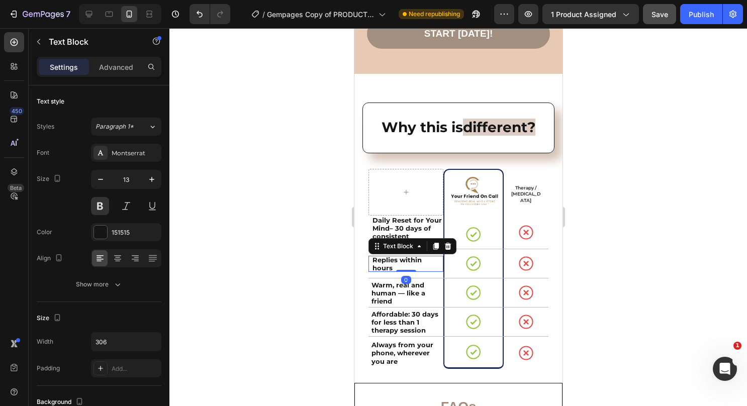
scroll to position [245, 0]
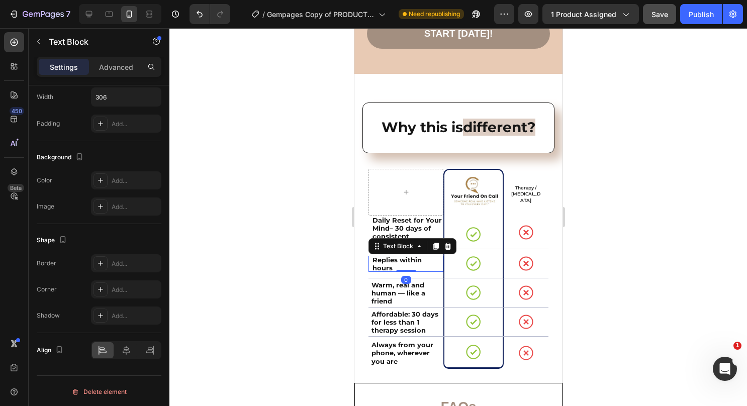
click at [381, 256] on p "Replies within hours" at bounding box center [407, 264] width 70 height 17
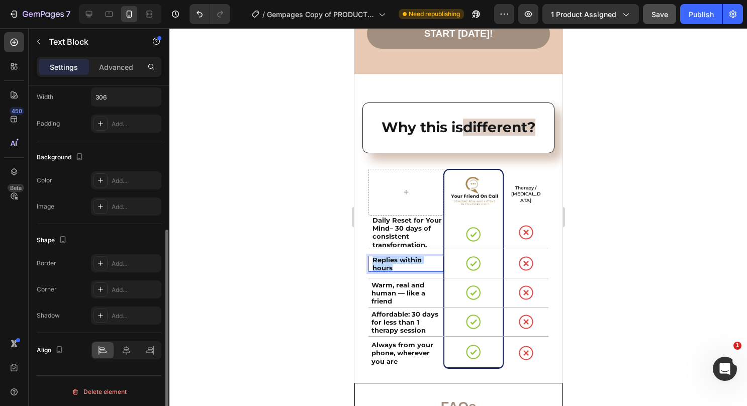
click at [381, 256] on p "Replies within hours" at bounding box center [407, 264] width 70 height 17
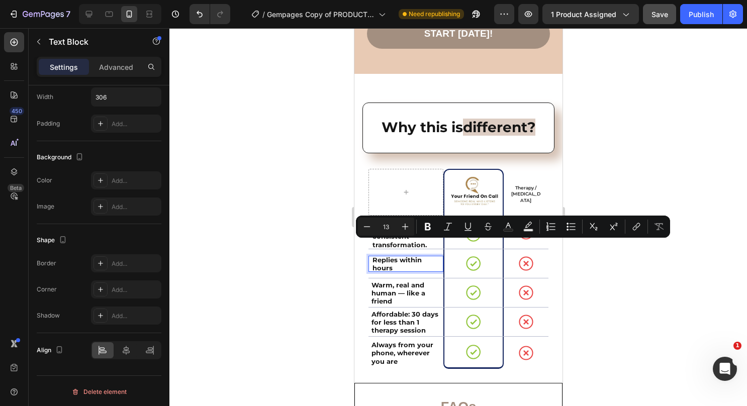
scroll to position [5665, 0]
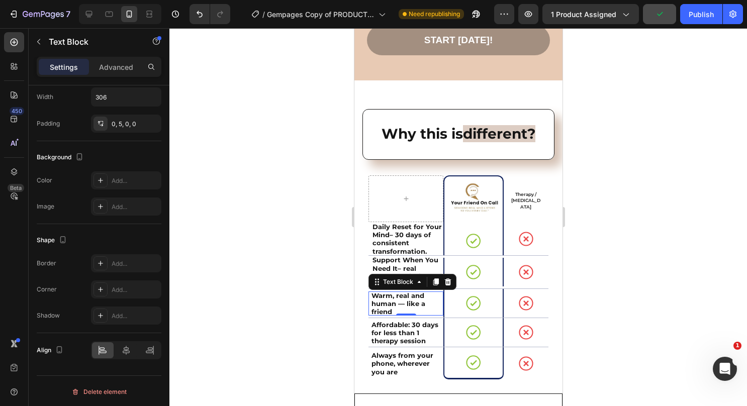
click at [398, 292] on p "Warm, real and human — like a friend" at bounding box center [405, 304] width 69 height 25
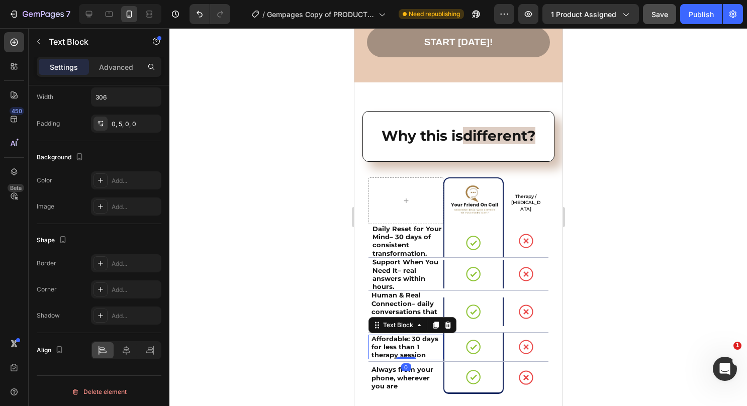
click at [389, 335] on strong "Affordable: 30 days for less than 1 therapy session" at bounding box center [404, 347] width 67 height 25
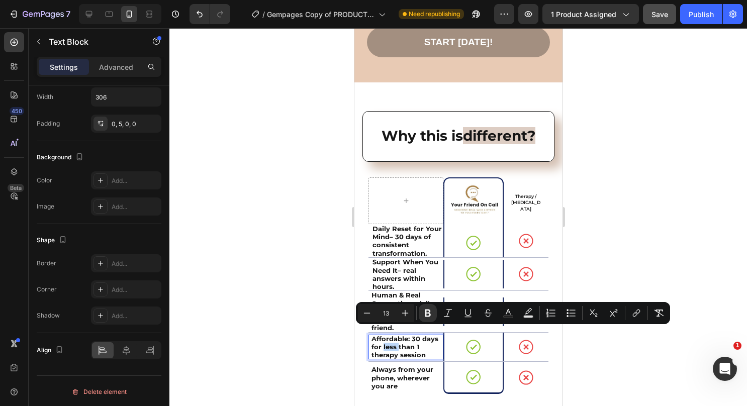
click at [389, 335] on strong "Affordable: 30 days for less than 1 therapy session" at bounding box center [404, 347] width 67 height 25
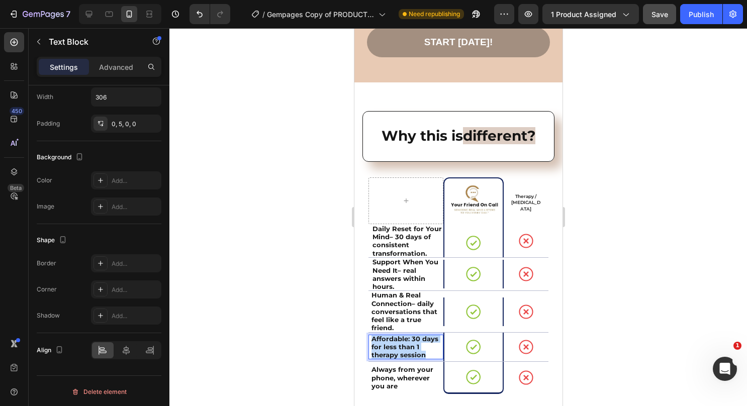
click at [389, 335] on strong "Affordable: 30 days for less than 1 therapy session" at bounding box center [404, 347] width 67 height 25
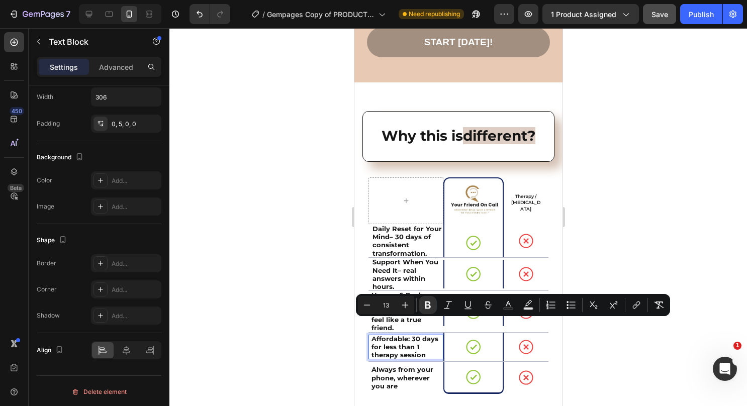
scroll to position [5661, 0]
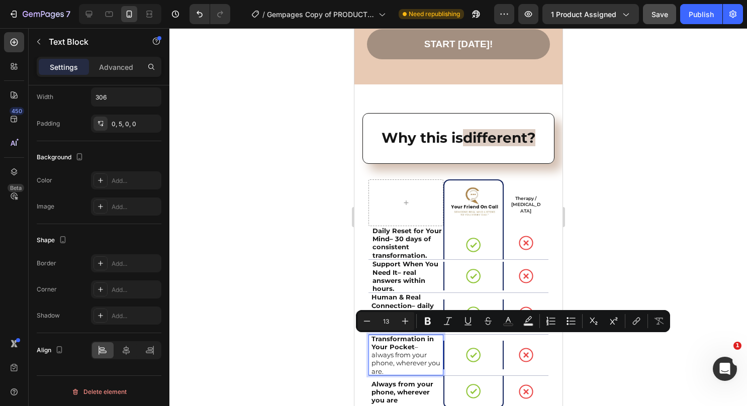
drag, startPoint x: 405, startPoint y: 357, endPoint x: 368, endPoint y: 342, distance: 40.6
click at [368, 342] on div "Transformation in Your Pocket – always from your phone, wherever you are. Text …" at bounding box center [405, 355] width 75 height 41
click at [428, 321] on icon "Editor contextual toolbar" at bounding box center [428, 321] width 10 height 10
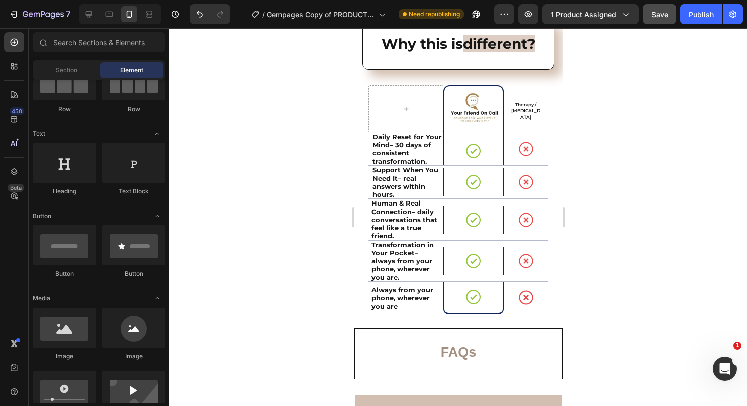
scroll to position [5755, 0]
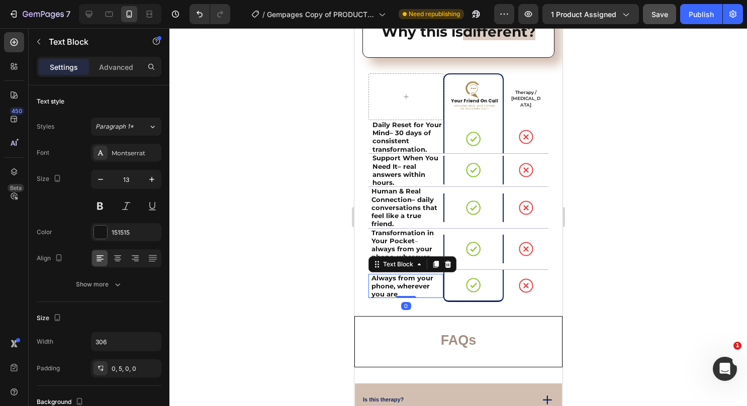
click at [394, 283] on strong "Always from your phone, wherever you are" at bounding box center [402, 286] width 62 height 25
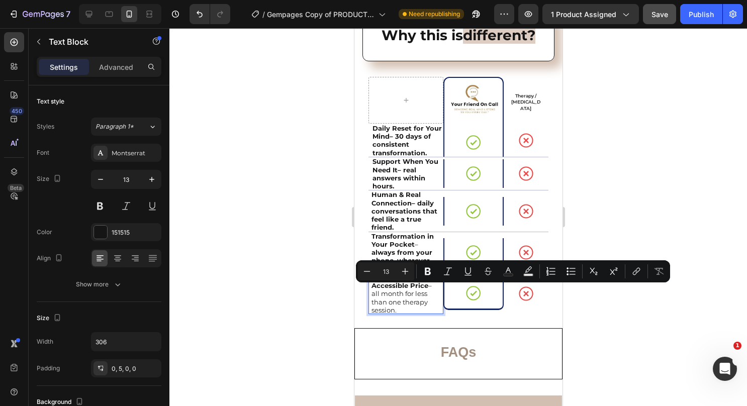
drag, startPoint x: 399, startPoint y: 304, endPoint x: 371, endPoint y: 293, distance: 30.7
click at [371, 293] on p "Premium Change, Accessible Price – all month for less than one therapy session." at bounding box center [405, 294] width 69 height 41
click at [433, 275] on button "Bold" at bounding box center [428, 272] width 18 height 18
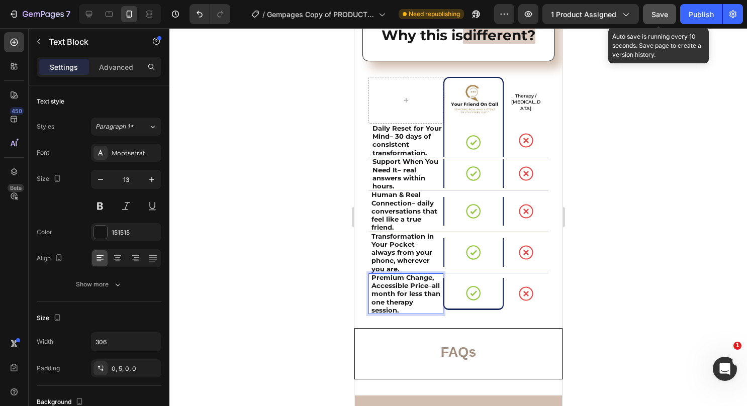
click at [669, 17] on button "Save" at bounding box center [659, 14] width 33 height 20
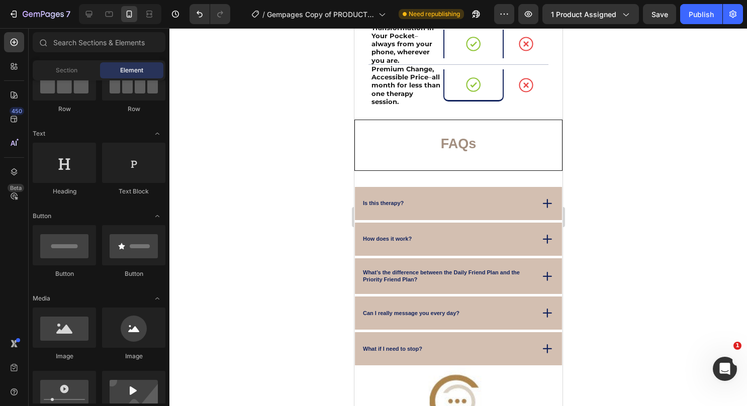
scroll to position [5904, 0]
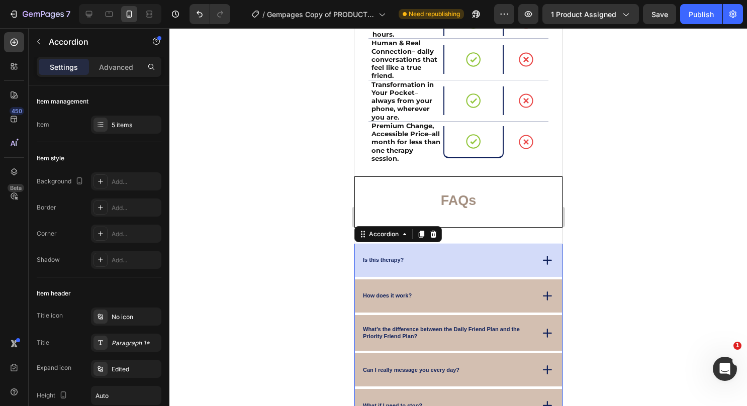
click at [509, 273] on div "Is this therapy?" at bounding box center [458, 260] width 207 height 33
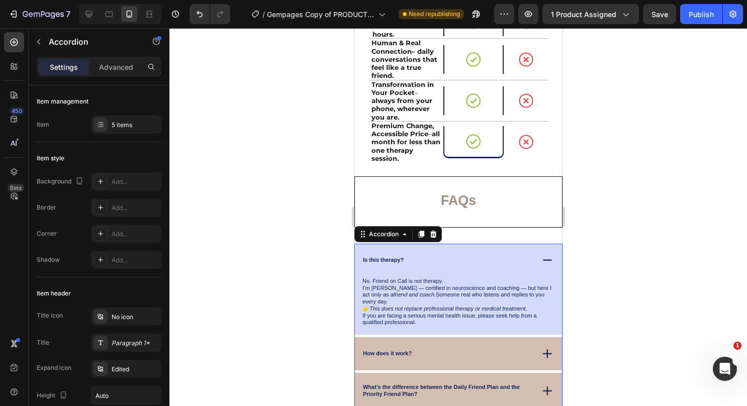
click at [509, 273] on div "Is this therapy?" at bounding box center [458, 260] width 207 height 33
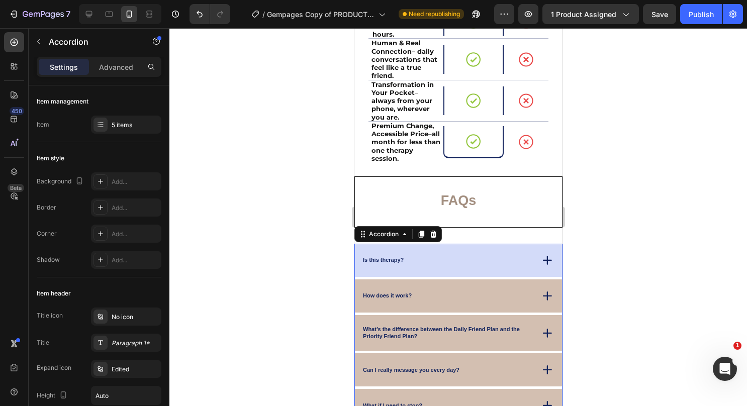
click at [509, 273] on div "Is this therapy?" at bounding box center [458, 260] width 207 height 33
click at [420, 261] on div "Is this therapy?" at bounding box center [446, 261] width 171 height 10
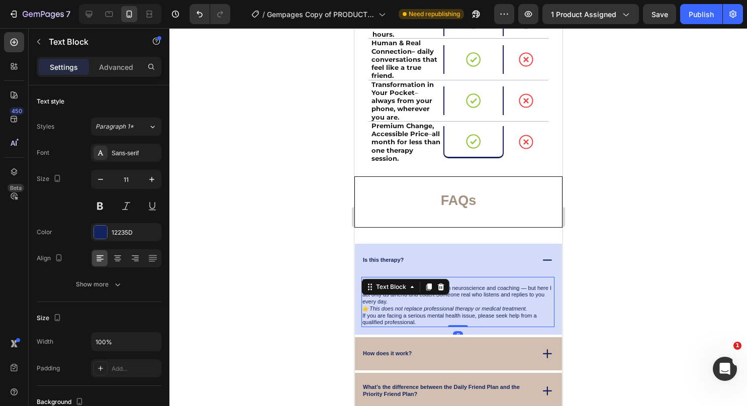
click at [411, 287] on div "No. Friend on Call is not therapy. I’m [PERSON_NAME] — certified in neuroscienc…" at bounding box center [457, 302] width 193 height 50
click at [411, 287] on icon at bounding box center [412, 287] width 8 height 8
click at [464, 300] on p "No. Friend on Call is not therapy. I’m [PERSON_NAME] — certified in neuroscienc…" at bounding box center [457, 292] width 191 height 28
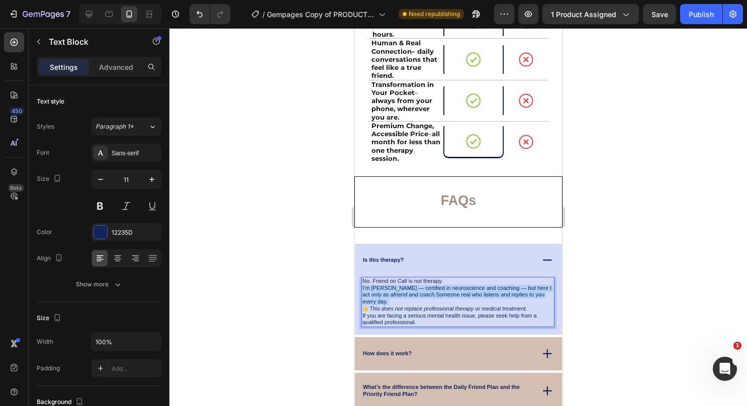
click at [464, 300] on p "No. Friend on Call is not therapy. I’m [PERSON_NAME] — certified in neuroscienc…" at bounding box center [457, 292] width 191 height 28
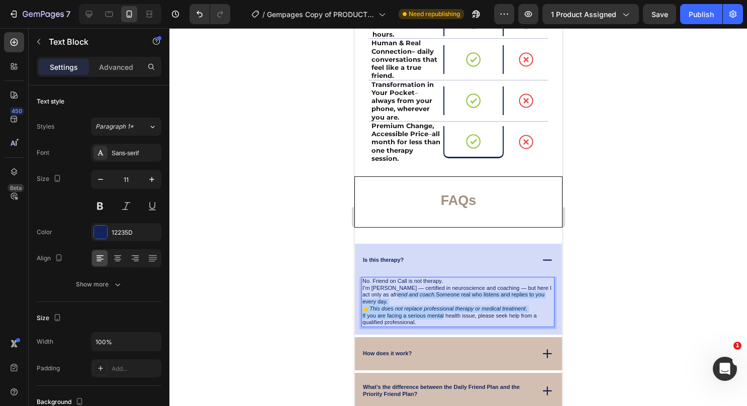
drag, startPoint x: 442, startPoint y: 316, endPoint x: 379, endPoint y: 293, distance: 66.5
click at [379, 293] on div "No. Friend on Call is not therapy. I’m [PERSON_NAME] — certified in neuroscienc…" at bounding box center [457, 302] width 193 height 50
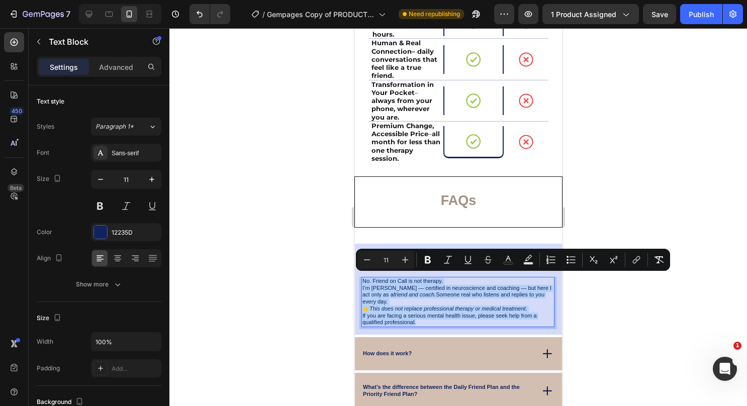
drag, startPoint x: 415, startPoint y: 319, endPoint x: 363, endPoint y: 280, distance: 65.4
click at [363, 280] on div "No. Friend on Call is not therapy. I’m [PERSON_NAME] — certified in neuroscienc…" at bounding box center [457, 302] width 193 height 50
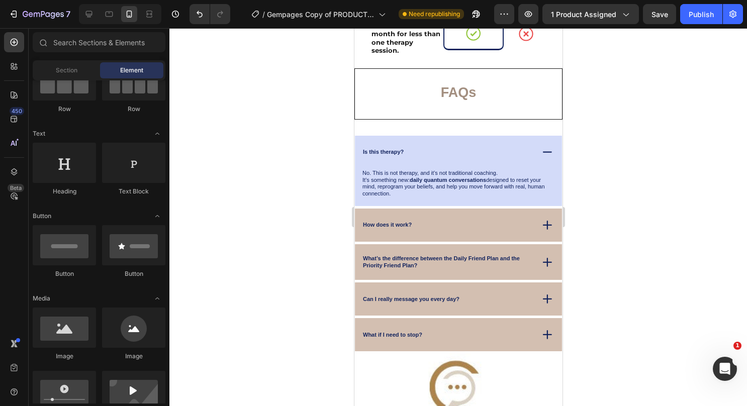
scroll to position [6031, 0]
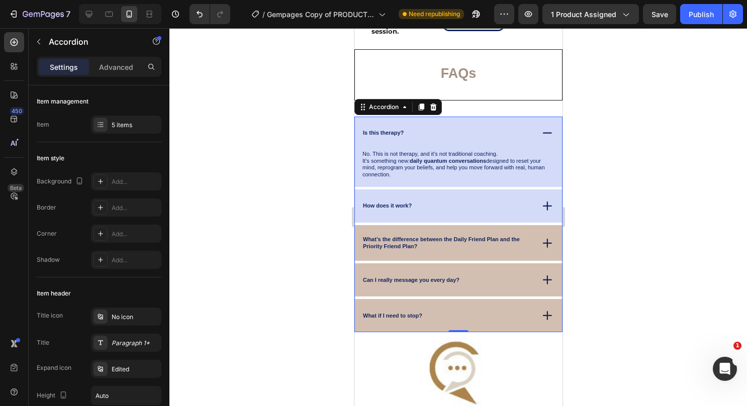
click at [438, 214] on div "How does it work?" at bounding box center [458, 206] width 207 height 33
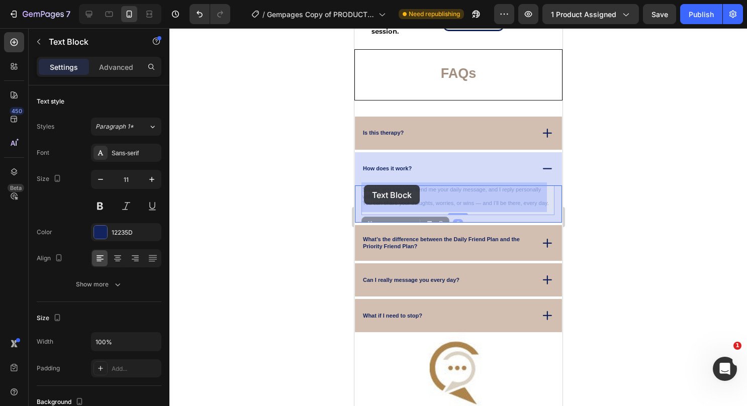
drag, startPoint x: 396, startPoint y: 208, endPoint x: 363, endPoint y: 184, distance: 41.5
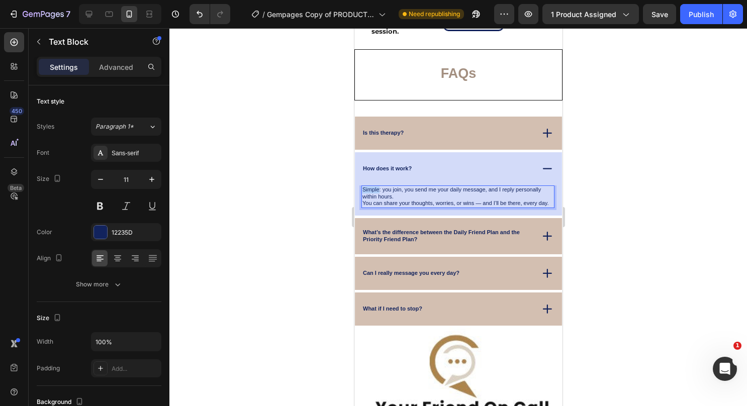
click at [366, 187] on p "Simple: you join, you send me your daily message, and I reply personally within…" at bounding box center [457, 197] width 191 height 21
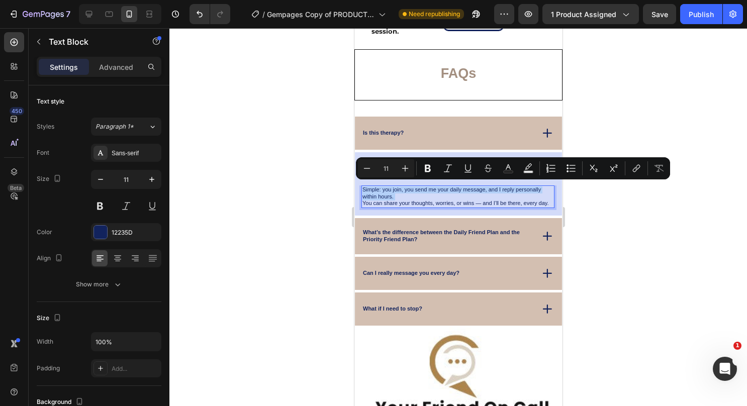
click at [366, 187] on p "Simple: you join, you send me your daily message, and I reply personally within…" at bounding box center [457, 197] width 191 height 21
drag, startPoint x: 372, startPoint y: 205, endPoint x: 361, endPoint y: 186, distance: 21.7
click at [361, 186] on div "Simple: you join, you send me your daily message, and I reply personally within…" at bounding box center [457, 197] width 193 height 23
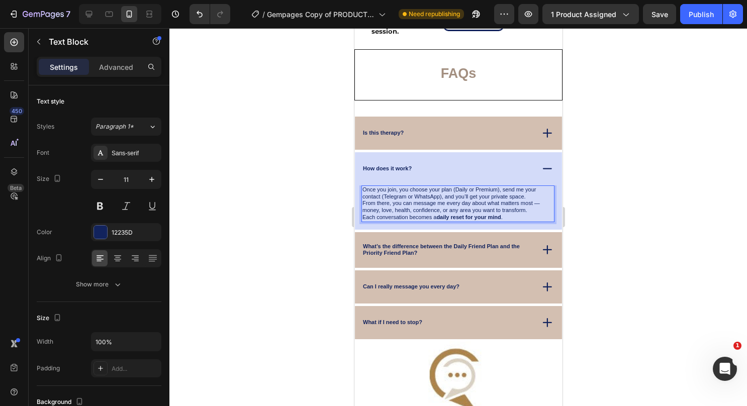
click at [501, 188] on p "Once you join, you choose your plan (Daily or Premium), send me your contact (T…" at bounding box center [457, 204] width 191 height 35
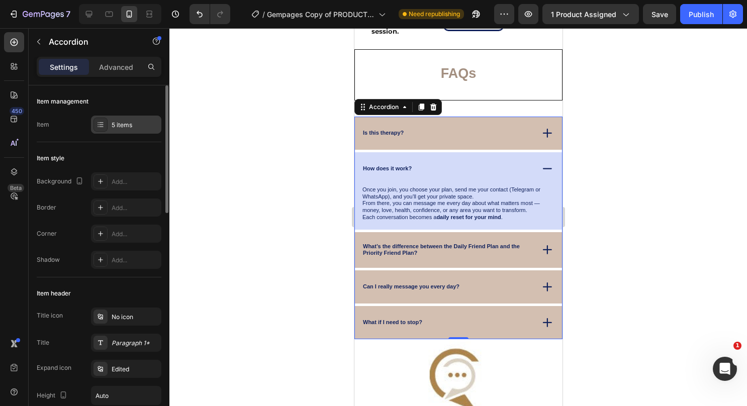
click at [132, 124] on div "5 items" at bounding box center [135, 125] width 47 height 9
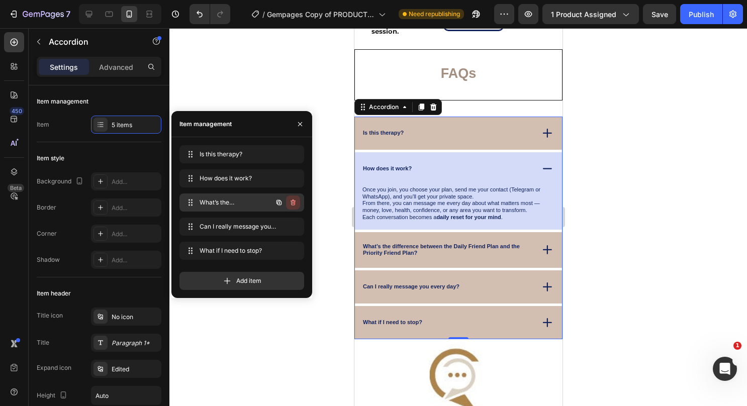
click at [293, 204] on icon "button" at bounding box center [293, 203] width 8 height 8
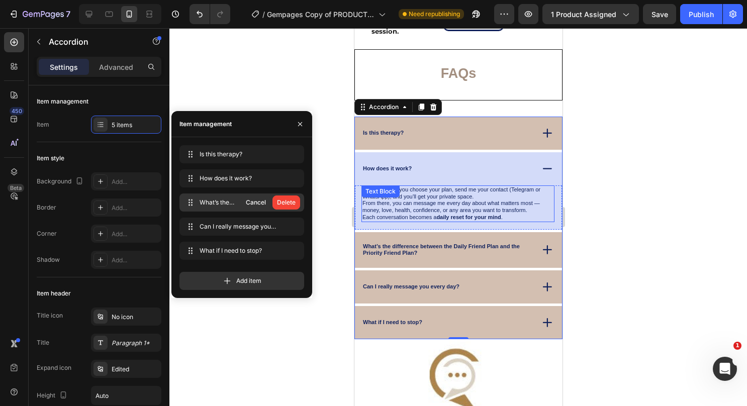
click at [298, 197] on button "Delete" at bounding box center [287, 203] width 28 height 14
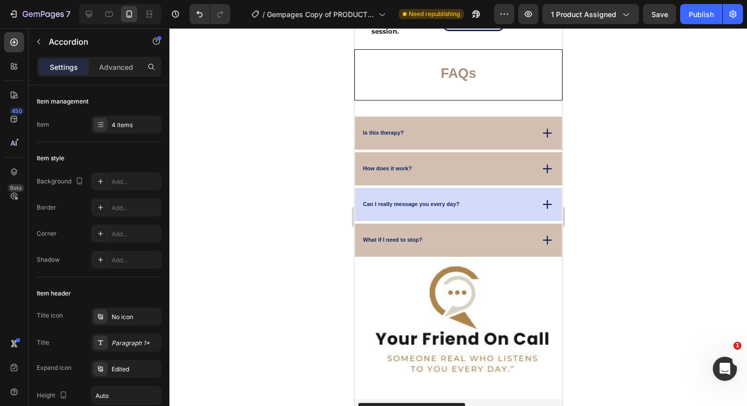
click at [482, 206] on div "Can I really message you every day?" at bounding box center [446, 205] width 171 height 10
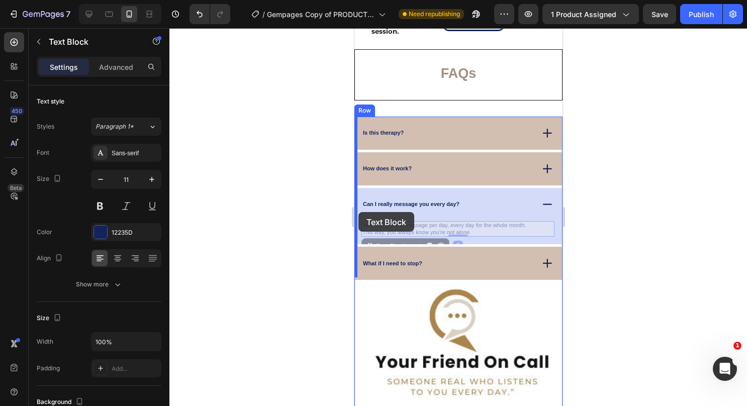
drag, startPoint x: 476, startPoint y: 229, endPoint x: 358, endPoint y: 212, distance: 119.4
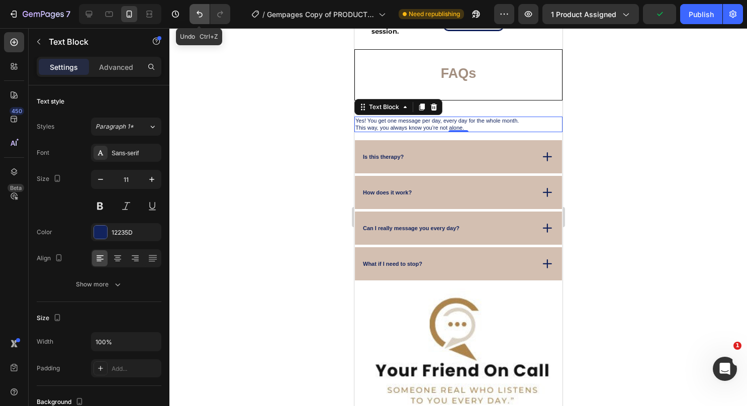
click at [193, 11] on button "Undo/Redo" at bounding box center [200, 14] width 20 height 20
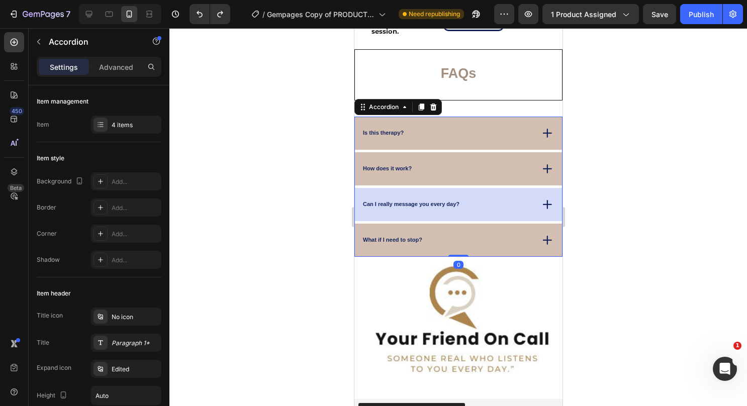
click at [469, 210] on div "Can I really message you every day?" at bounding box center [458, 204] width 207 height 33
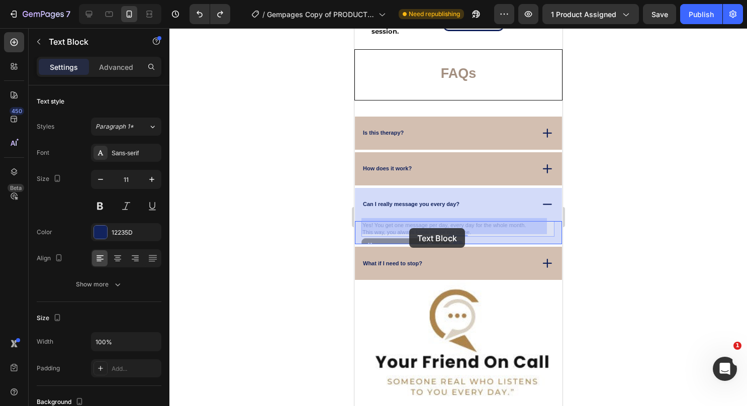
drag, startPoint x: 474, startPoint y: 231, endPoint x: 409, endPoint y: 228, distance: 65.0
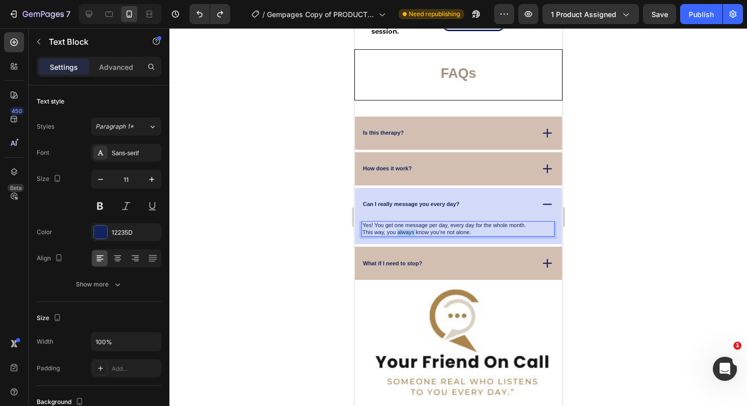
click at [409, 228] on p "Yes! You get one message per day, every day for the whole month. This way, you …" at bounding box center [457, 229] width 191 height 14
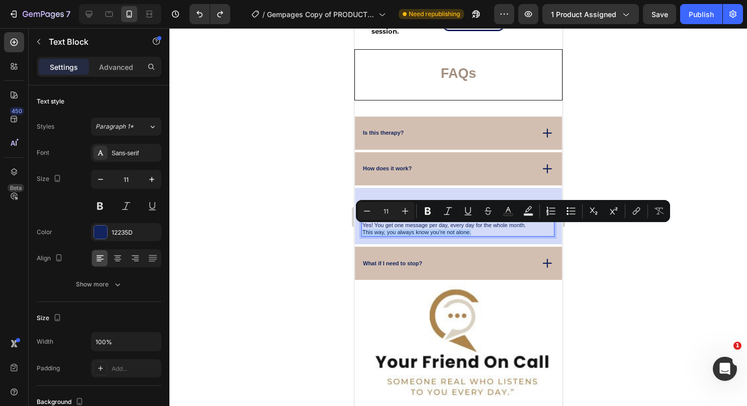
click at [409, 228] on p "Yes! You get one message per day, every day for the whole month. This way, you …" at bounding box center [457, 229] width 191 height 14
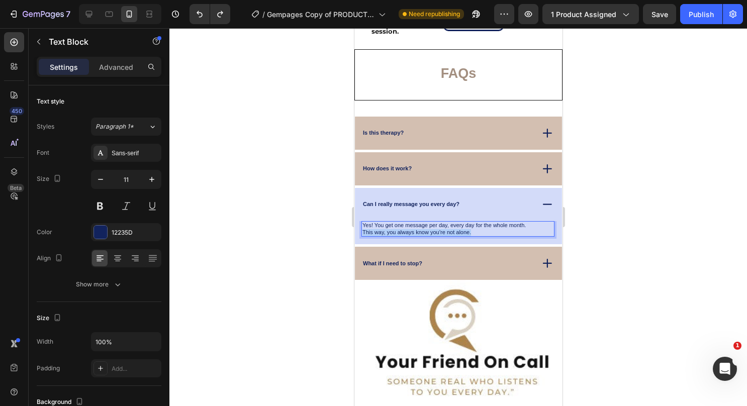
click at [409, 228] on p "Yes! You get one message per day, every day for the whole month. This way, you …" at bounding box center [457, 229] width 191 height 14
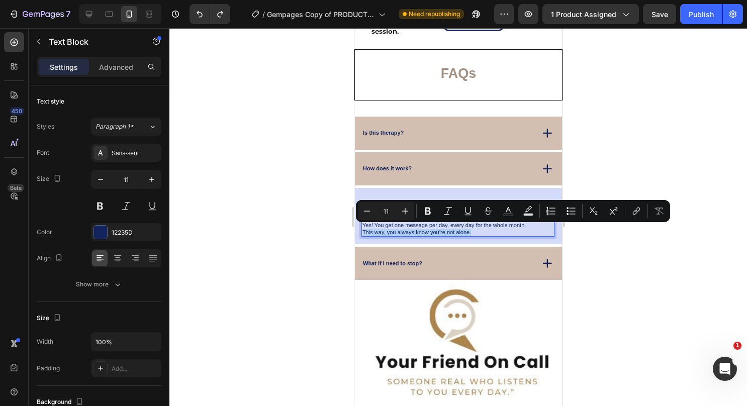
click at [409, 228] on p "Yes! You get one message per day, every day for the whole month. This way, you …" at bounding box center [457, 229] width 191 height 14
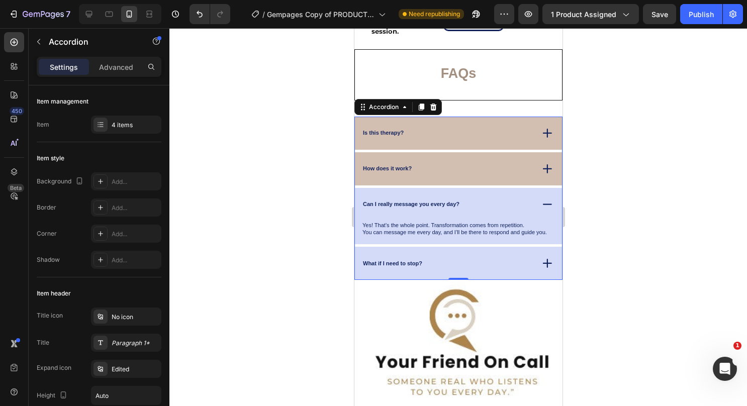
click at [441, 260] on div "What if I need to stop?" at bounding box center [458, 263] width 207 height 33
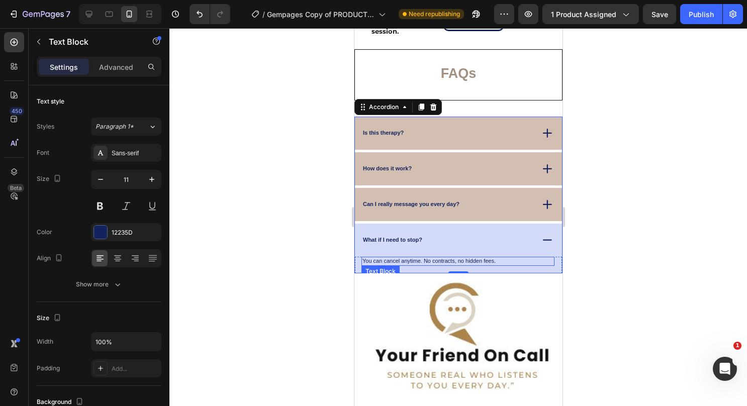
click at [448, 259] on p "You can cancel anytime. No contracts, no hidden fees." at bounding box center [457, 261] width 191 height 7
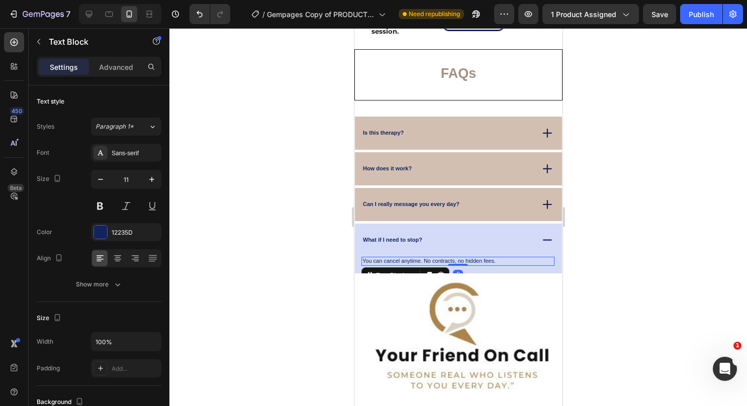
click at [448, 259] on p "You can cancel anytime. No contracts, no hidden fees." at bounding box center [457, 261] width 191 height 7
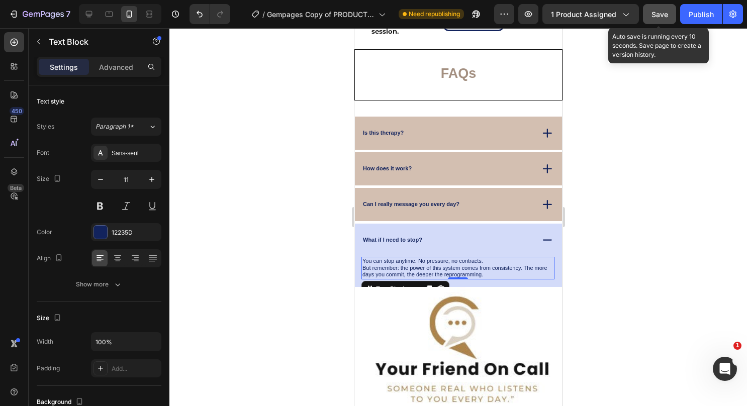
click at [668, 14] on span "Save" at bounding box center [660, 14] width 17 height 9
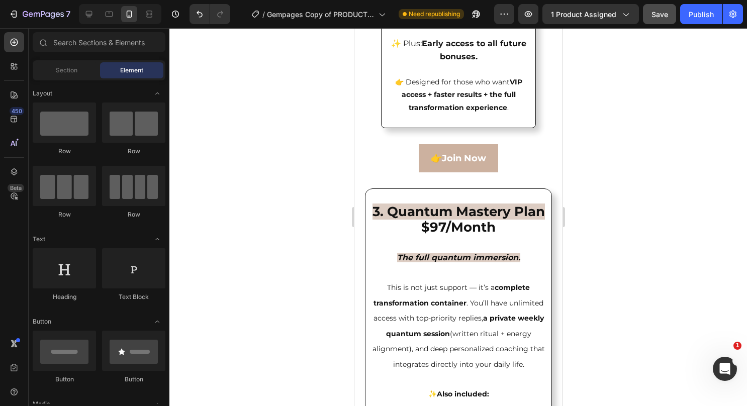
scroll to position [3250, 0]
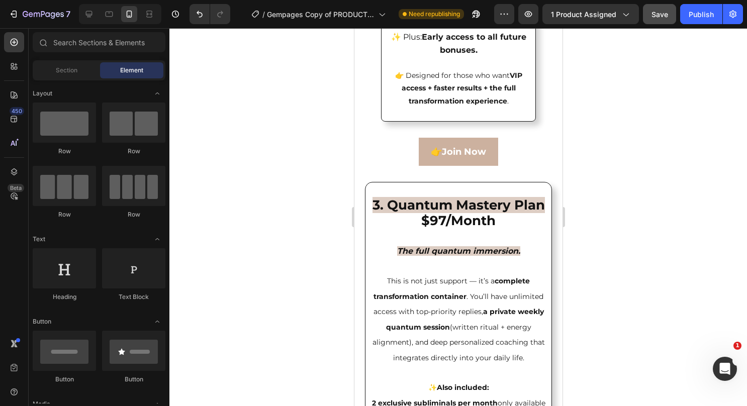
drag, startPoint x: 560, startPoint y: 201, endPoint x: 917, endPoint y: 251, distance: 360.5
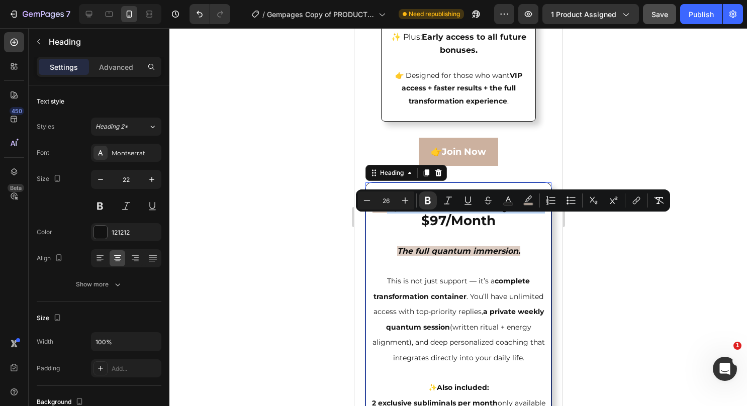
drag, startPoint x: 475, startPoint y: 242, endPoint x: 403, endPoint y: 218, distance: 76.0
copy strong "Quantum Mastery Plan"
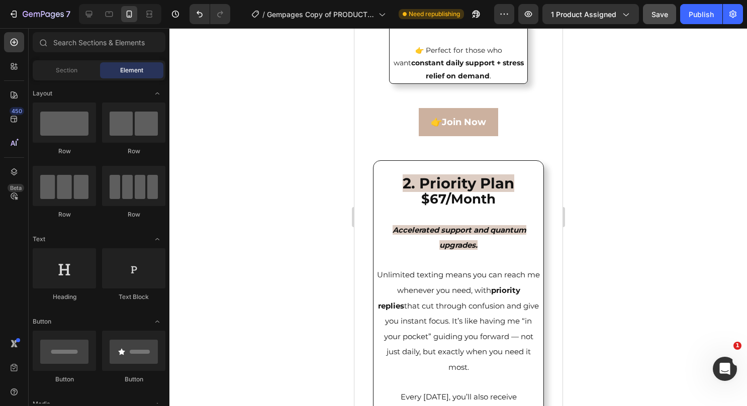
scroll to position [2225, 0]
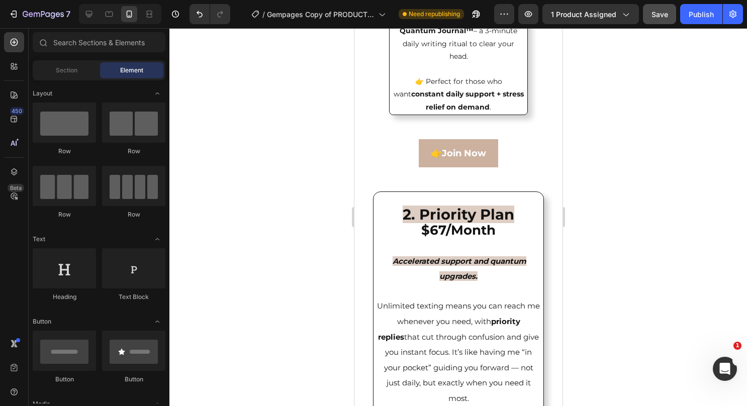
drag, startPoint x: 557, startPoint y: 221, endPoint x: 922, endPoint y: 195, distance: 365.1
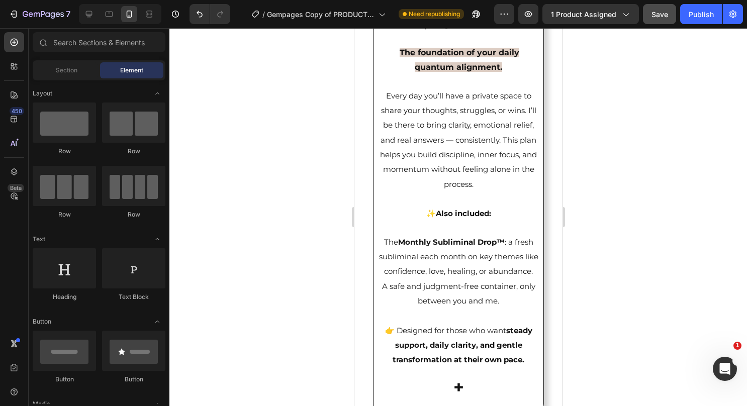
scroll to position [1520, 0]
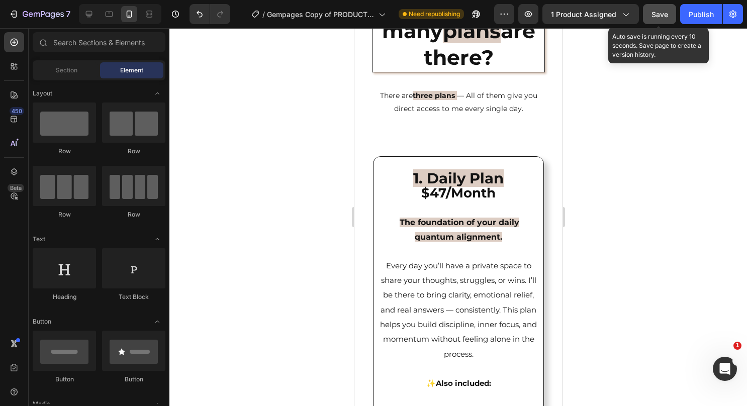
click at [659, 14] on span "Save" at bounding box center [660, 14] width 17 height 9
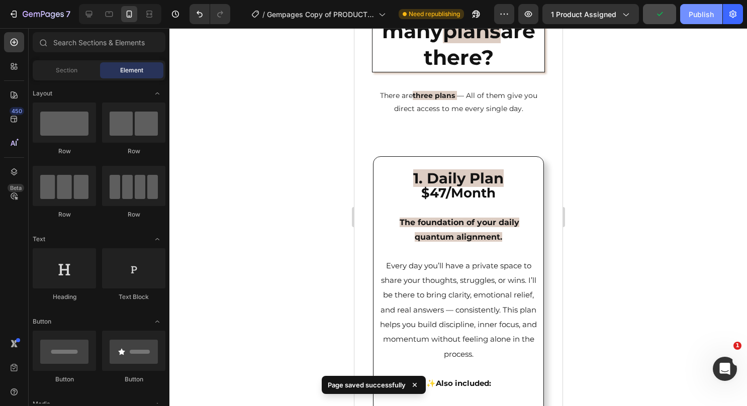
click at [686, 18] on button "Publish" at bounding box center [702, 14] width 42 height 20
